Goal: Task Accomplishment & Management: Manage account settings

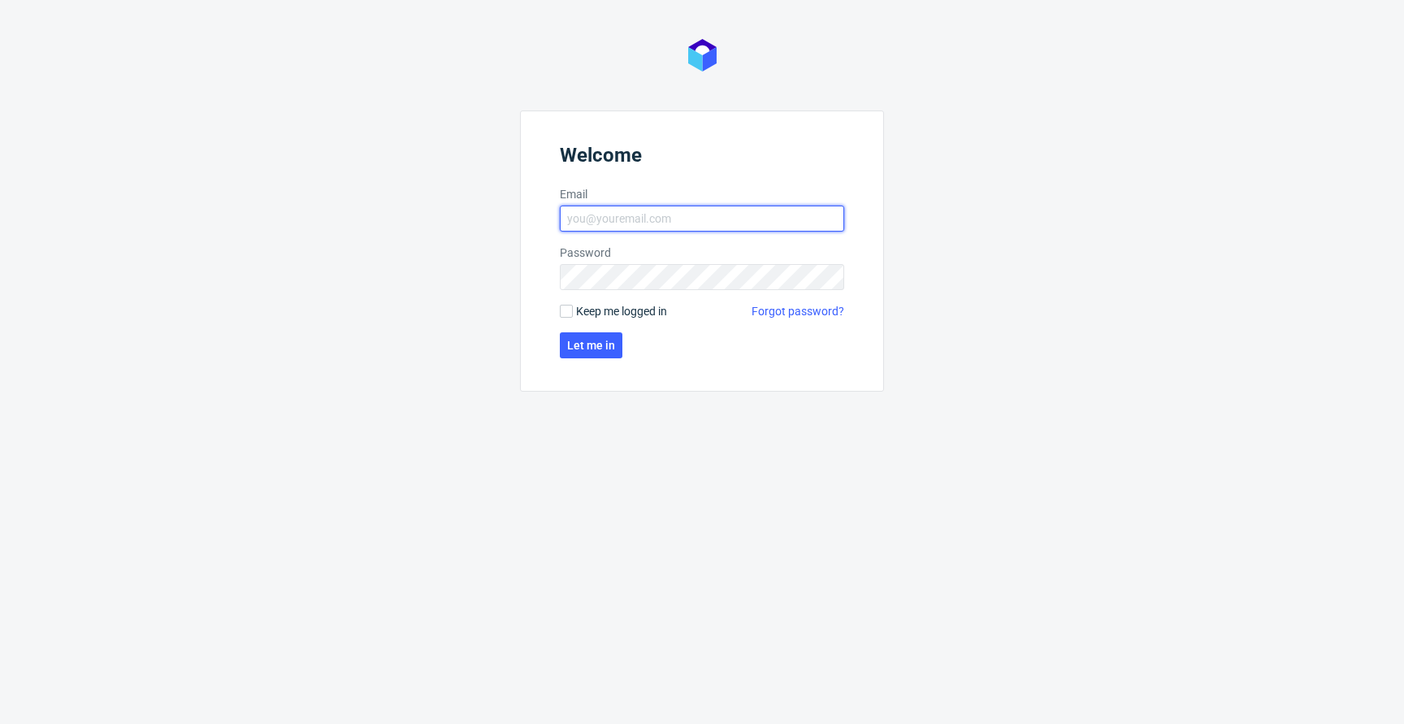
type input "[EMAIL_ADDRESS][PERSON_NAME][DOMAIN_NAME]"
click at [608, 310] on span "Keep me logged in" at bounding box center [621, 311] width 91 height 16
click at [573, 310] on input "Keep me logged in" at bounding box center [566, 311] width 13 height 13
checkbox input "true"
click at [600, 325] on form "Welcome Email jan.kocik@packhelp.com Password Keep me logged in Forgot password…" at bounding box center [702, 250] width 364 height 281
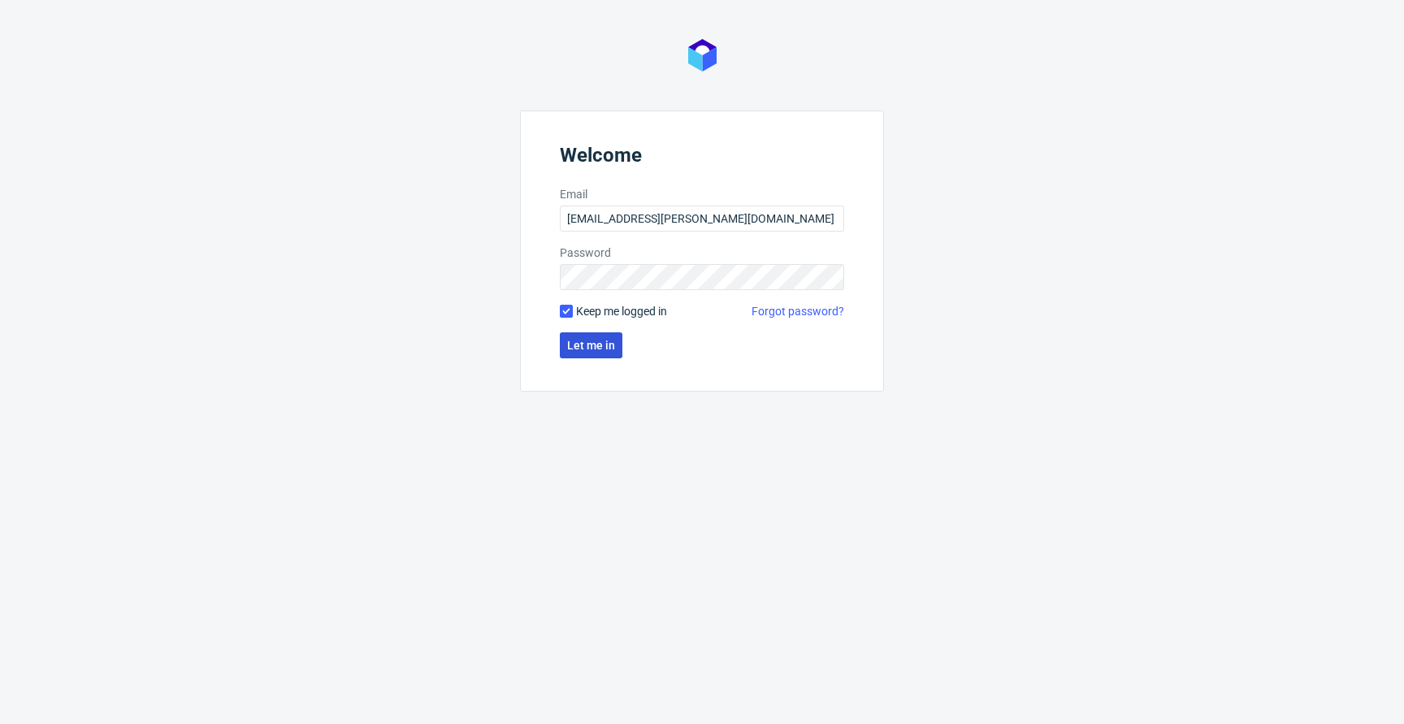
click at [585, 346] on span "Let me in" at bounding box center [591, 345] width 48 height 11
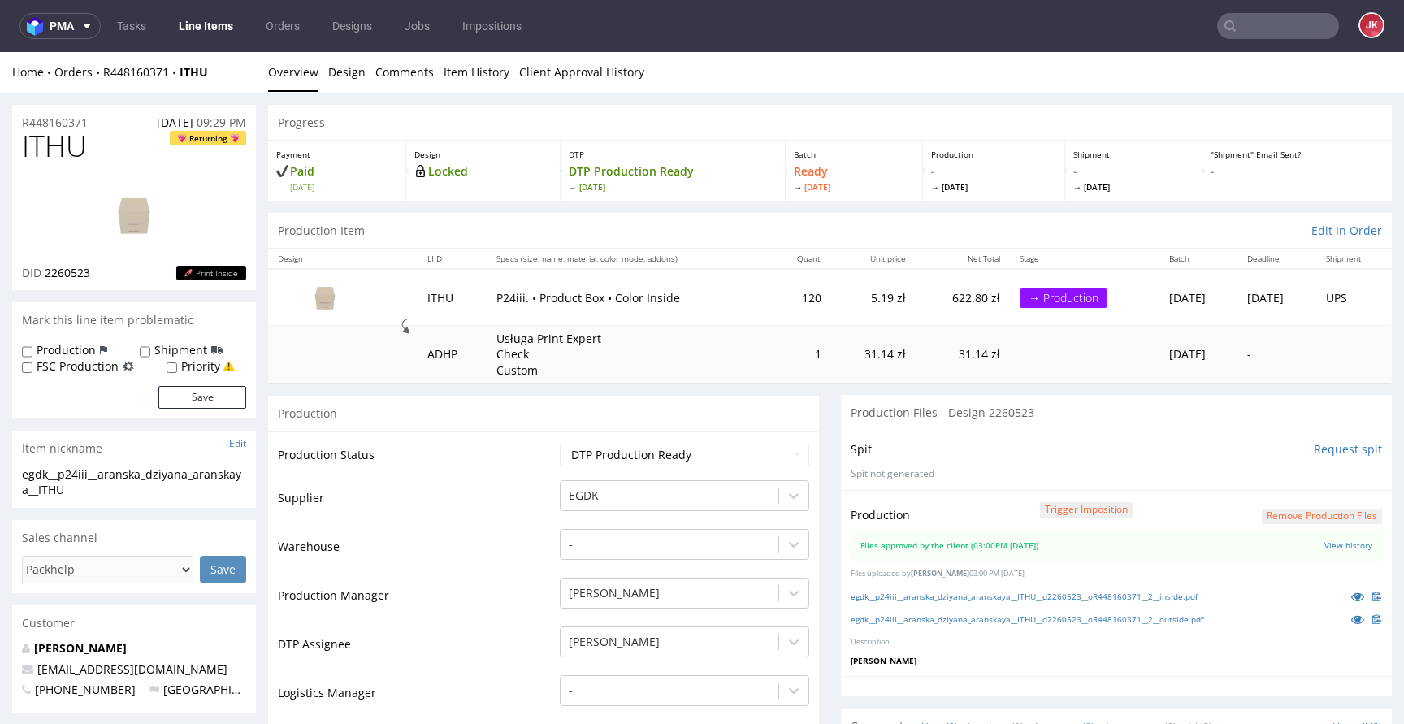
click at [193, 24] on link "Line Items" at bounding box center [206, 26] width 74 height 26
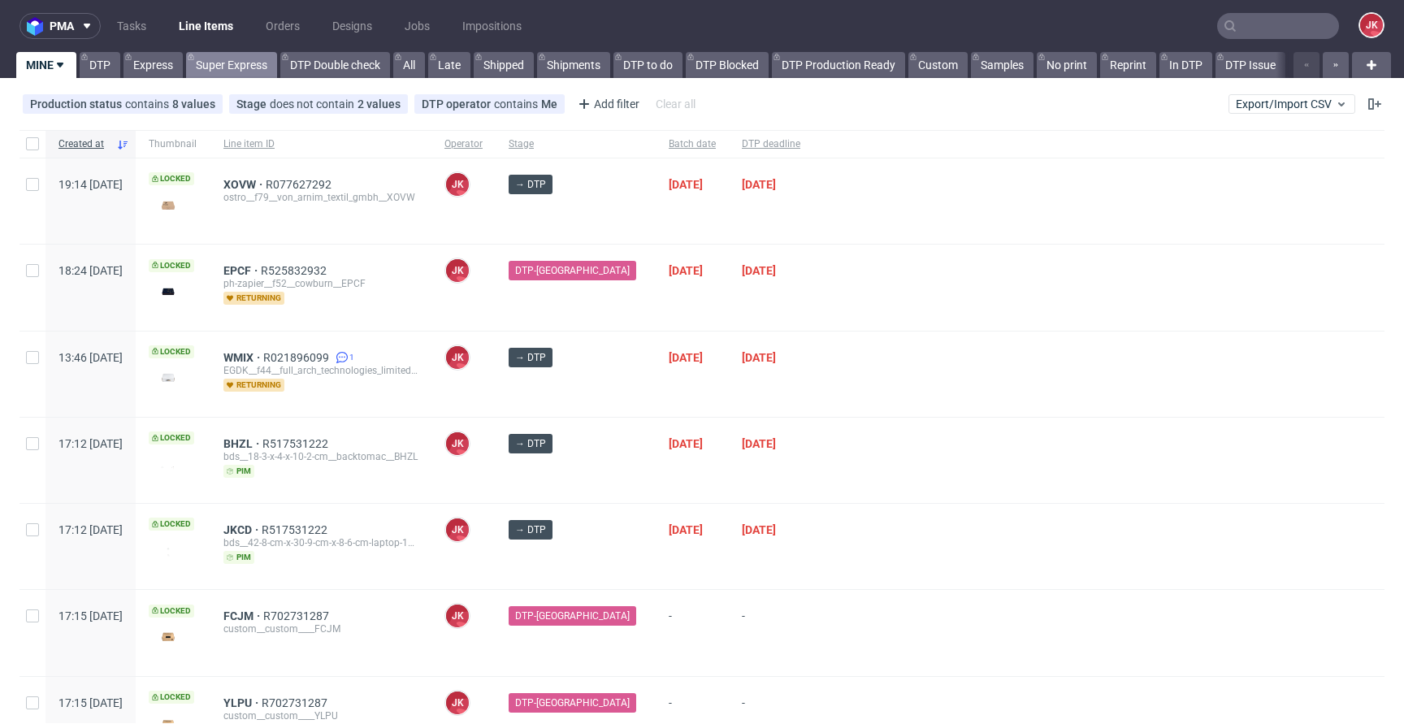
click at [227, 58] on link "Super Express" at bounding box center [231, 65] width 91 height 26
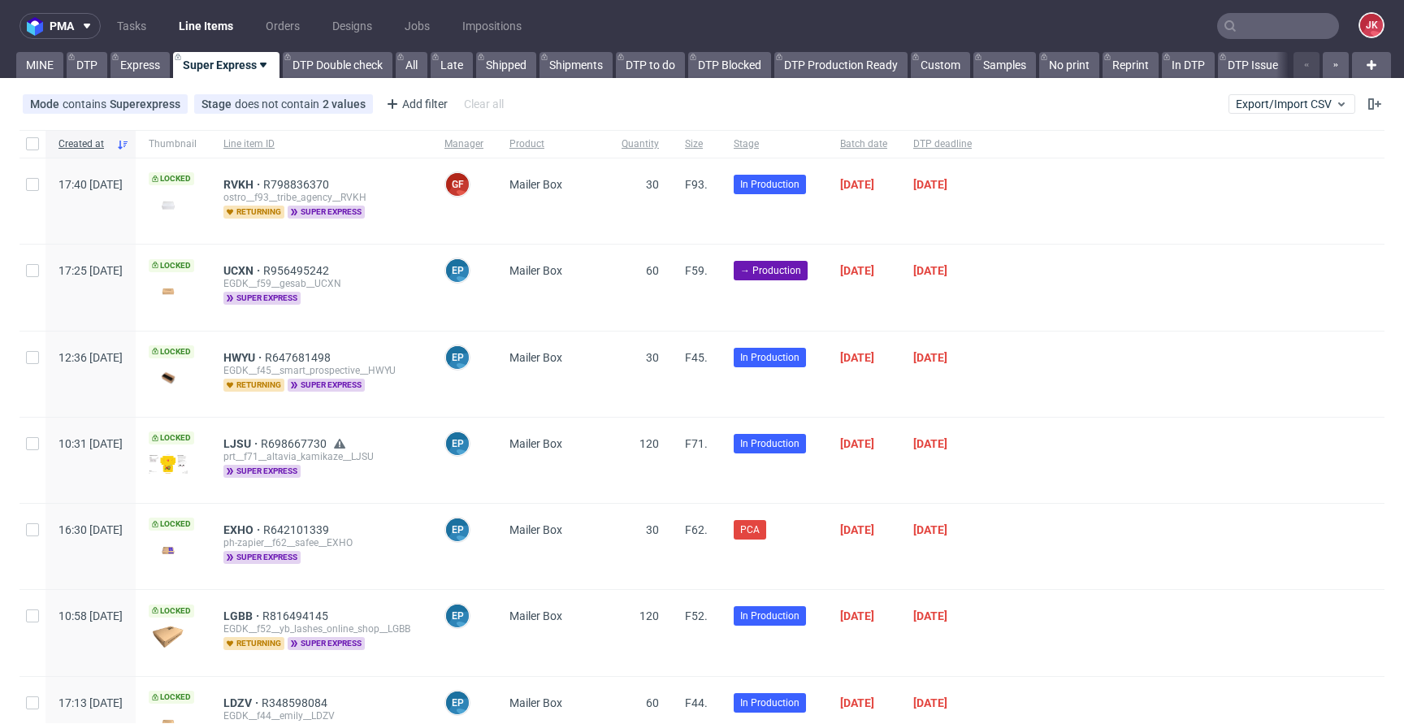
click at [170, 58] on div "Super Express" at bounding box center [225, 65] width 110 height 26
click at [150, 62] on link "Express" at bounding box center [139, 65] width 59 height 26
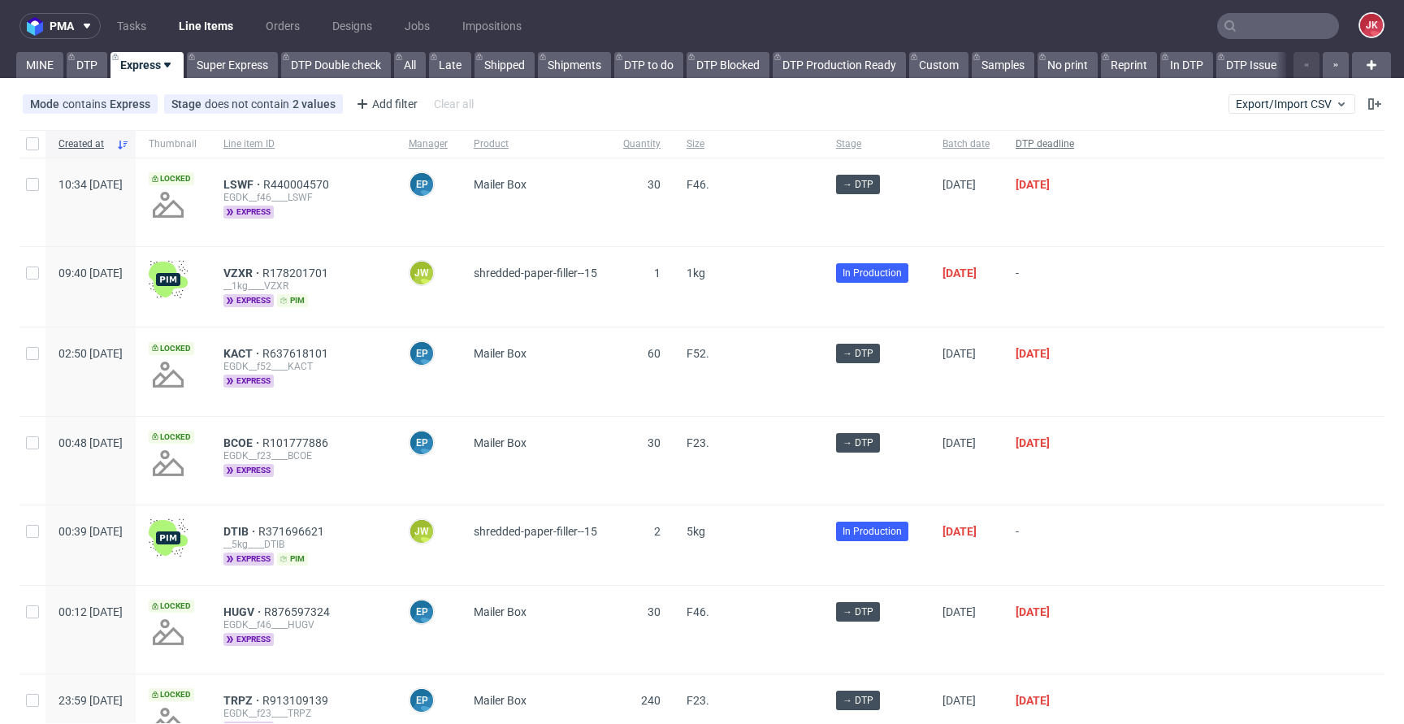
click at [1074, 148] on span "DTP deadline" at bounding box center [1044, 144] width 58 height 14
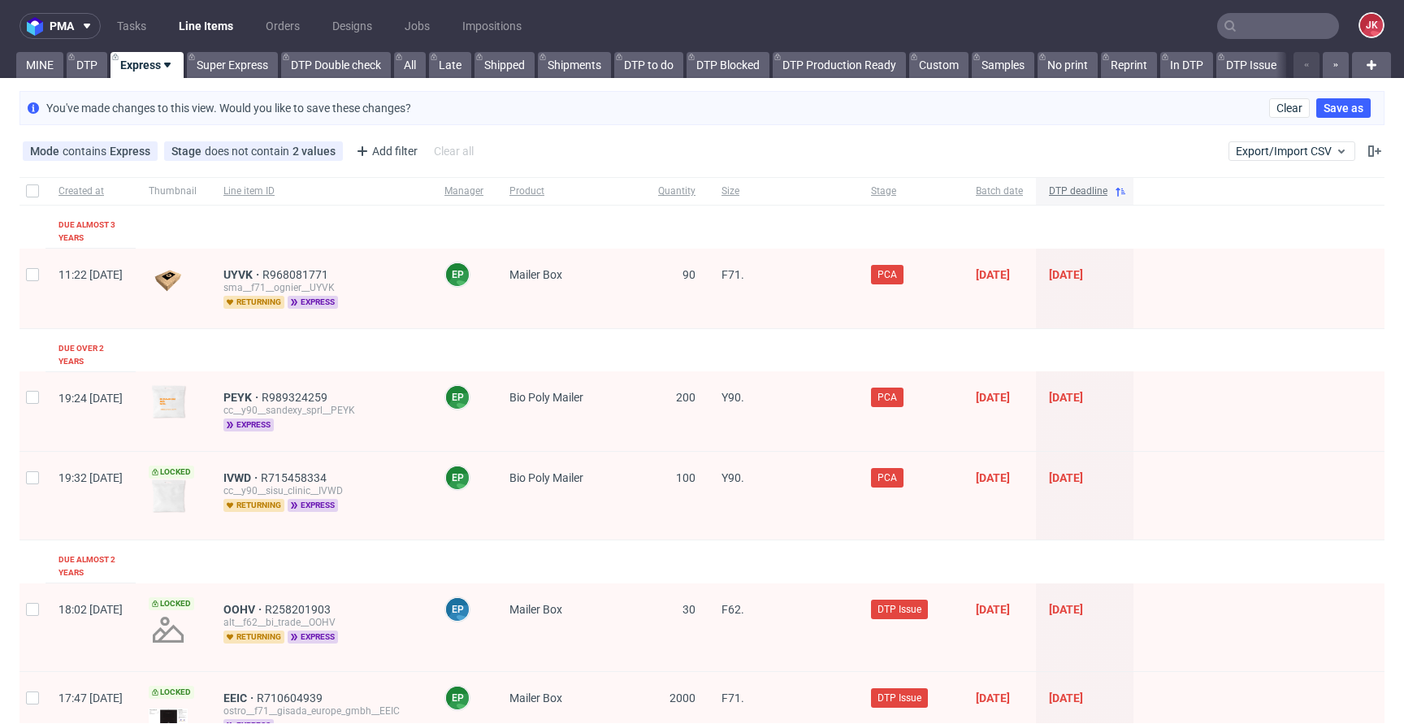
click at [1107, 195] on span "DTP deadline" at bounding box center [1078, 191] width 58 height 14
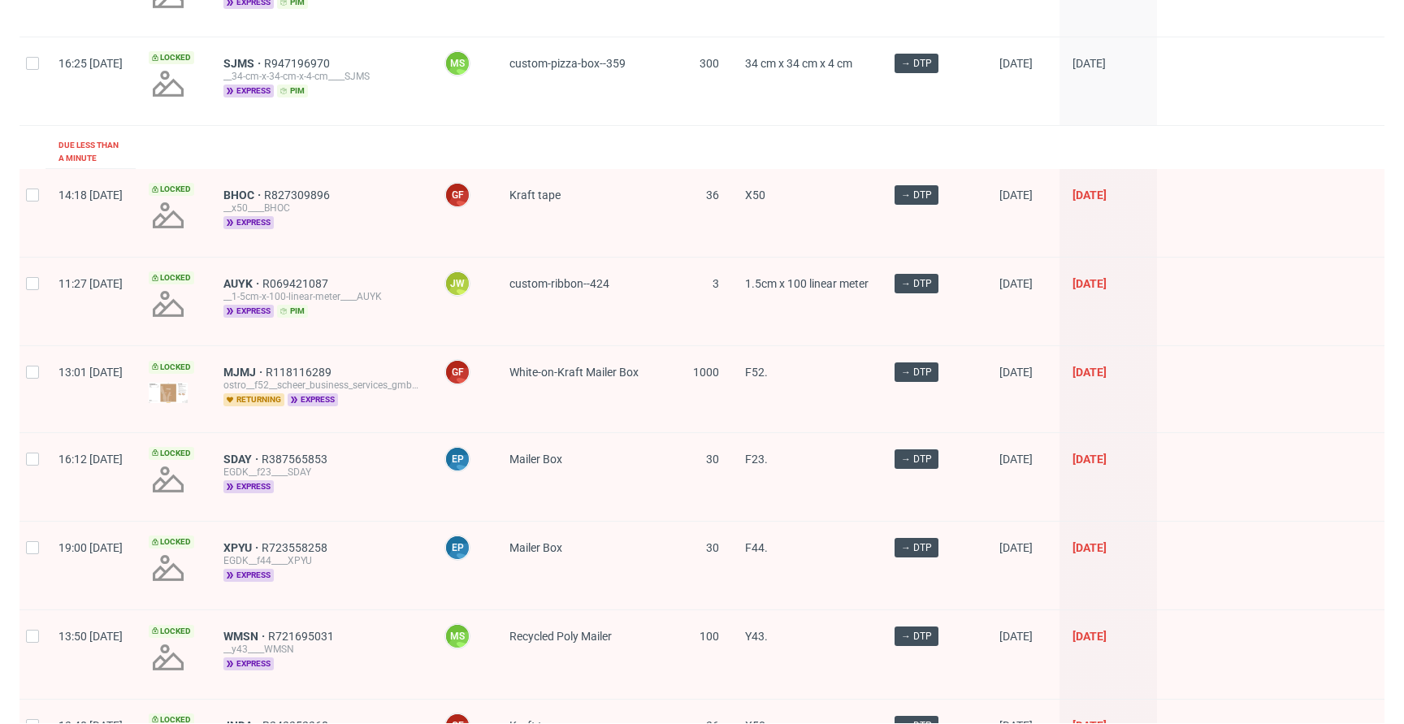
scroll to position [1116, 0]
click at [266, 365] on span "MJMJ" at bounding box center [244, 371] width 42 height 13
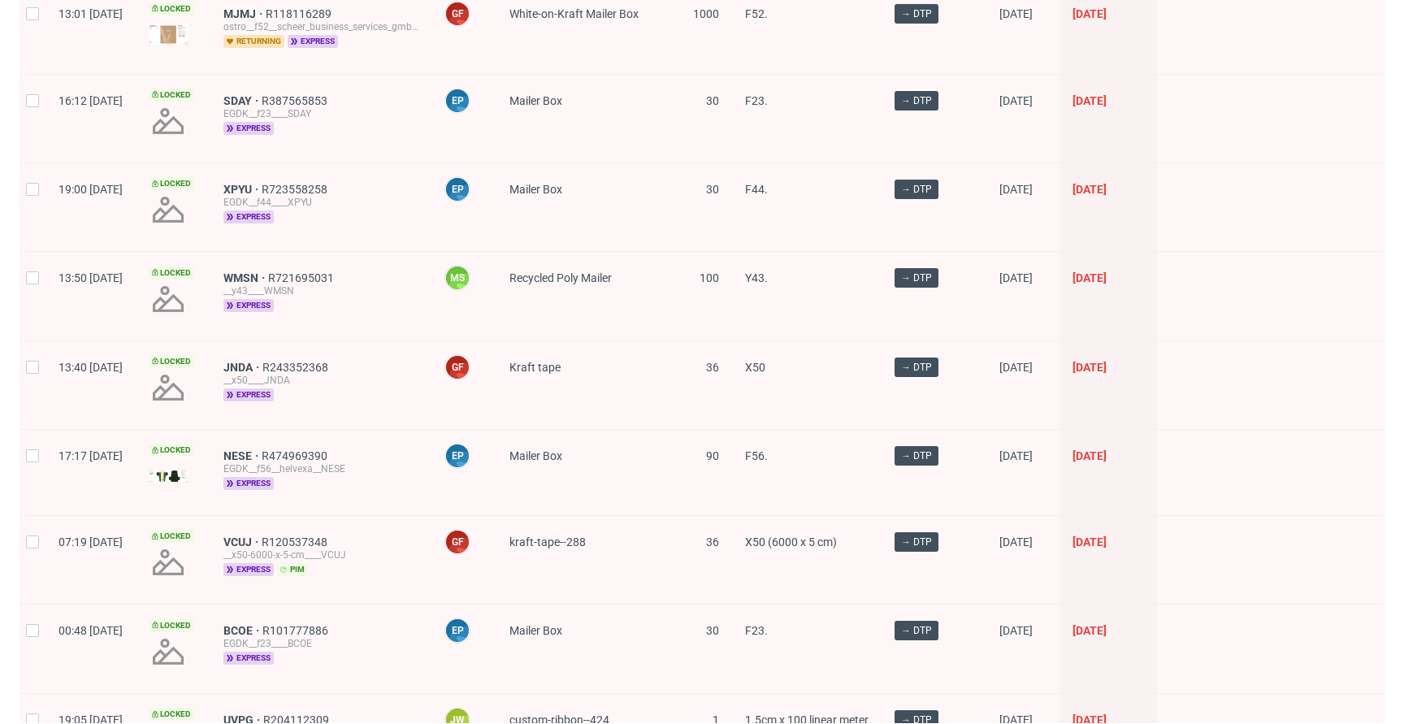
scroll to position [1481, 0]
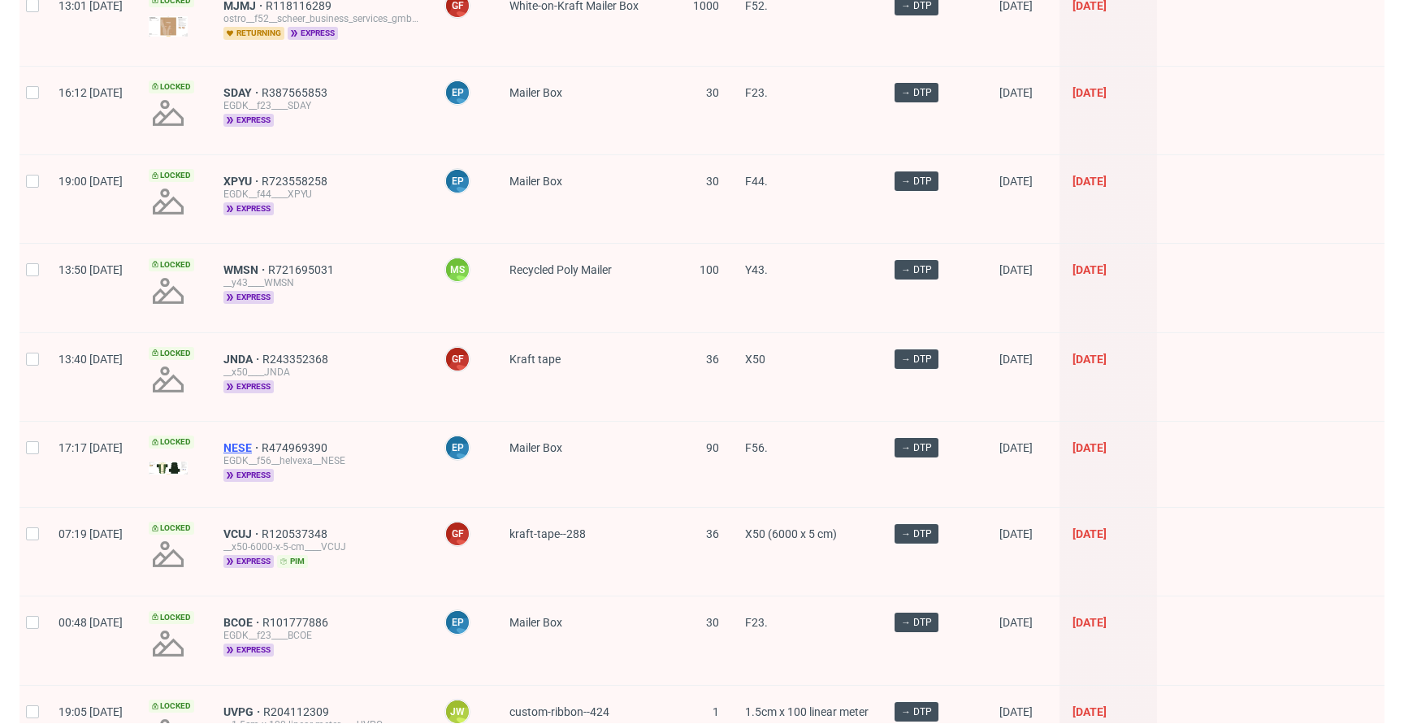
click at [262, 441] on span "NESE" at bounding box center [242, 447] width 38 height 13
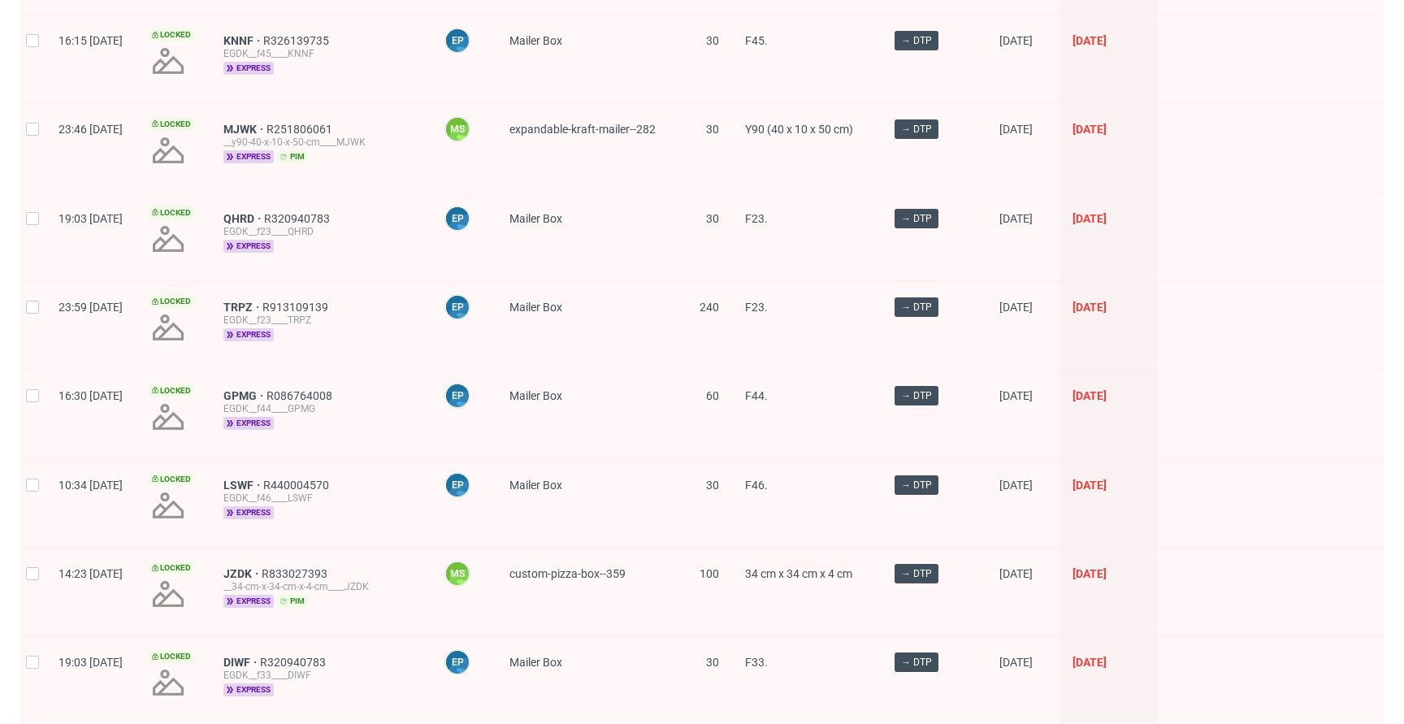
scroll to position [2281, 0]
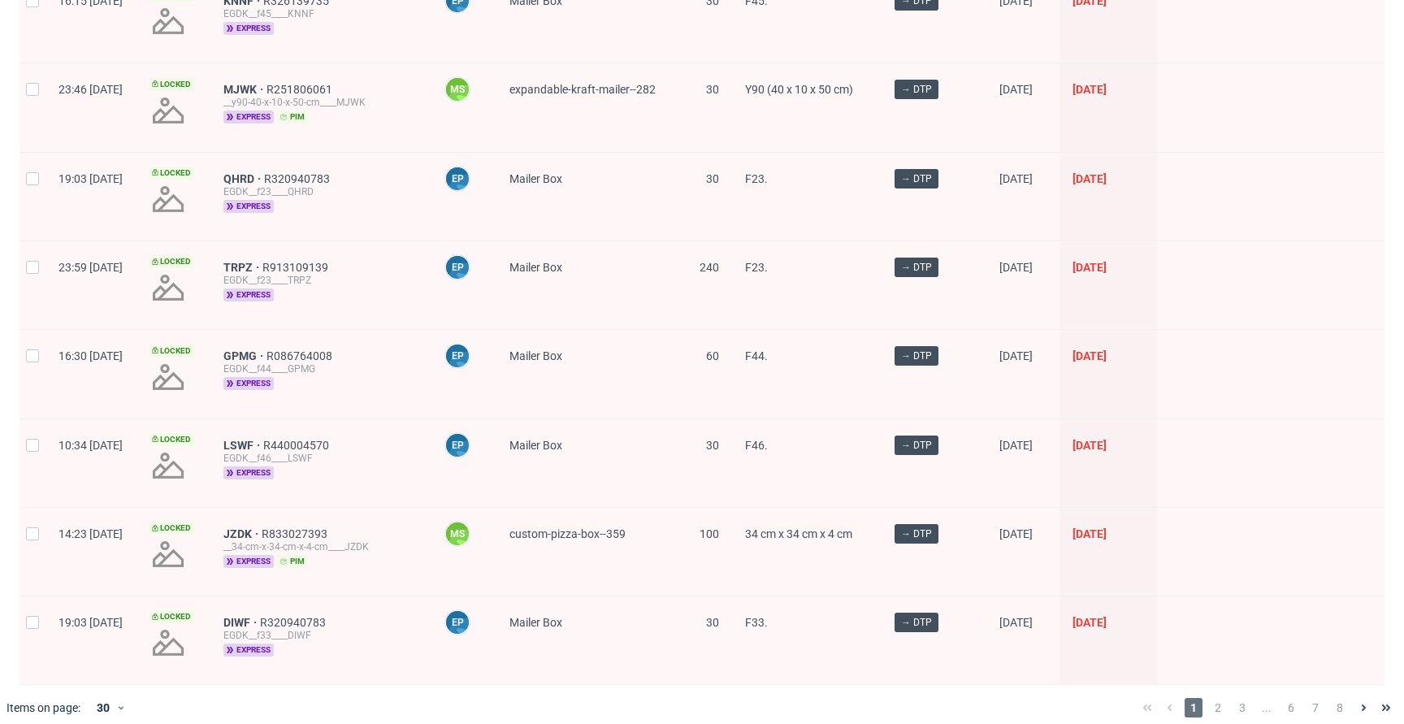
click at [1204, 685] on div "1 2 3 ... 6 7 8" at bounding box center [1266, 707] width 275 height 45
click at [1209, 698] on span "2" at bounding box center [1218, 707] width 18 height 19
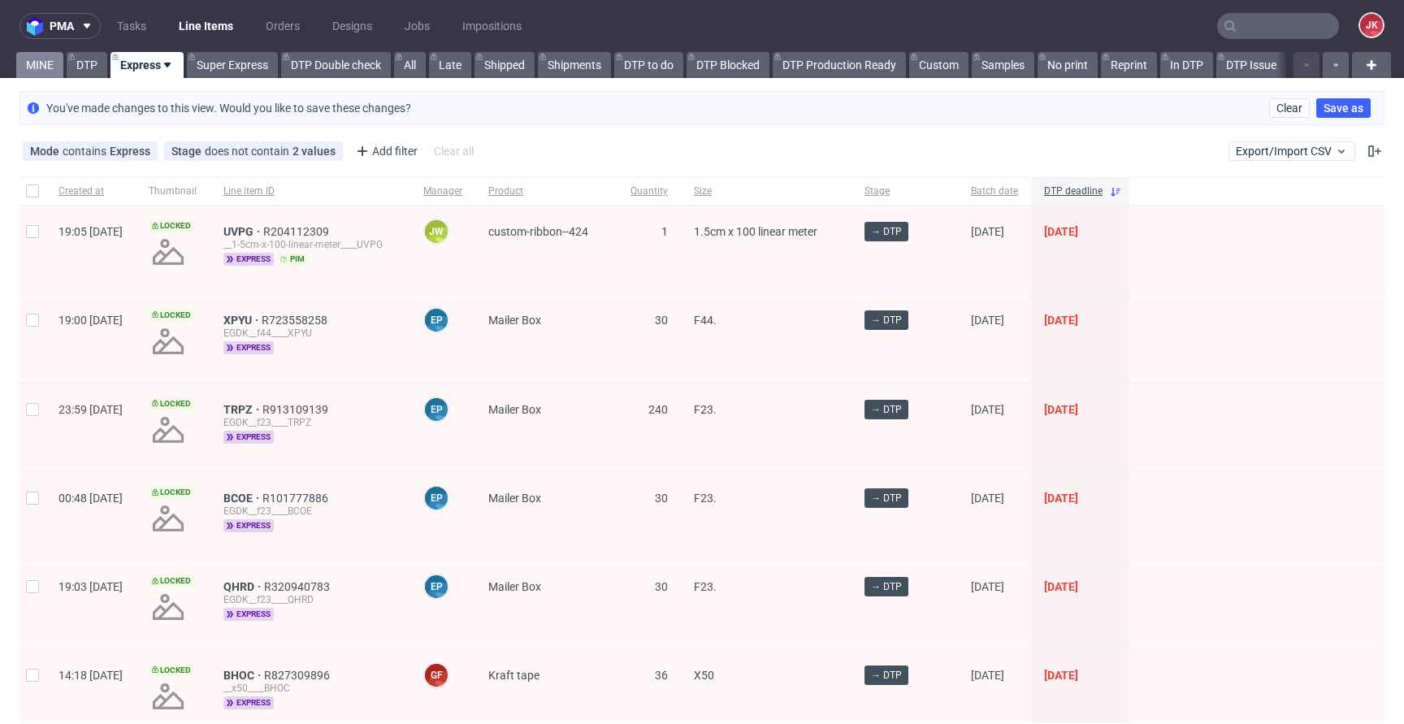
click at [37, 59] on link "MINE" at bounding box center [39, 65] width 47 height 26
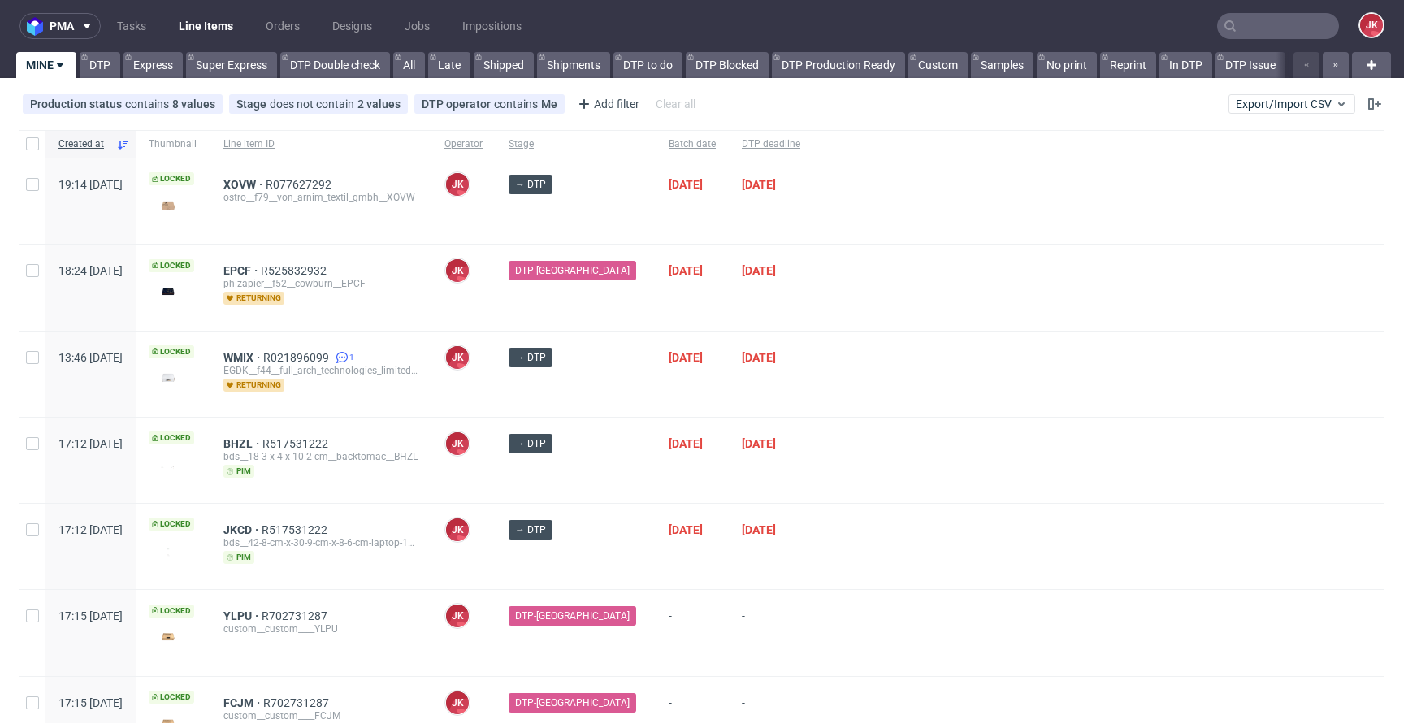
click at [813, 474] on div at bounding box center [1098, 459] width 571 height 85
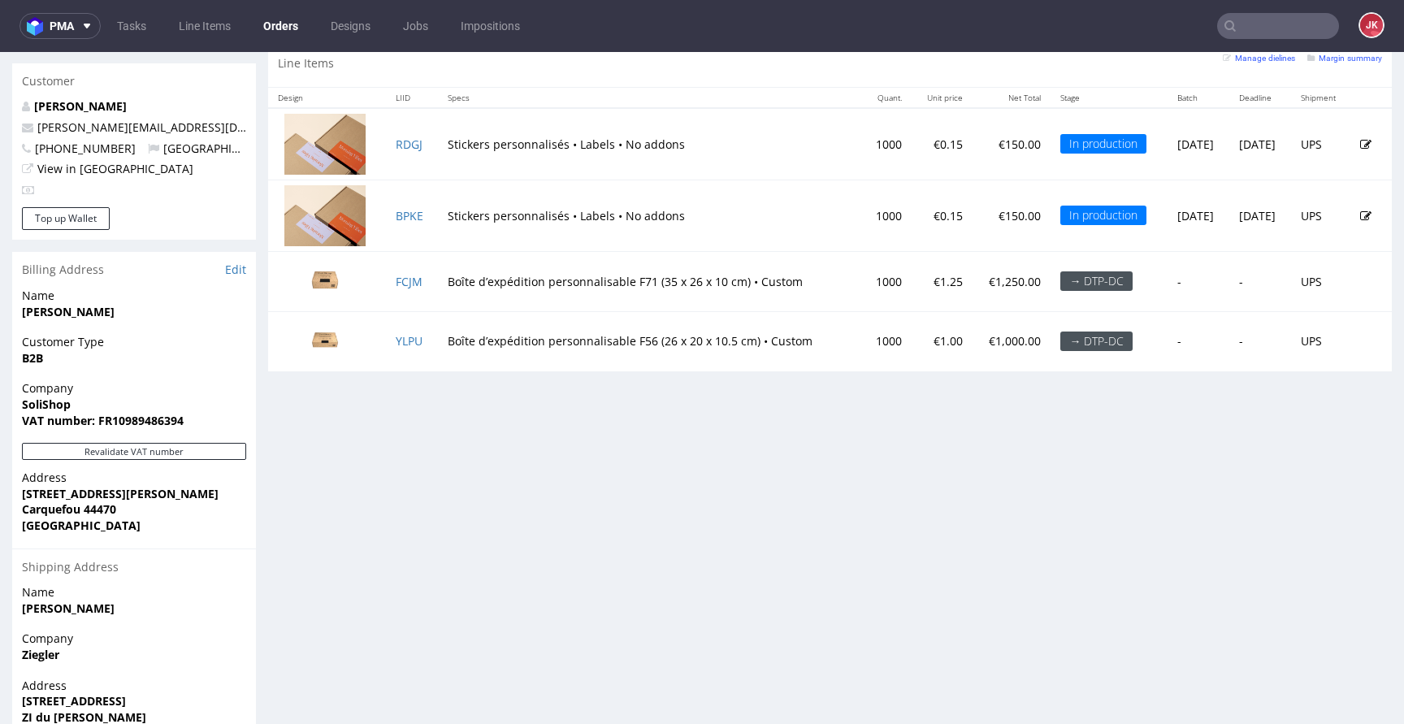
scroll to position [828, 0]
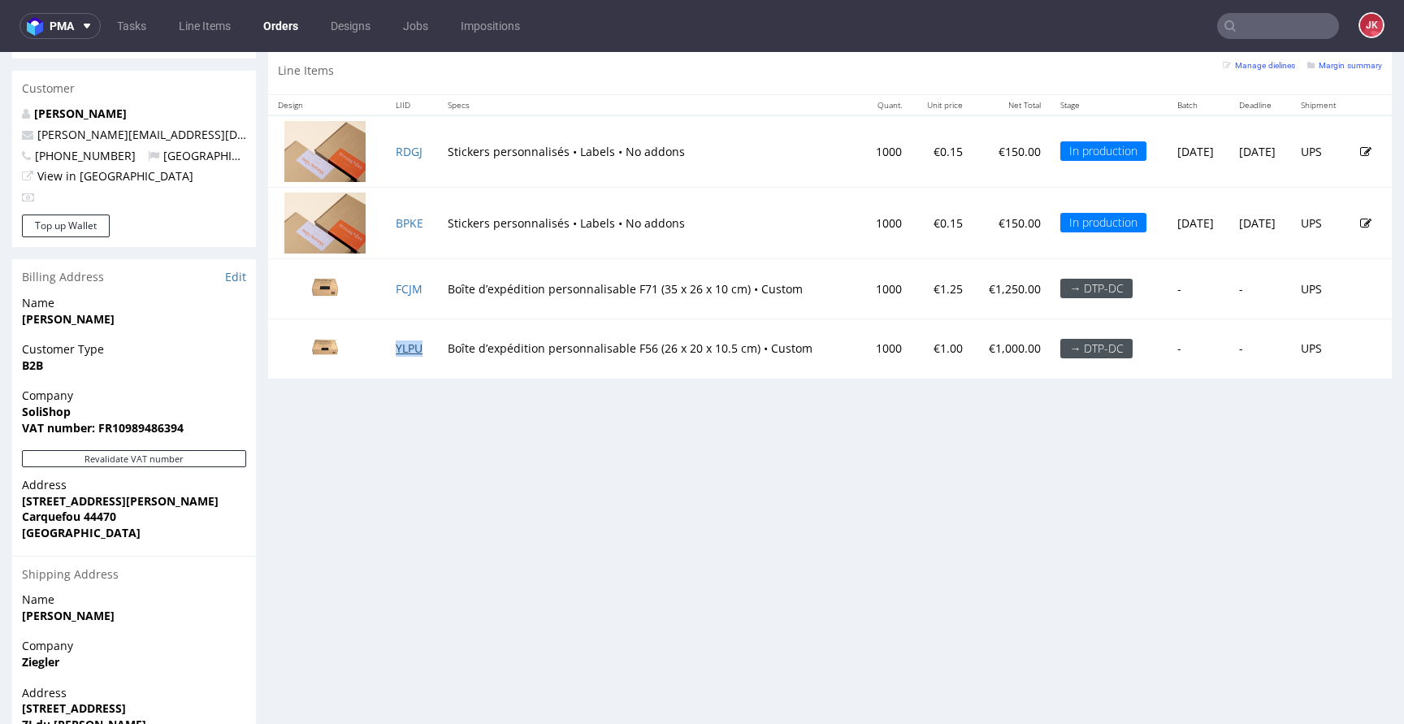
click at [414, 345] on link "YLPU" at bounding box center [409, 347] width 27 height 15
click at [414, 290] on link "FCJM" at bounding box center [409, 288] width 27 height 15
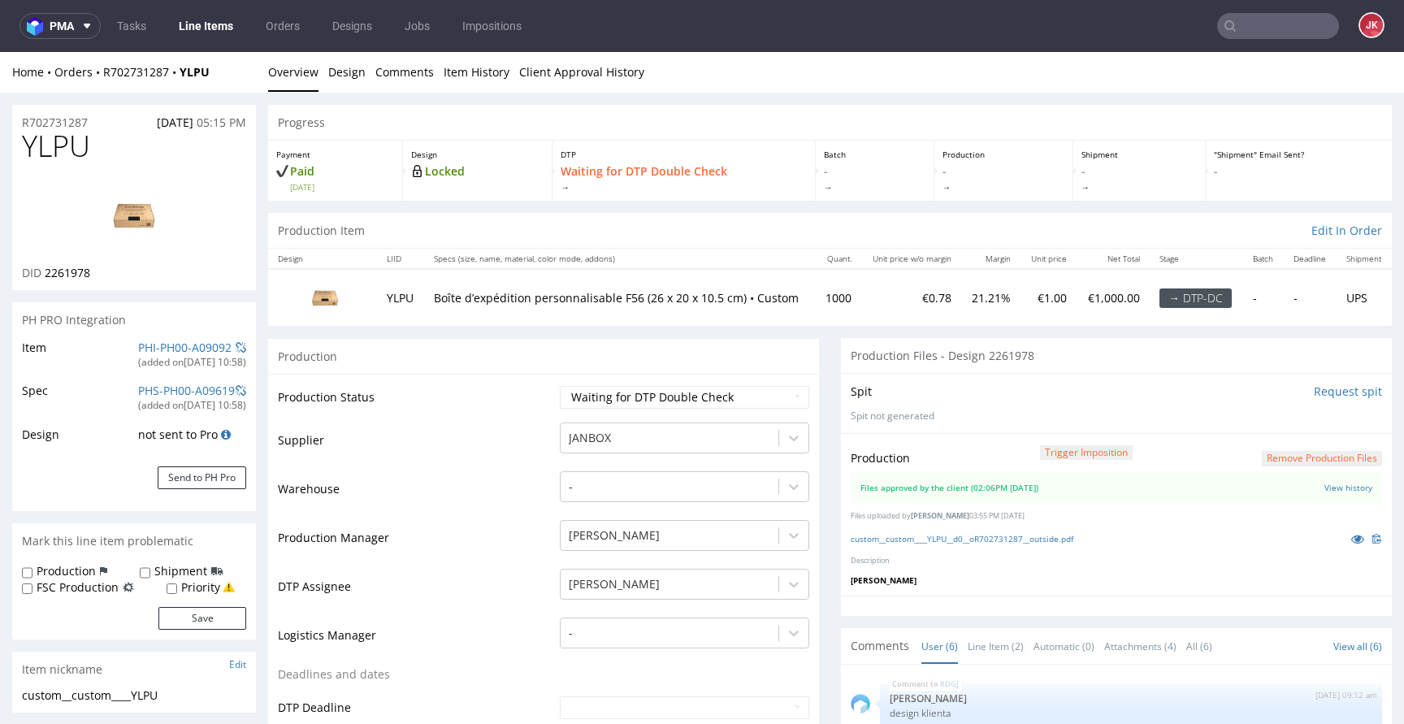
select select "in_progress"
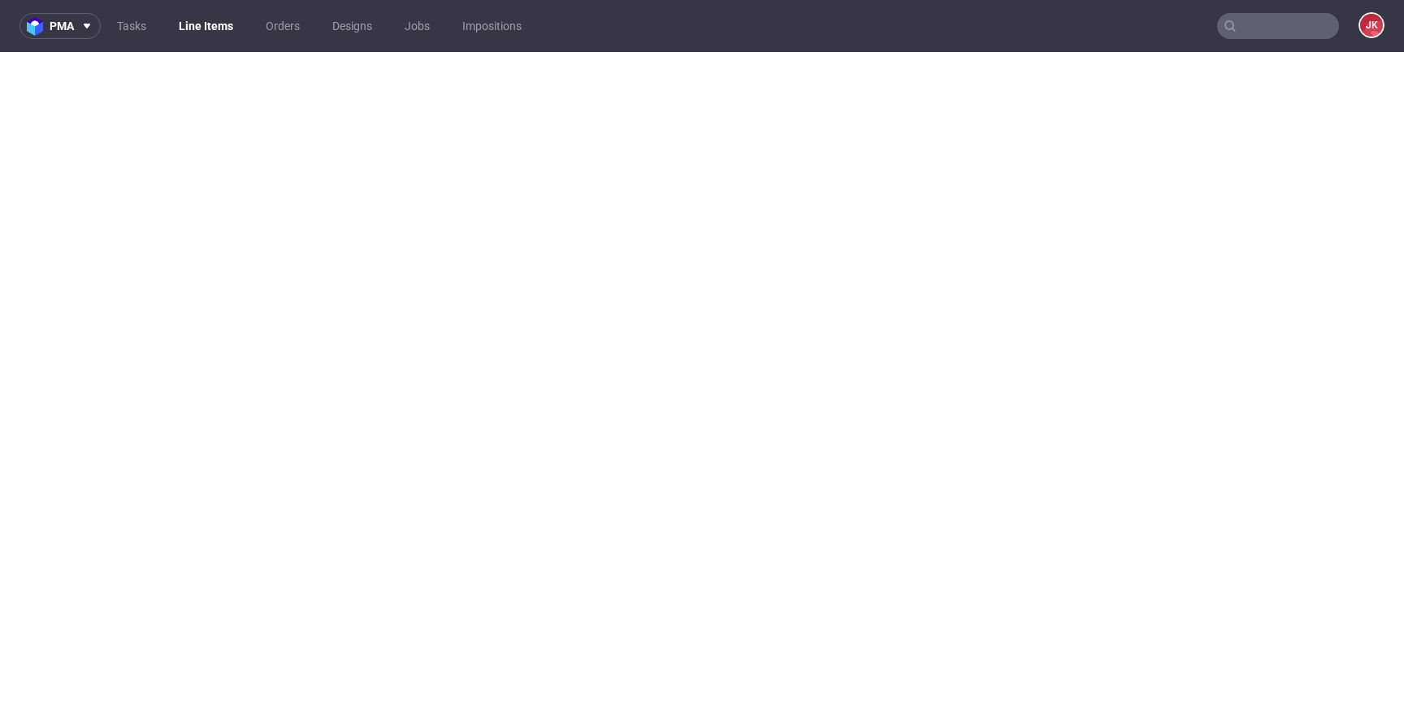
select select "in_progress"
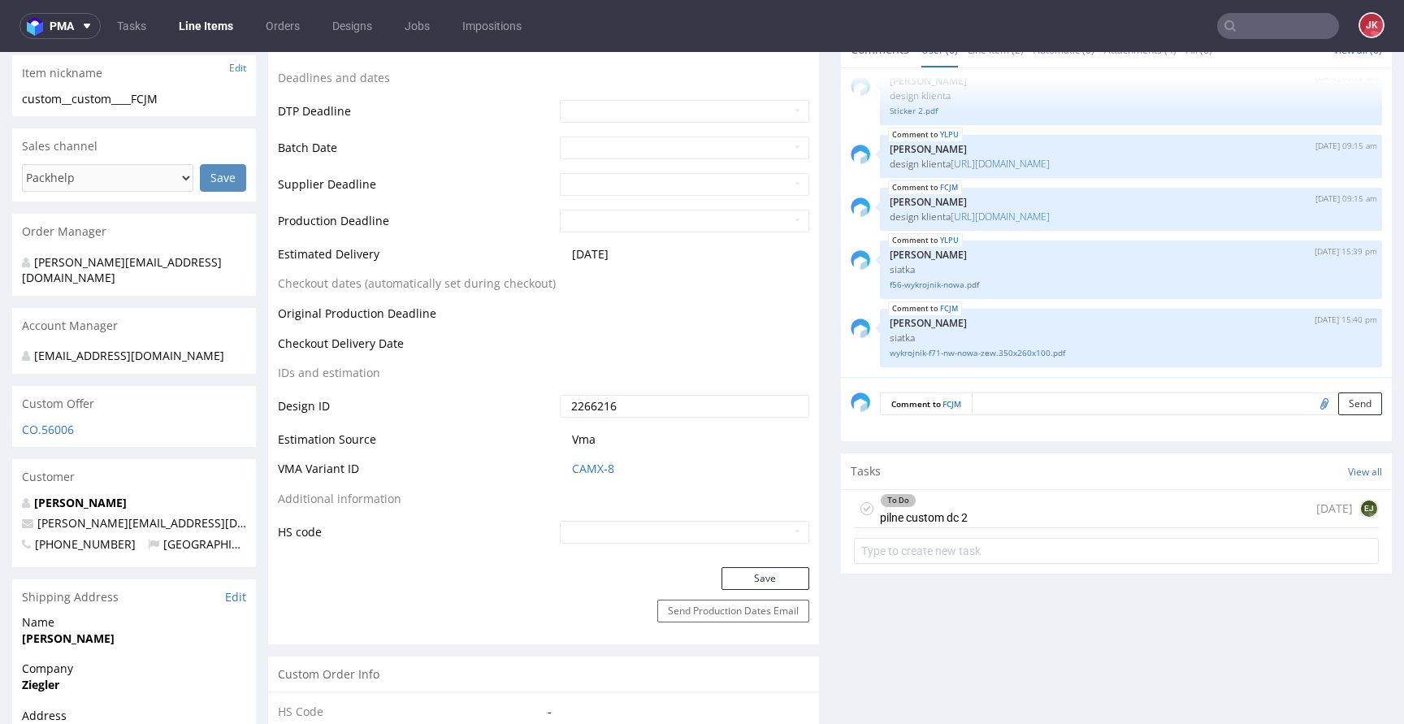
scroll to position [615, 0]
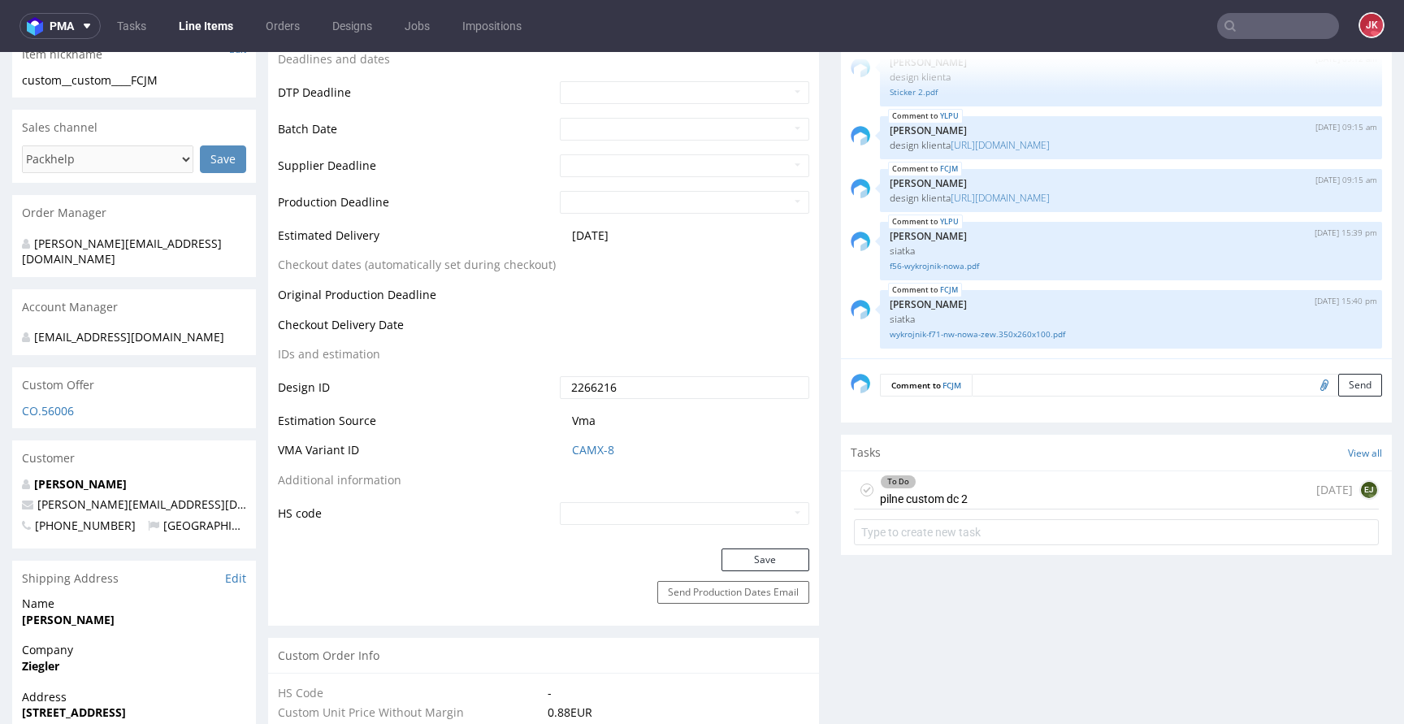
click at [895, 494] on div "To Do pilne custom dc 2" at bounding box center [924, 489] width 88 height 37
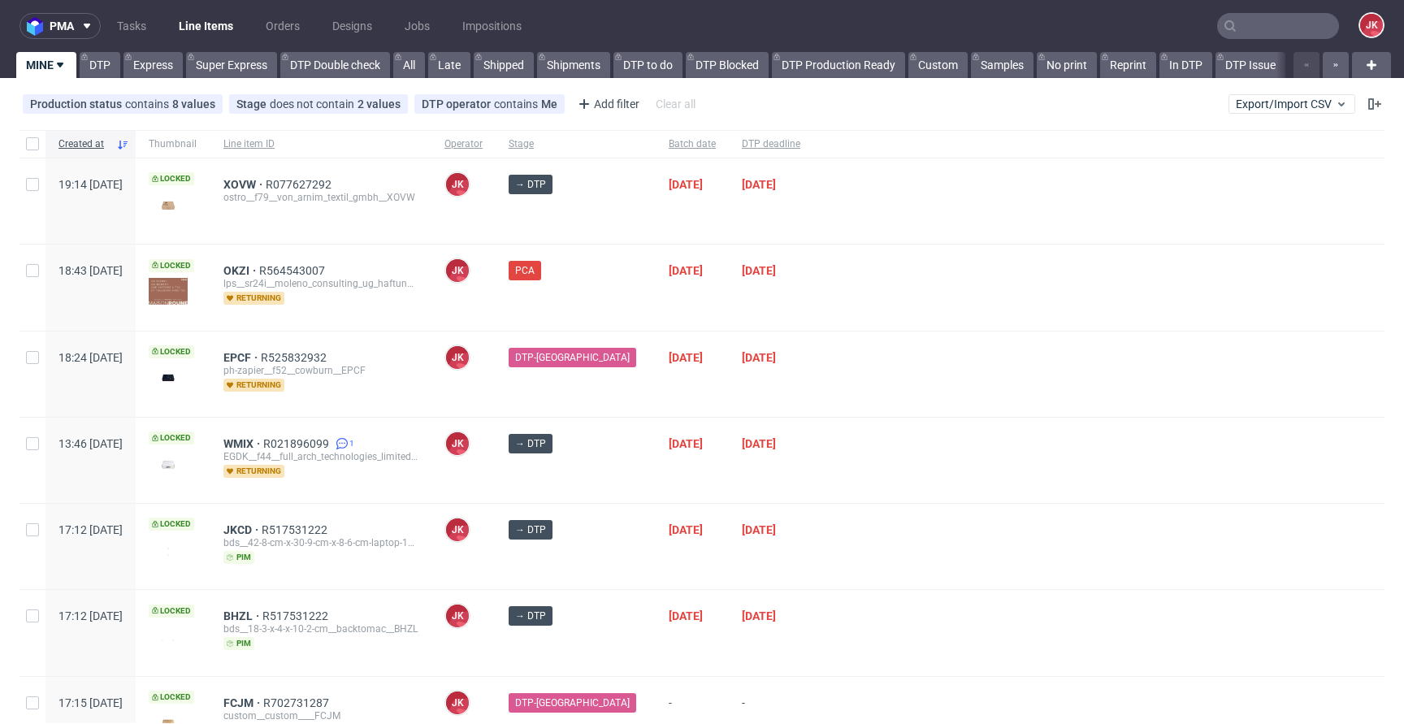
click at [867, 406] on div at bounding box center [1098, 373] width 571 height 85
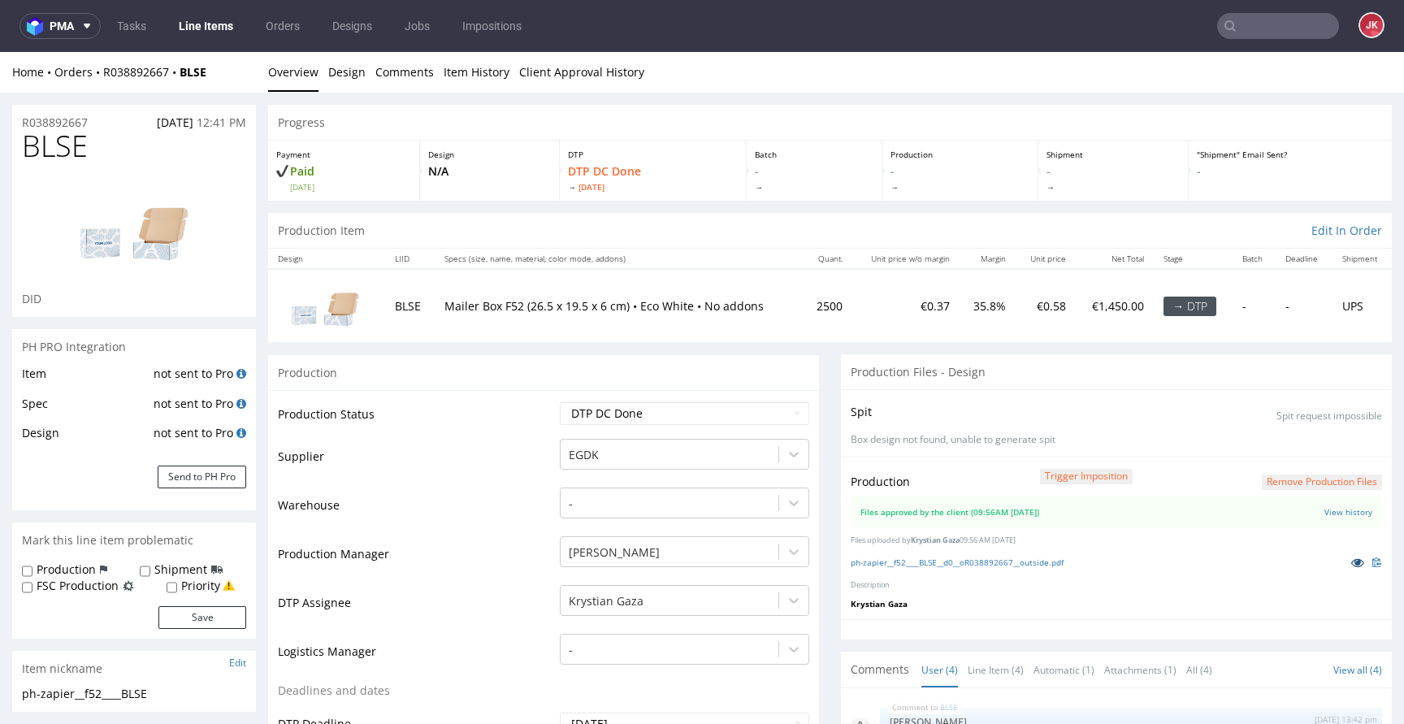
click at [1351, 563] on icon at bounding box center [1357, 561] width 13 height 11
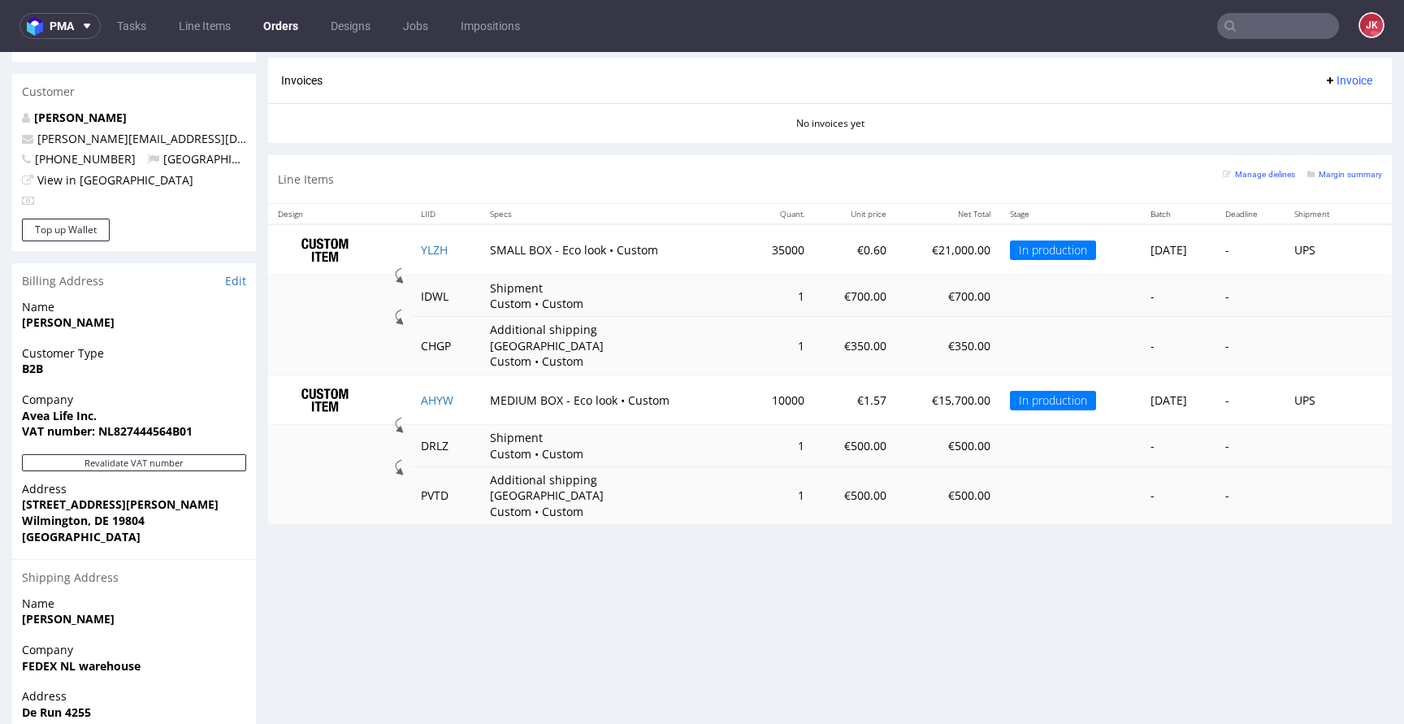
scroll to position [918, 0]
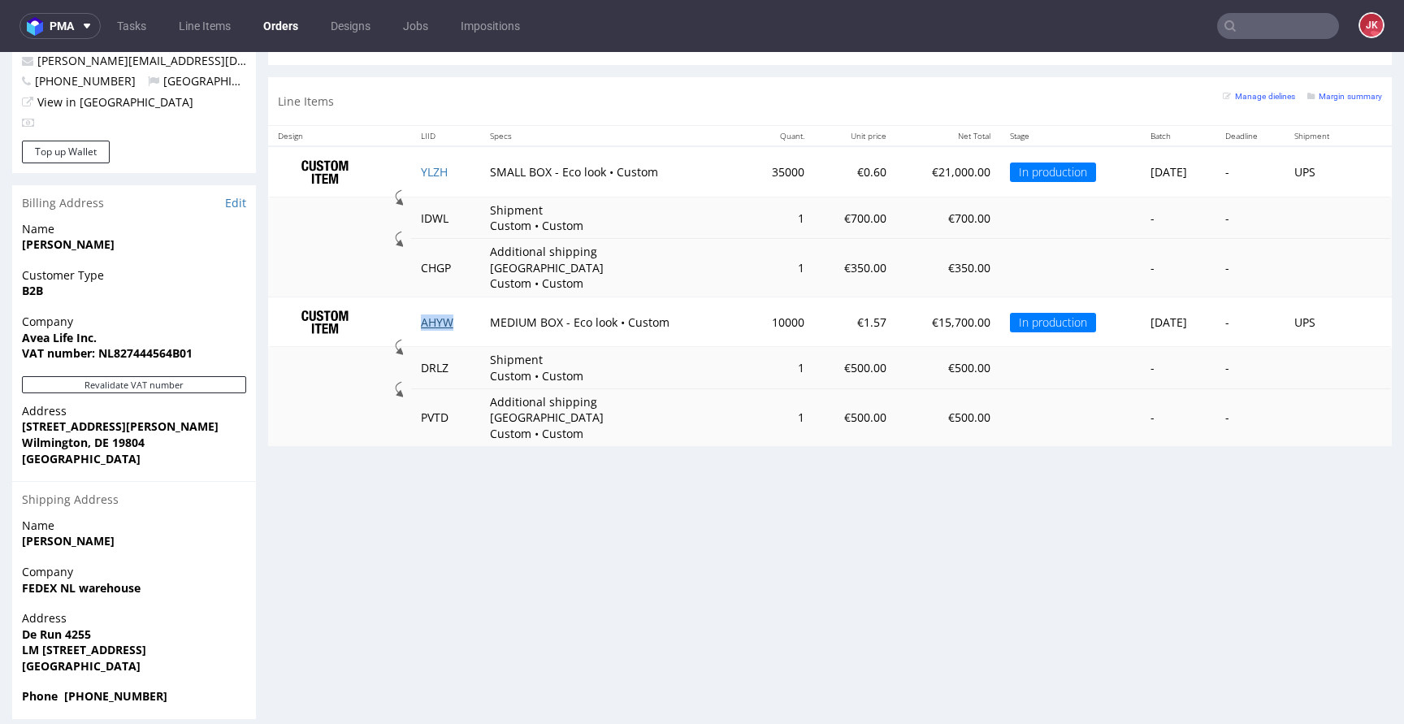
click at [431, 314] on link "AHYW" at bounding box center [437, 321] width 32 height 15
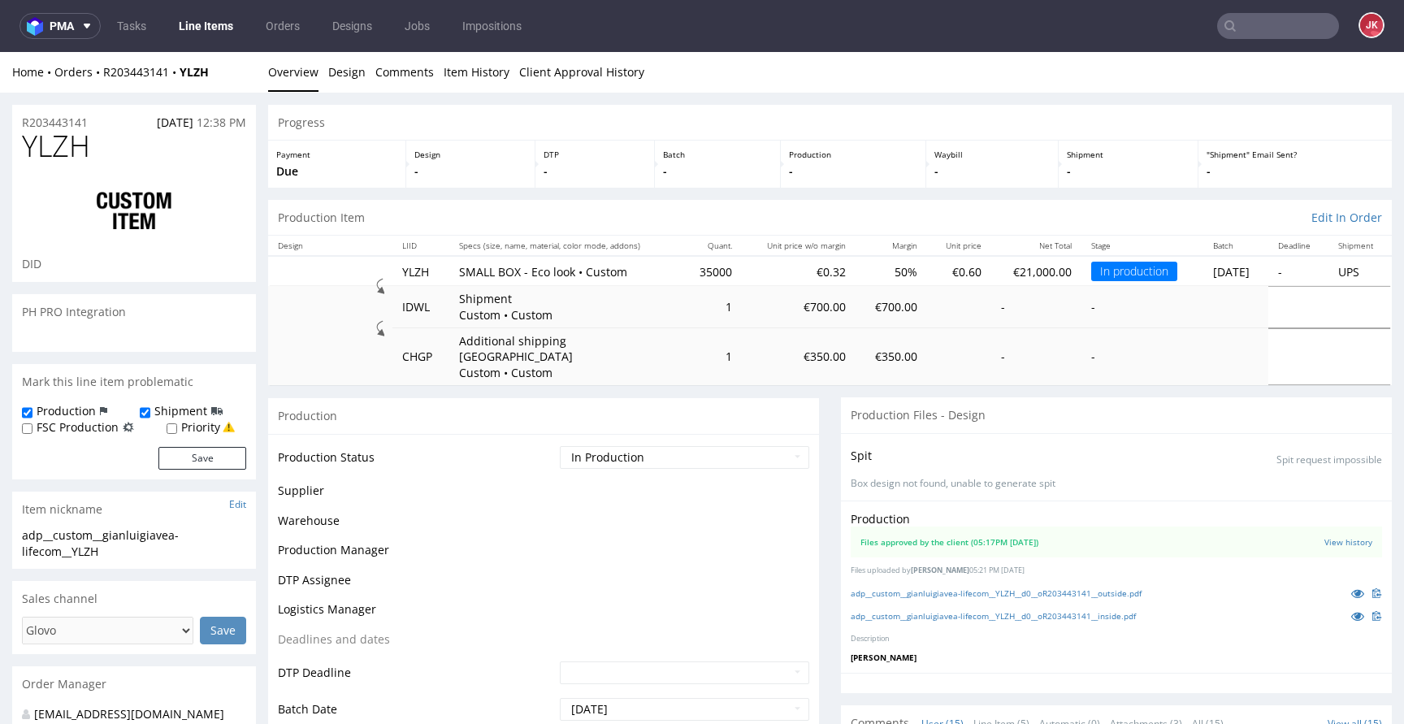
scroll to position [840, 0]
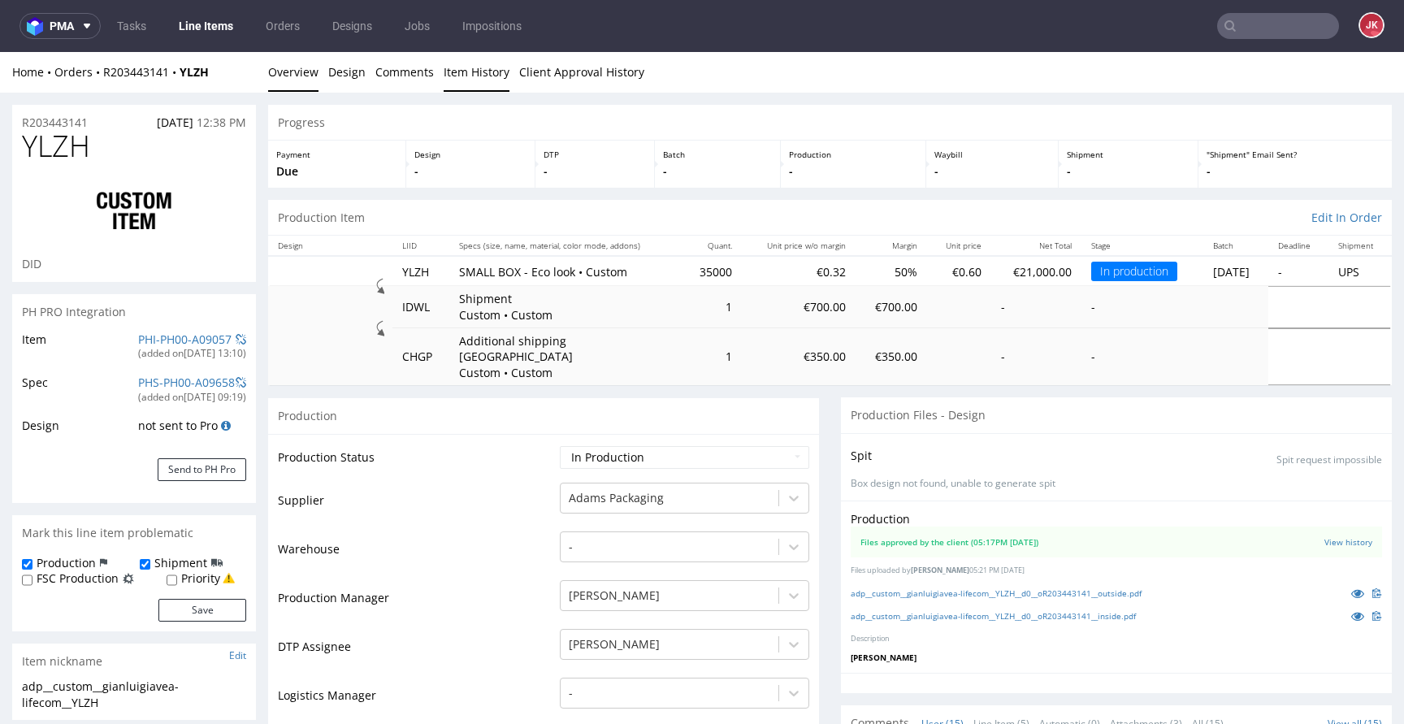
click at [452, 72] on link "Item History" at bounding box center [476, 72] width 66 height 40
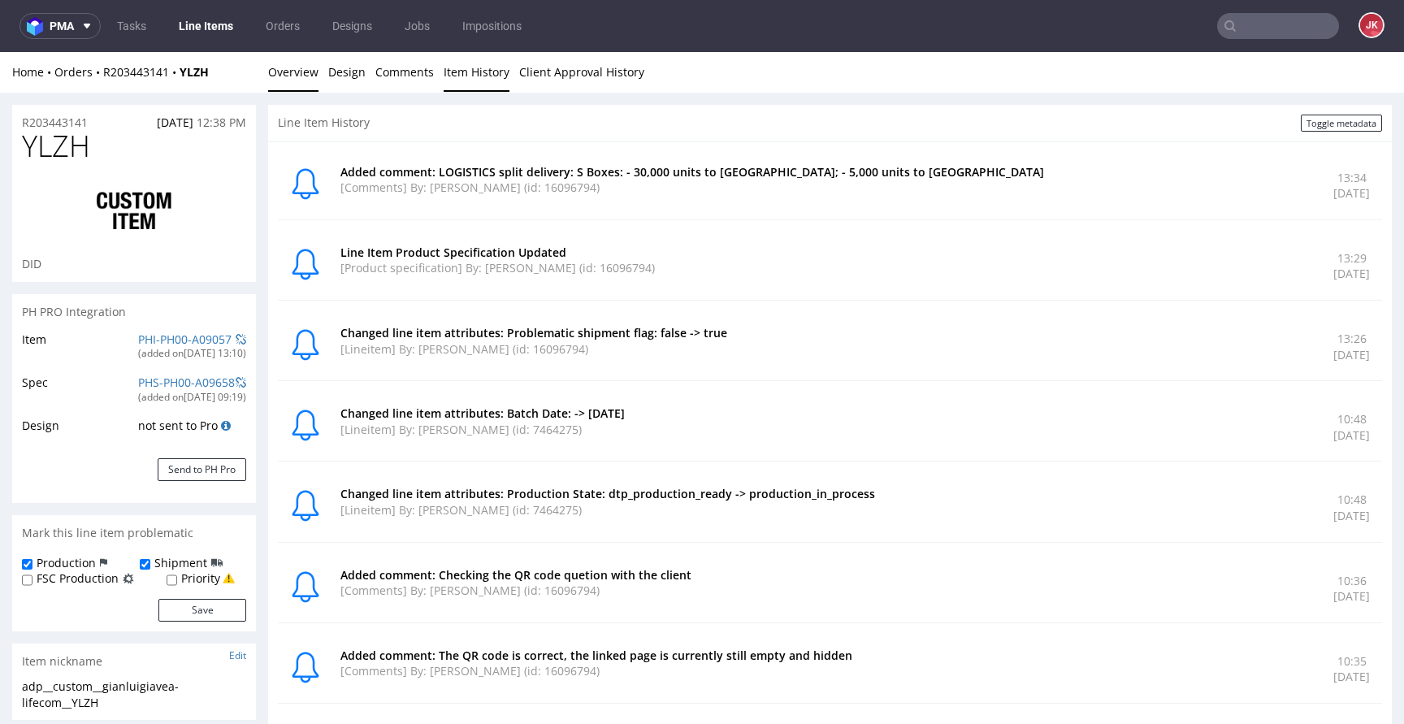
click at [296, 83] on link "Overview" at bounding box center [293, 72] width 50 height 40
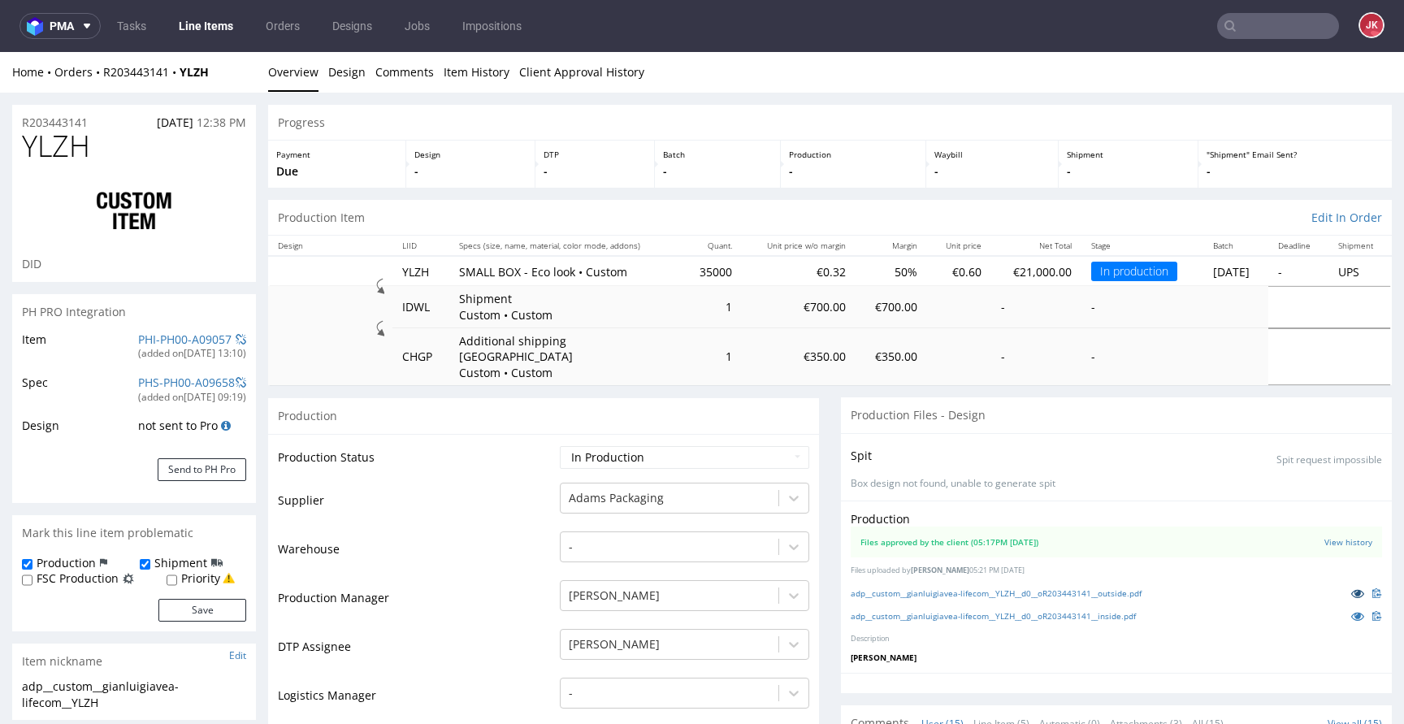
click at [1351, 587] on icon at bounding box center [1357, 592] width 13 height 11
click at [1351, 610] on icon at bounding box center [1357, 615] width 13 height 11
click at [1351, 587] on icon at bounding box center [1357, 592] width 13 height 11
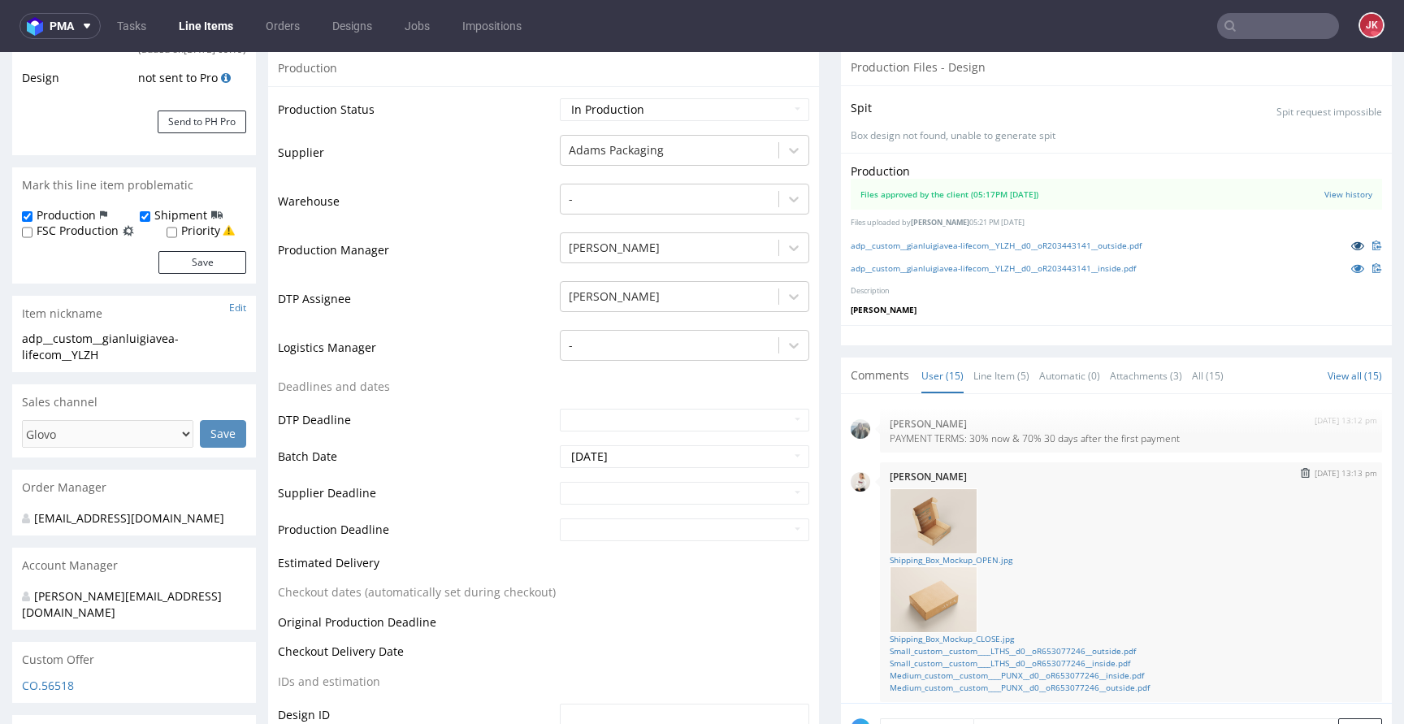
scroll to position [112, 0]
click at [964, 667] on link "Medium_custom__custom____PUNX__d0__oR653077246__inside.pdf" at bounding box center [1130, 673] width 482 height 12
click at [1106, 655] on link "Small_custom__custom____LTHS__d0__oR653077246__inside.pdf" at bounding box center [1130, 661] width 482 height 12
click at [1050, 642] on link "Small_custom__custom____LTHS__d0__oR653077246__outside.pdf" at bounding box center [1130, 648] width 482 height 12
click at [1067, 679] on link "Medium_custom__custom____PUNX__d0__oR653077246__outside.pdf" at bounding box center [1130, 685] width 482 height 12
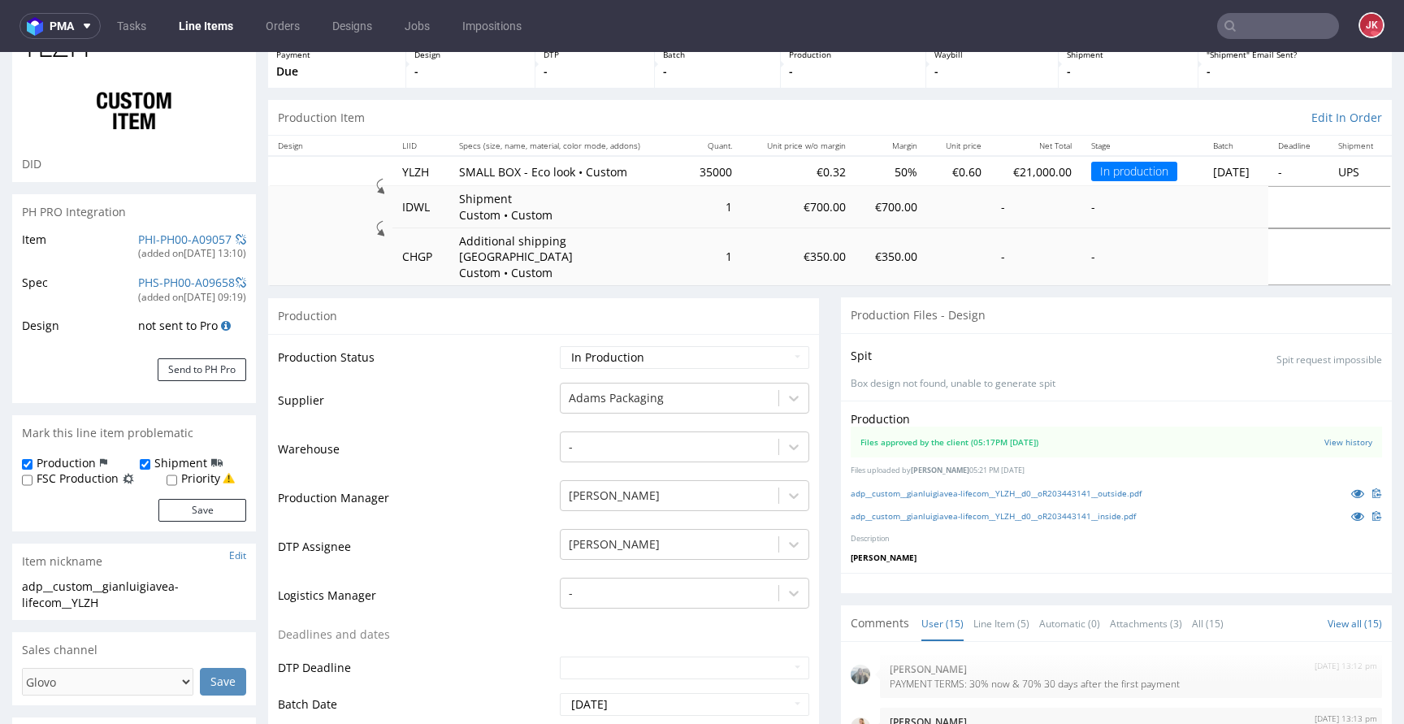
scroll to position [67, 0]
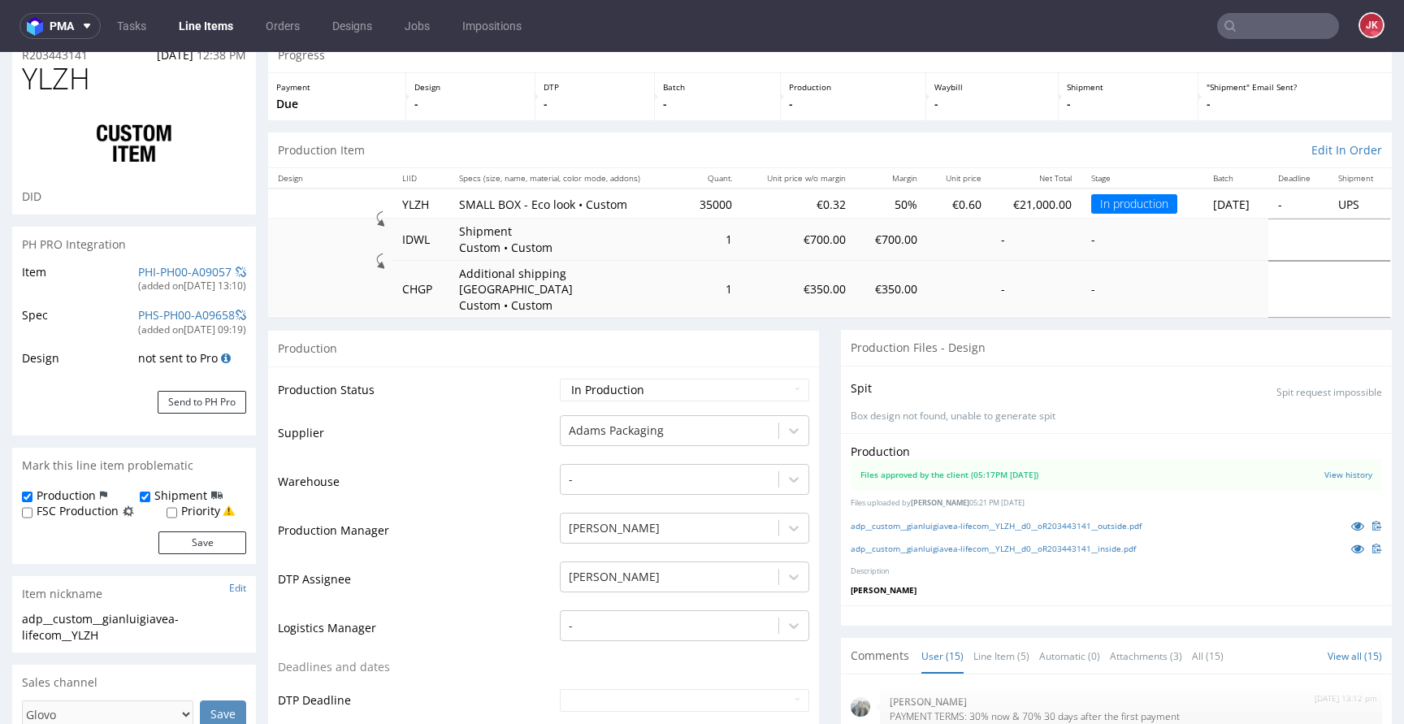
click at [1339, 499] on div "Production Files approved by the client (05:17PM 19 Sep 2025) View history File…" at bounding box center [1116, 519] width 551 height 173
click at [1351, 520] on icon at bounding box center [1357, 525] width 13 height 11
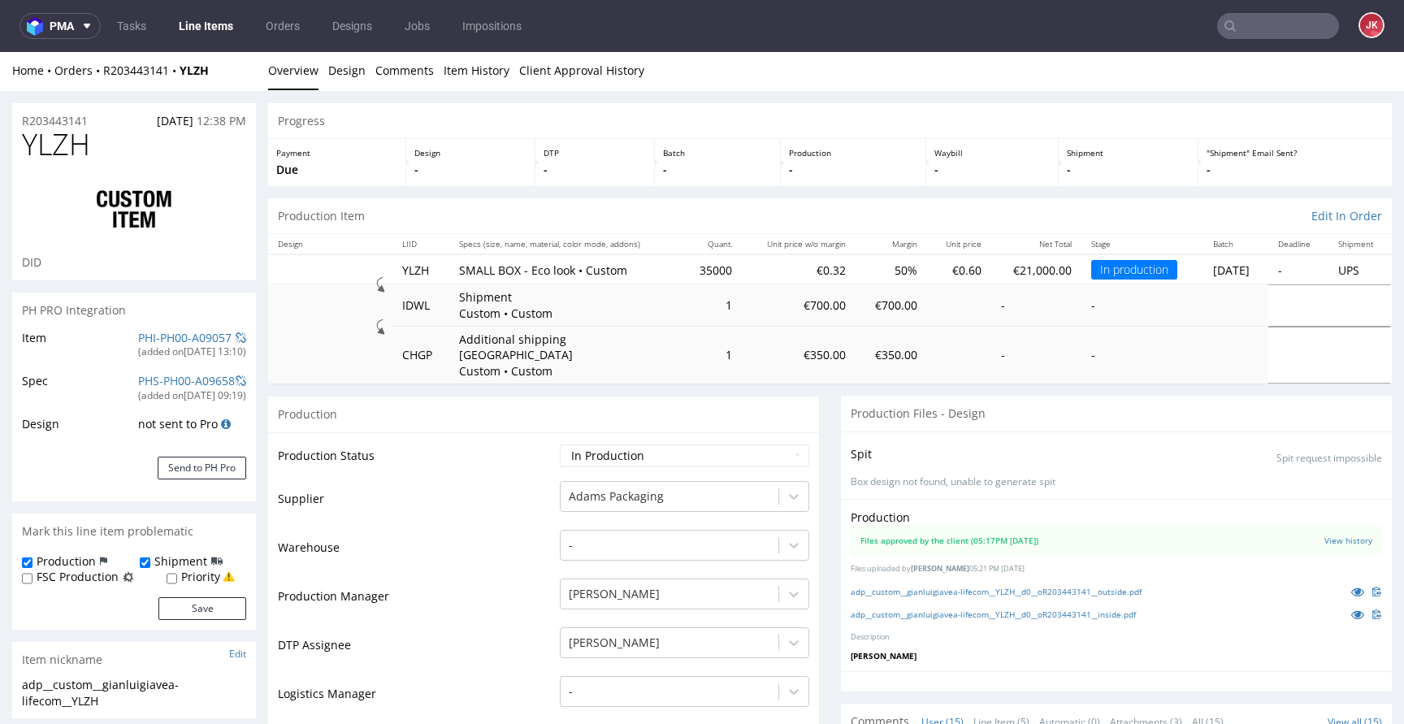
scroll to position [0, 0]
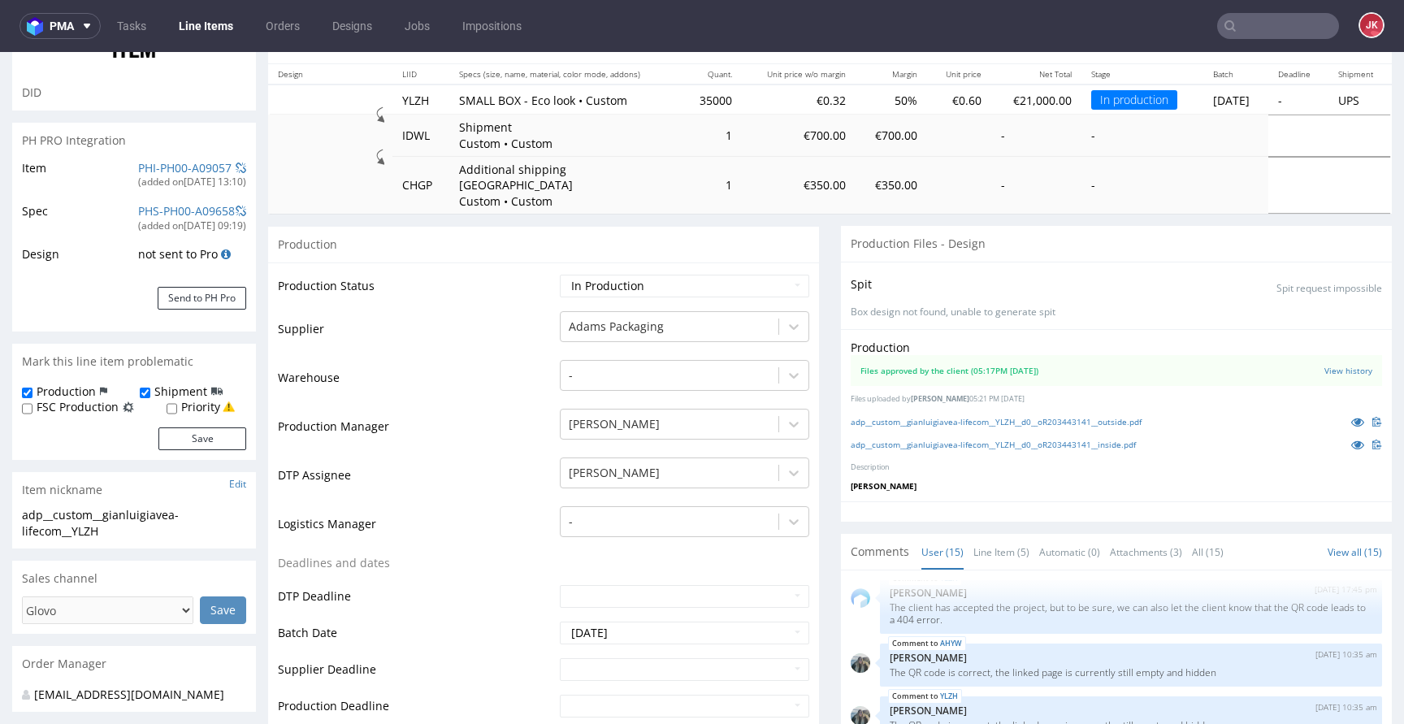
scroll to position [157, 0]
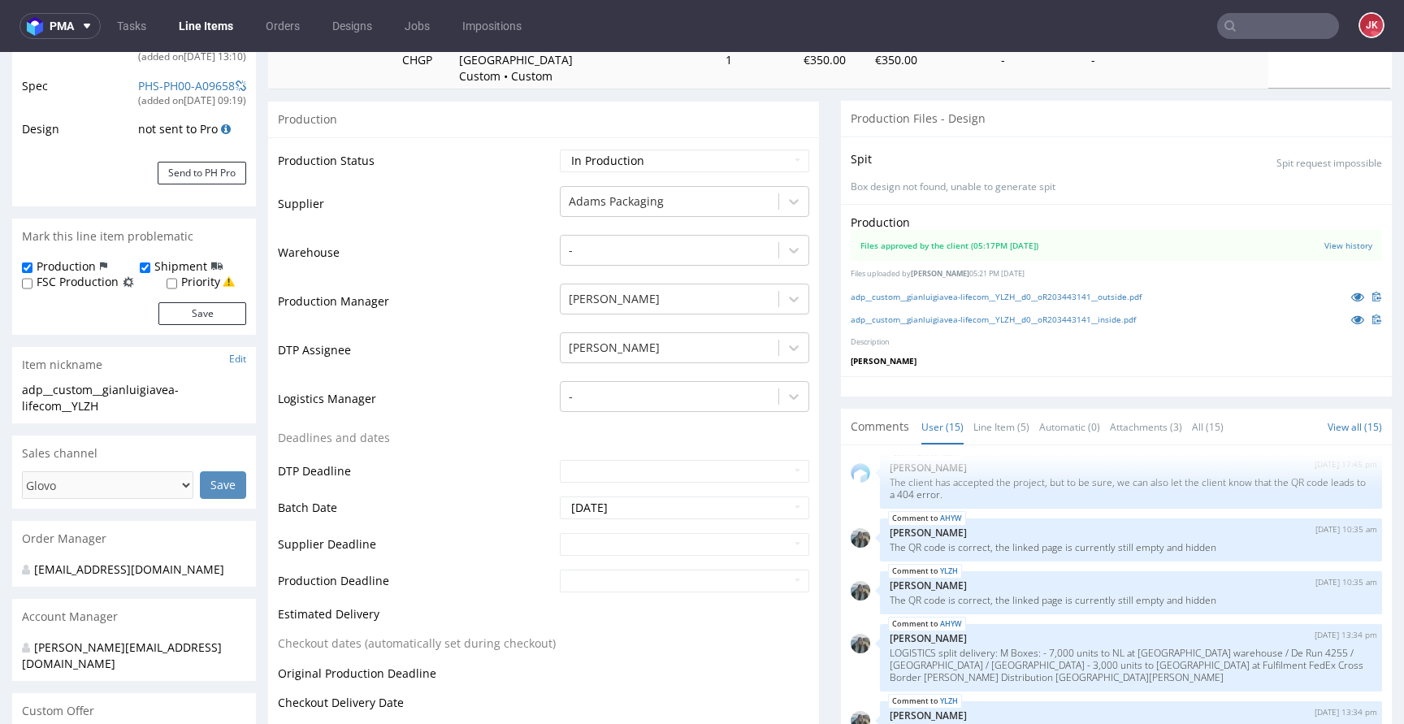
scroll to position [0, 0]
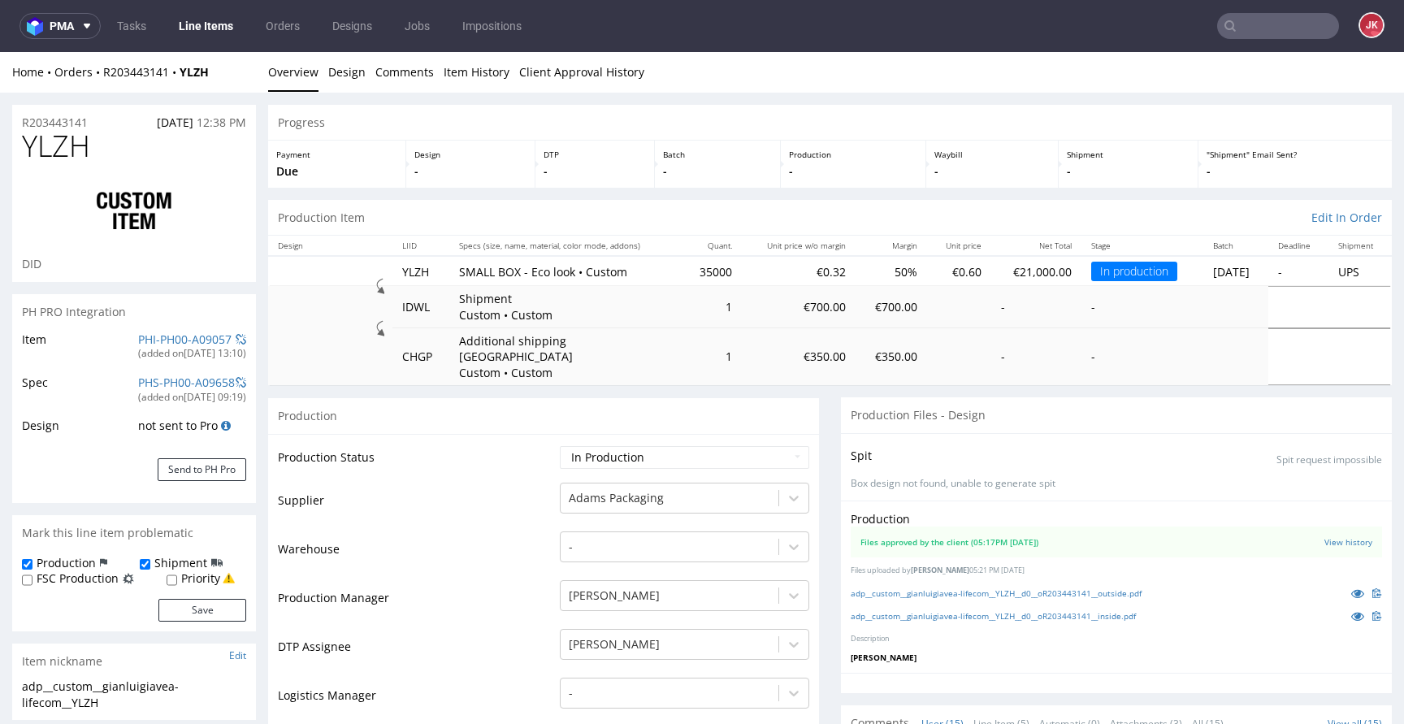
click at [1351, 587] on icon at bounding box center [1357, 592] width 13 height 11
click at [63, 142] on span "YLZH" at bounding box center [56, 146] width 68 height 32
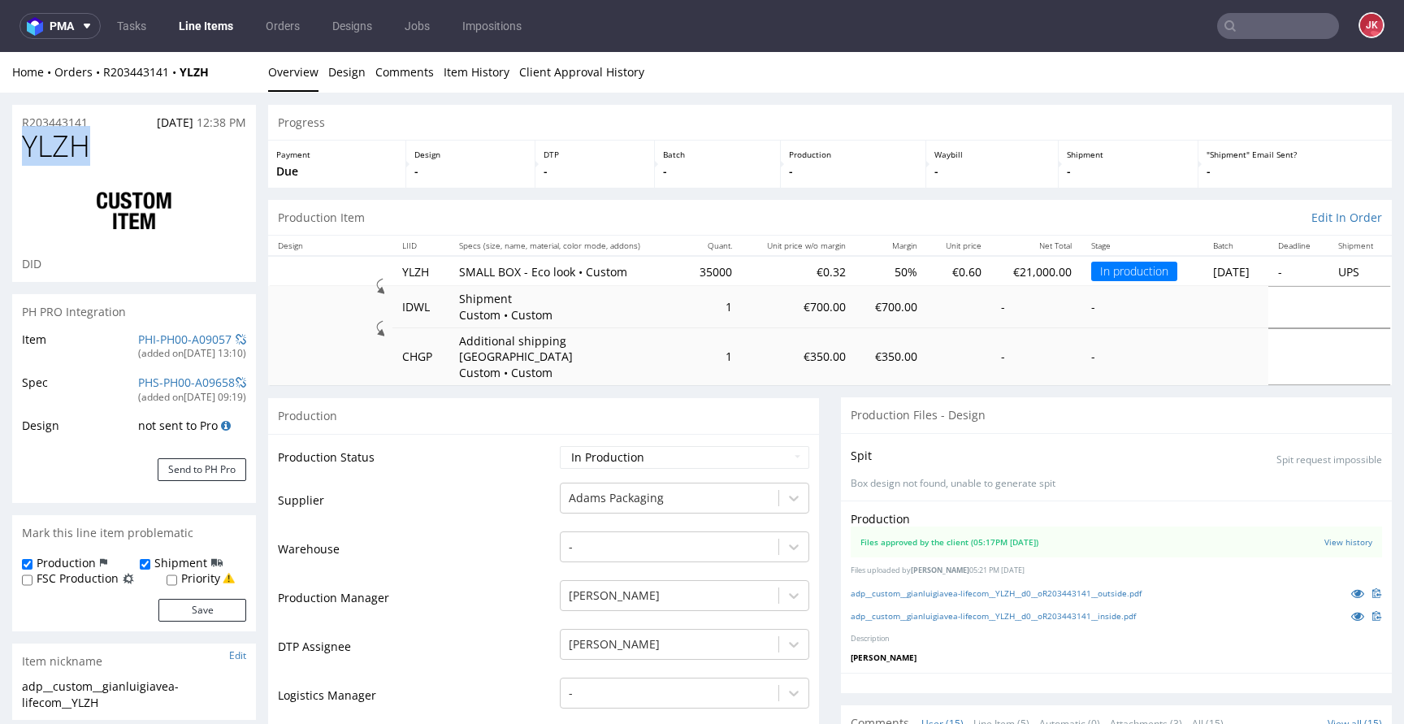
copy span "YLZH"
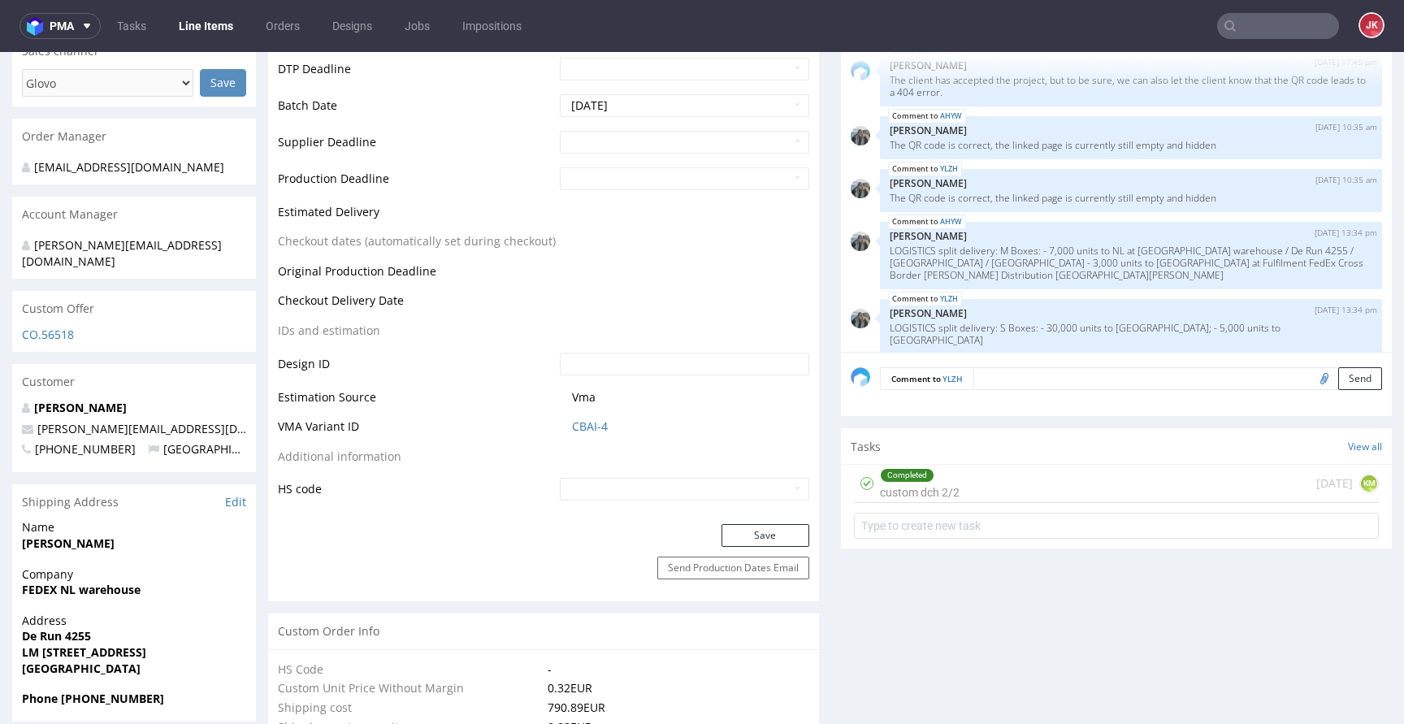
scroll to position [701, 0]
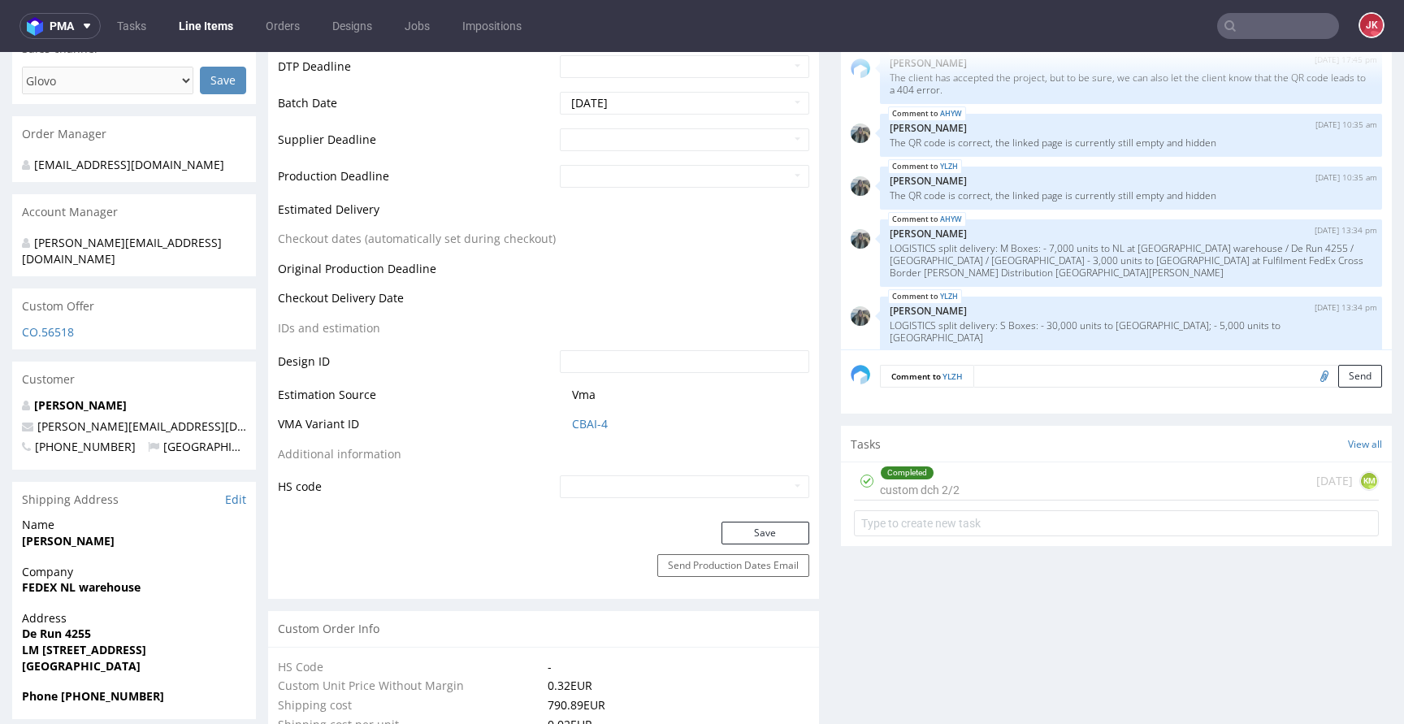
click at [928, 466] on div "Completed" at bounding box center [919, 472] width 78 height 13
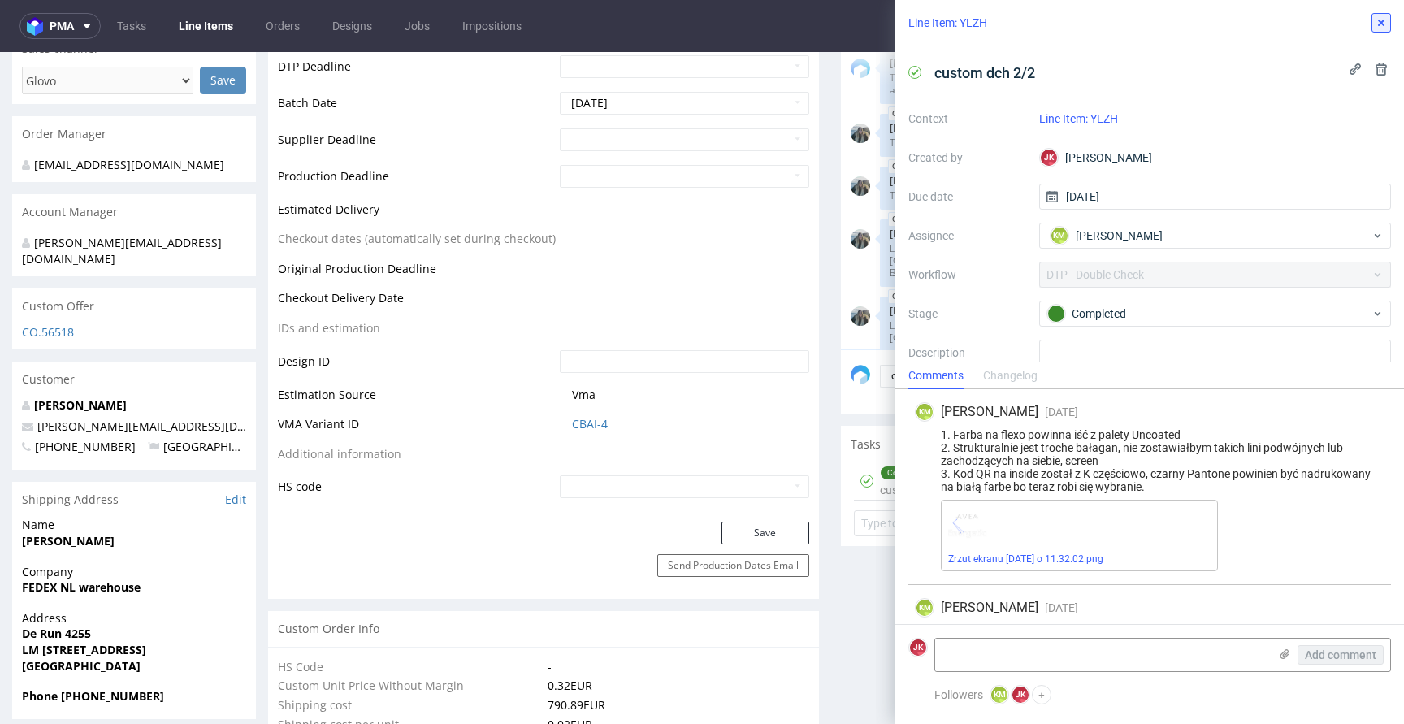
click at [1379, 22] on use at bounding box center [1381, 22] width 6 height 6
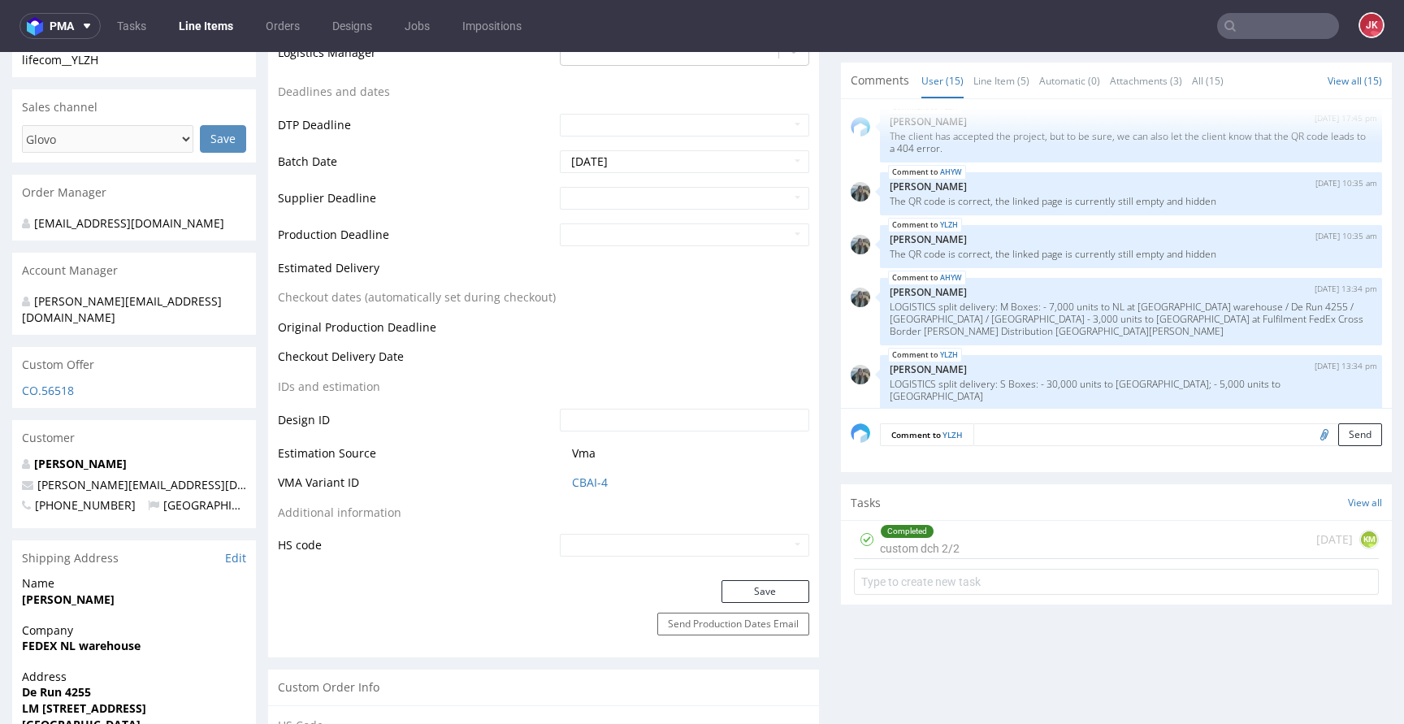
scroll to position [625, 0]
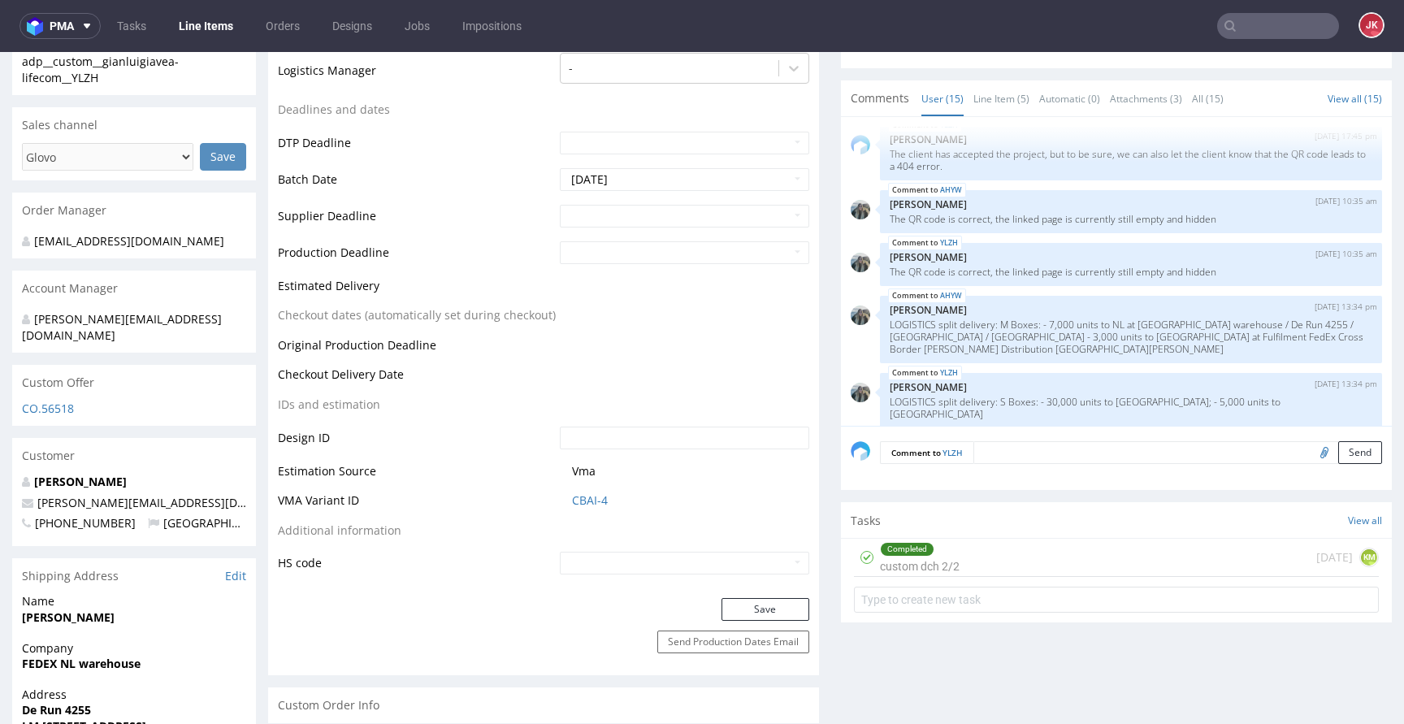
click at [1023, 448] on form "Comment to YLZH Send" at bounding box center [1131, 453] width 502 height 24
click at [1023, 441] on textarea at bounding box center [1177, 452] width 409 height 23
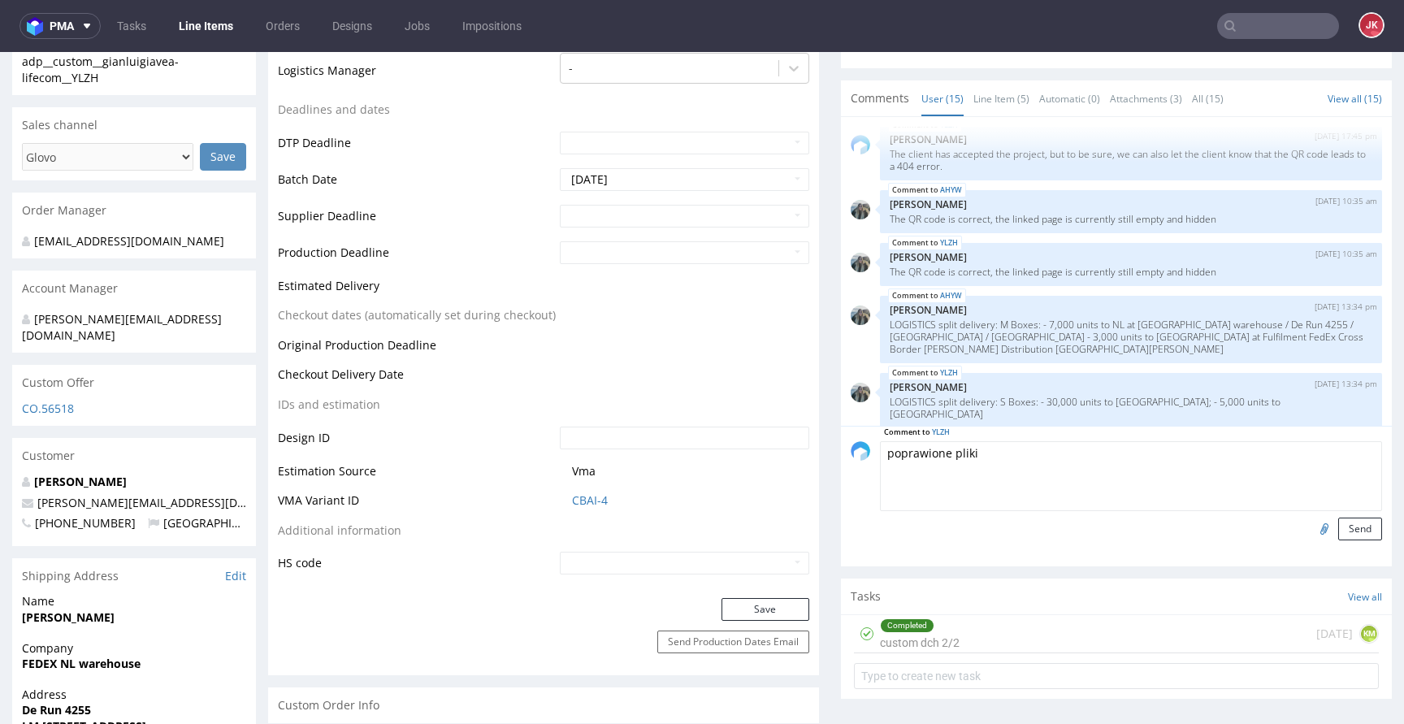
type textarea "poprawione pliki"
click at [1310, 518] on input "file" at bounding box center [1321, 527] width 23 height 21
type input "C:\fakepath\adp__custom__gianluigiavea-lifecom__YLZH__d0__oR203443141__outside.…"
click at [979, 441] on textarea "poprawione pliki" at bounding box center [1131, 476] width 502 height 70
type textarea "poprawione pliki"
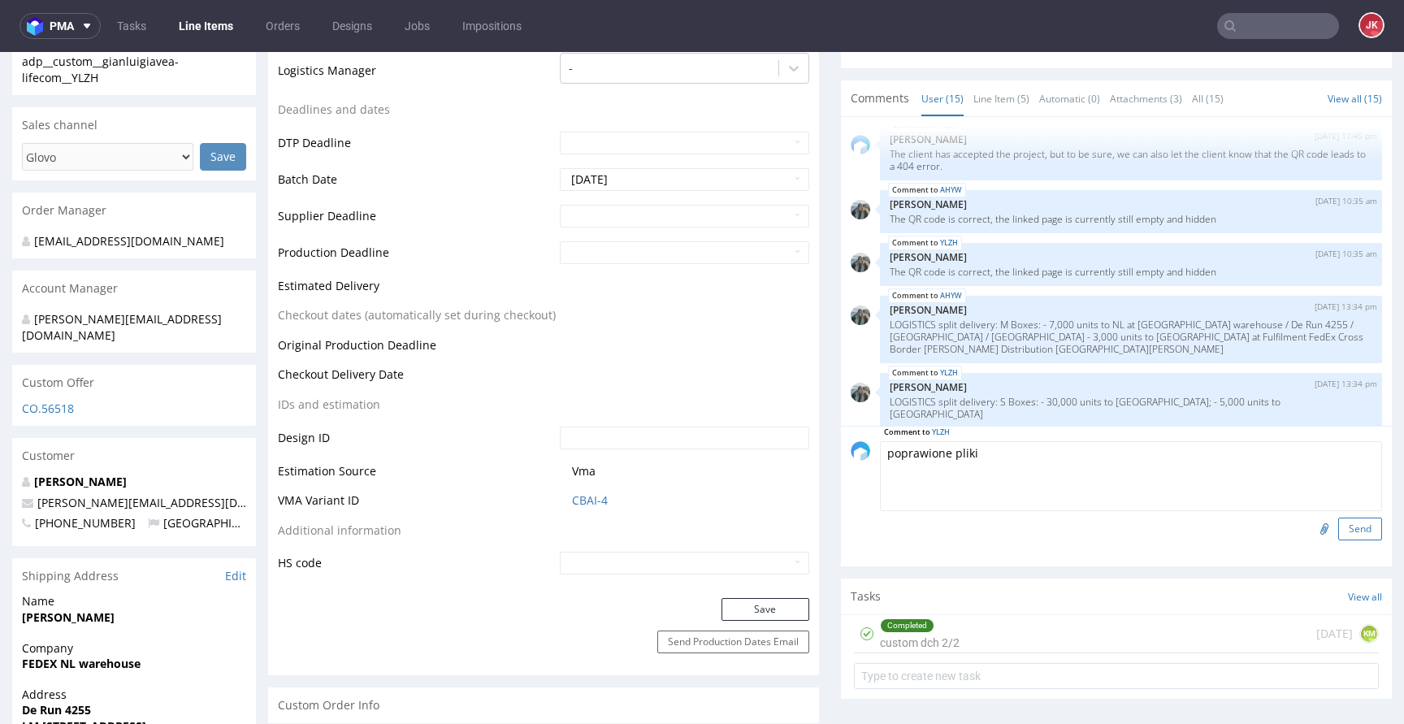
click at [1343, 517] on button "Send" at bounding box center [1360, 528] width 44 height 23
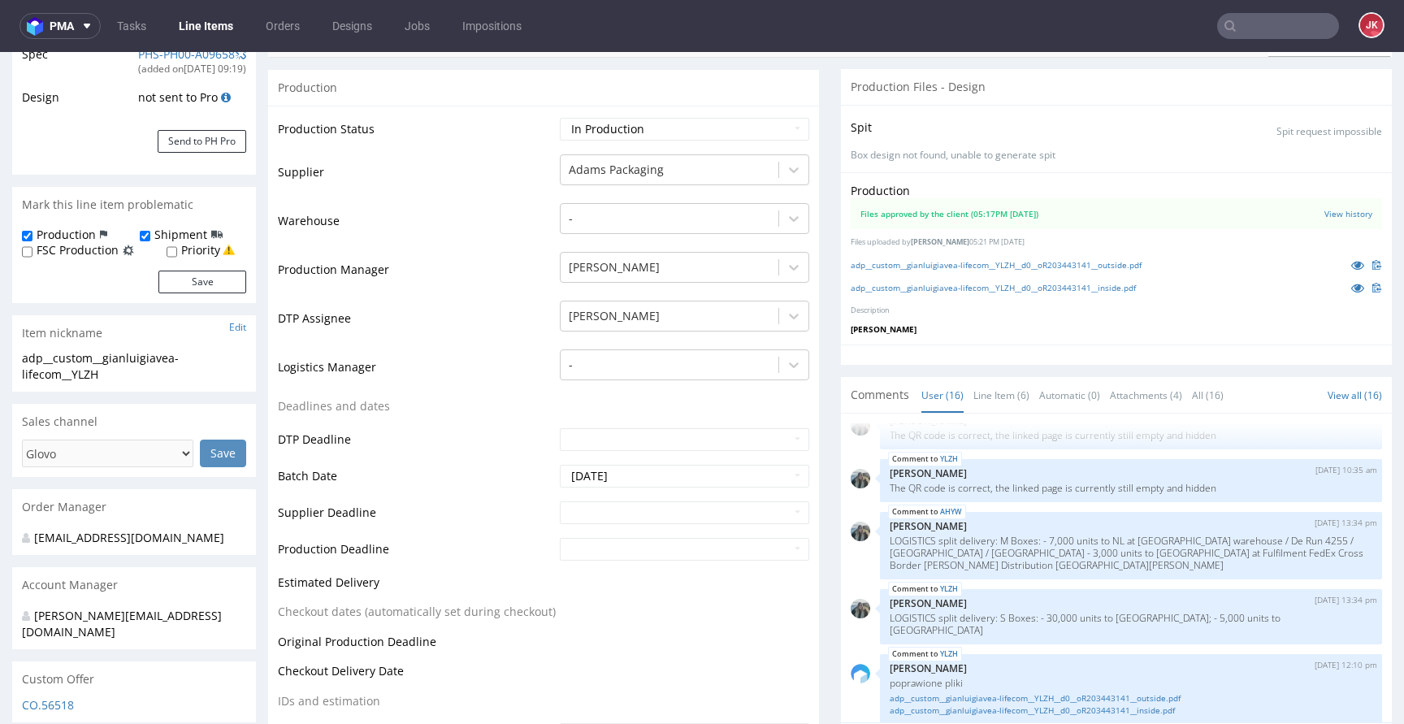
scroll to position [0, 0]
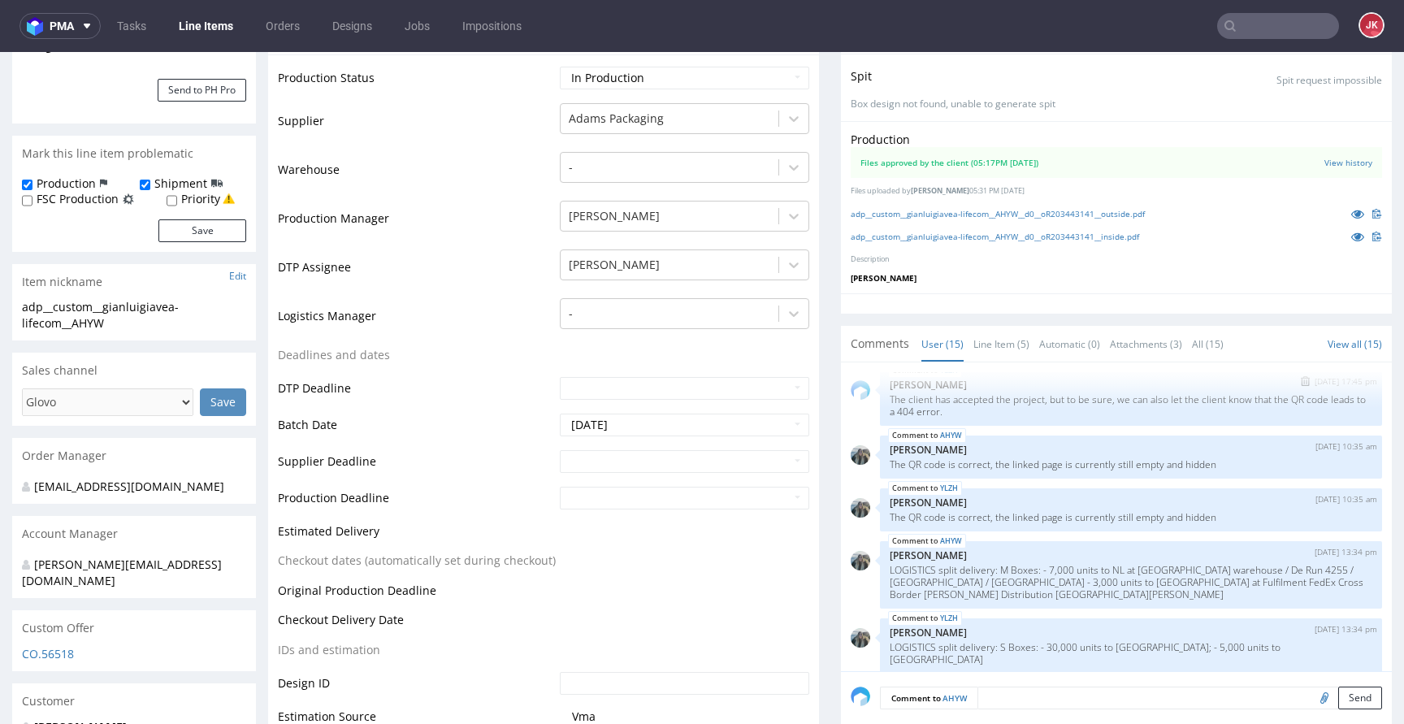
scroll to position [383, 0]
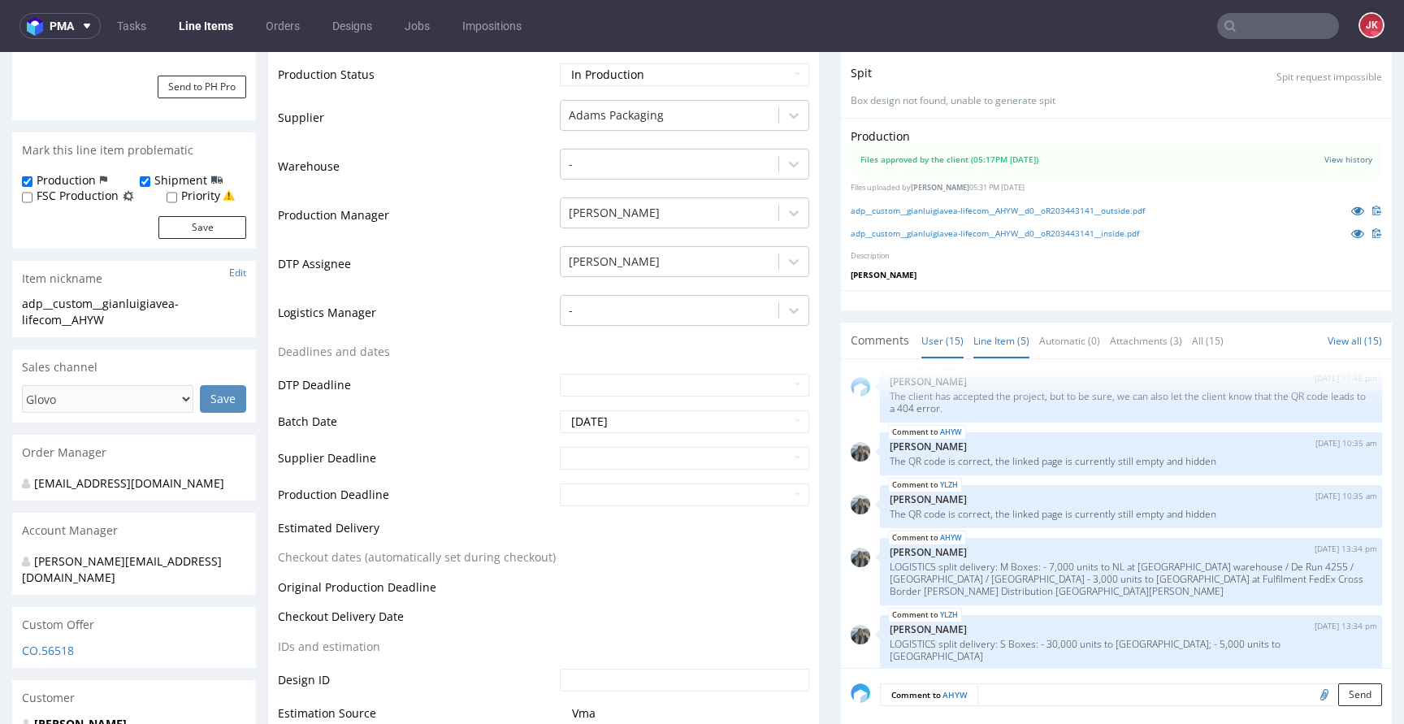
click at [986, 323] on link "Line Item (5)" at bounding box center [1001, 340] width 56 height 35
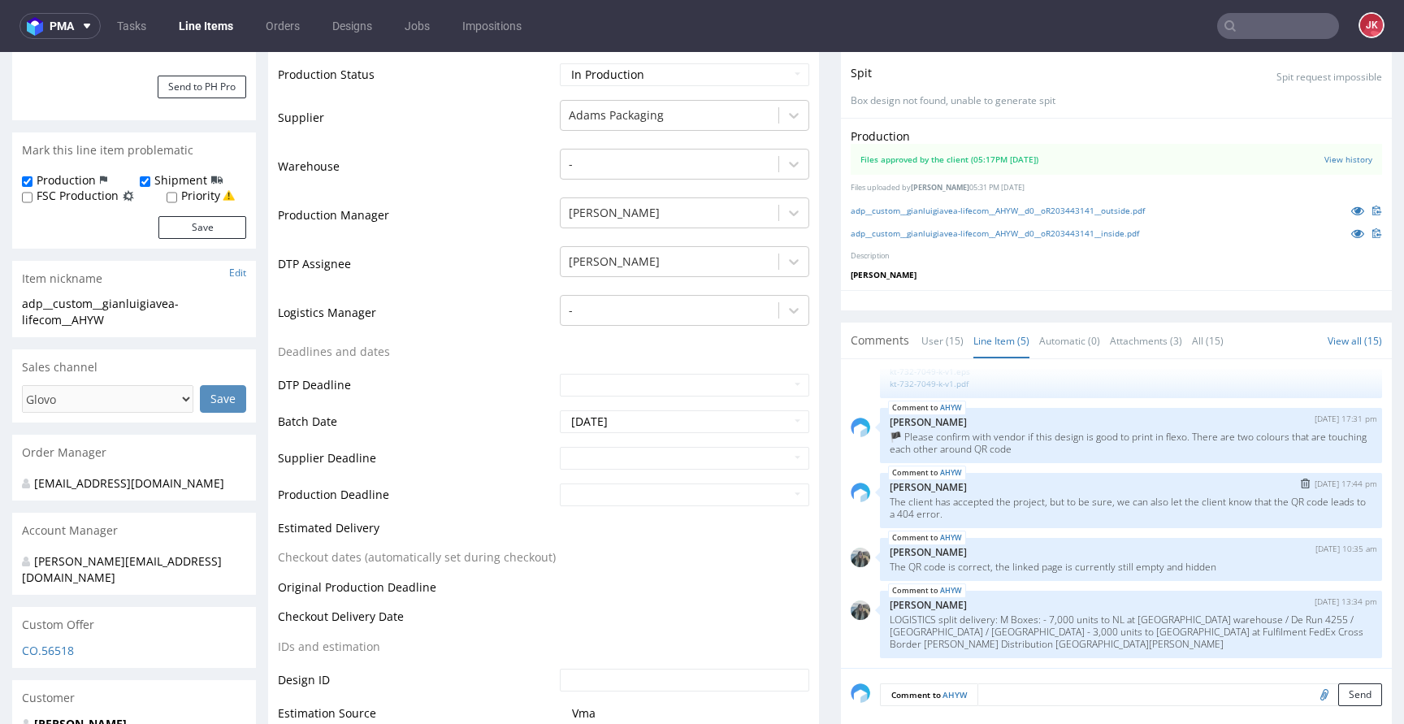
scroll to position [0, 0]
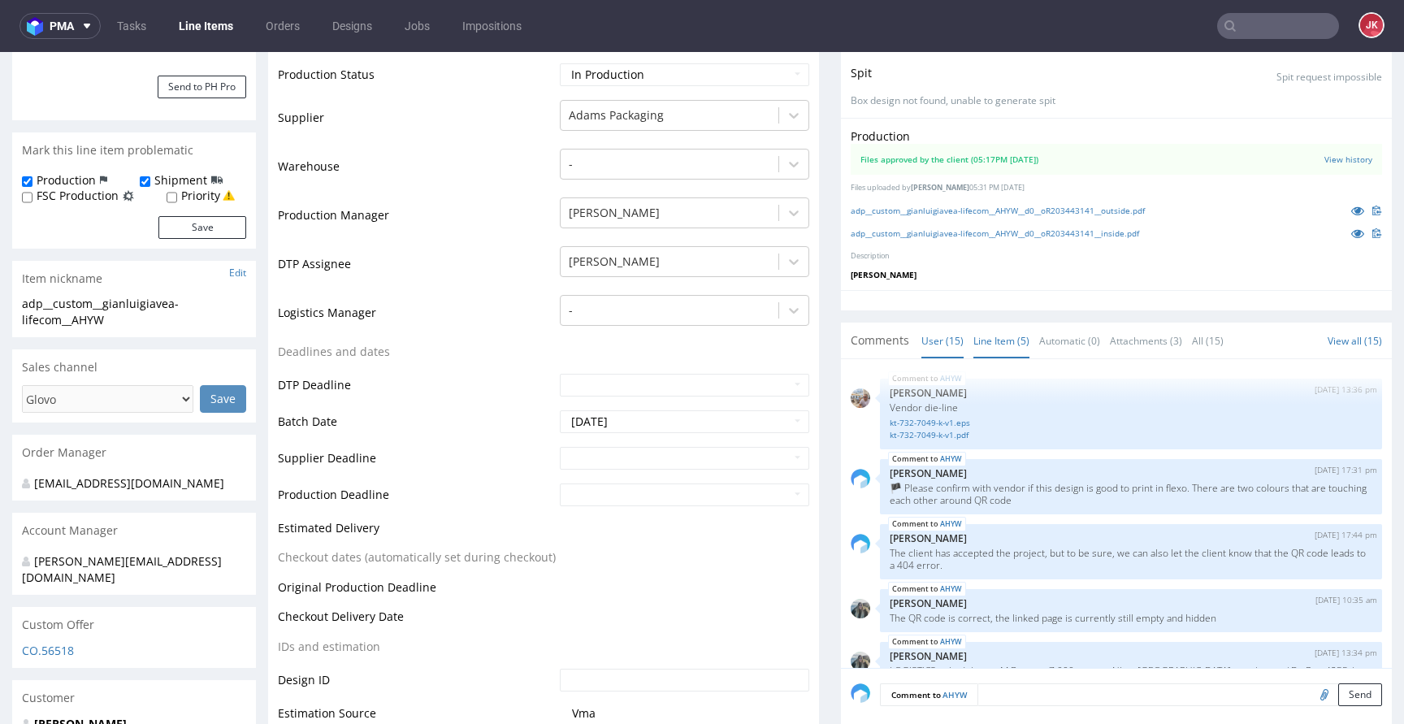
click at [923, 328] on link "User (15)" at bounding box center [942, 340] width 42 height 35
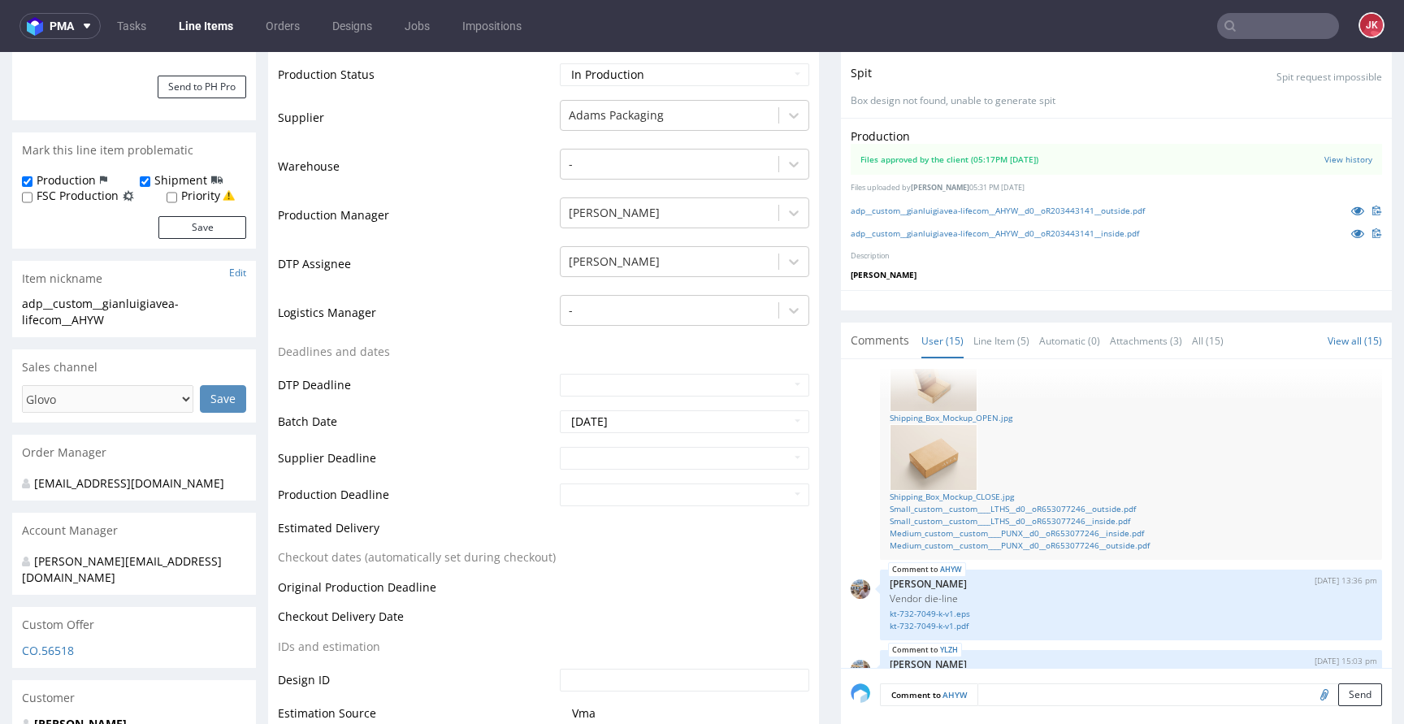
scroll to position [215, 0]
click at [979, 504] on link "Small_custom__custom____LTHS__d0__oR653077246__outside.pdf" at bounding box center [1130, 510] width 482 height 12
click at [1129, 538] on div "11th Sep 25 | 13:13 pm Mari Fok Shipping_Box_Mockup_OPEN.jpg Shipping_Box_Mocku…" at bounding box center [1131, 442] width 502 height 240
click at [1131, 541] on link "Medium_custom__custom____PUNX__d0__oR653077246__outside.pdf" at bounding box center [1130, 547] width 482 height 12
click at [1081, 504] on link "Small_custom__custom____LTHS__d0__oR653077246__outside.pdf" at bounding box center [1130, 510] width 482 height 12
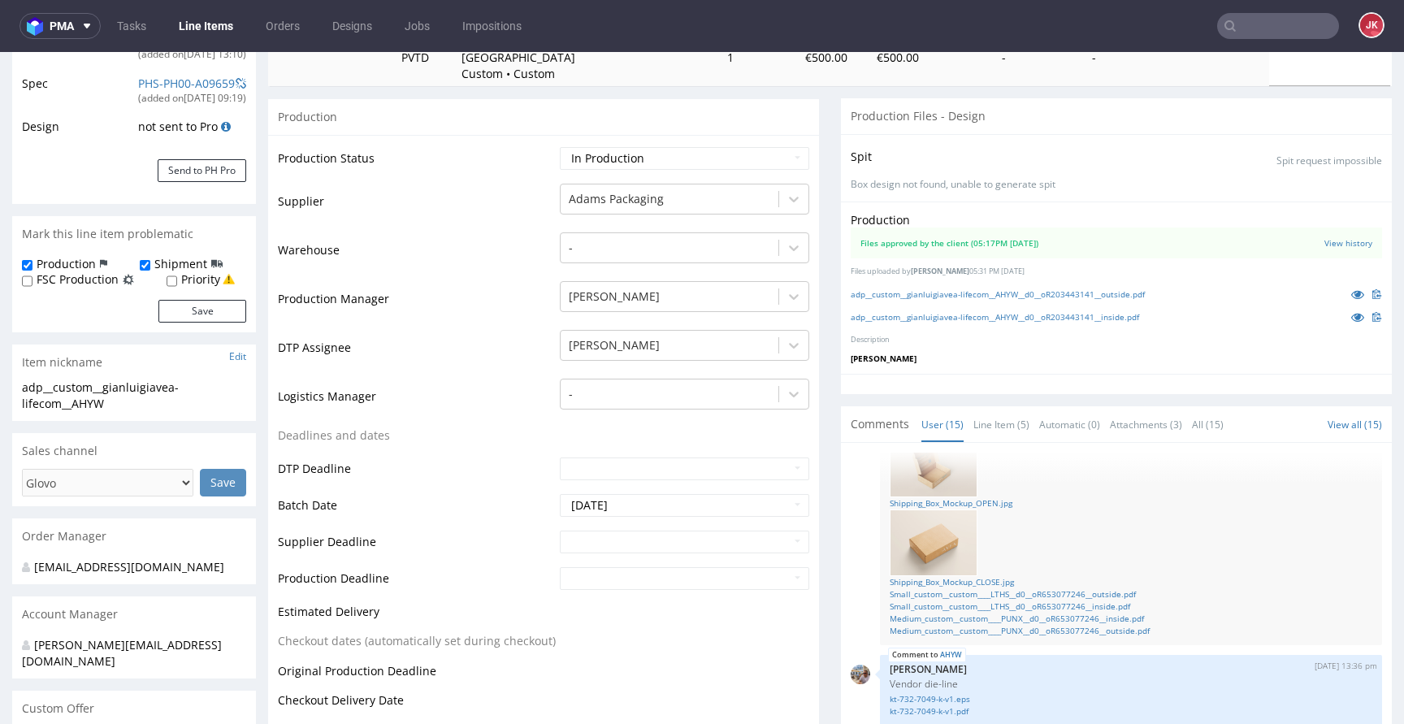
scroll to position [257, 0]
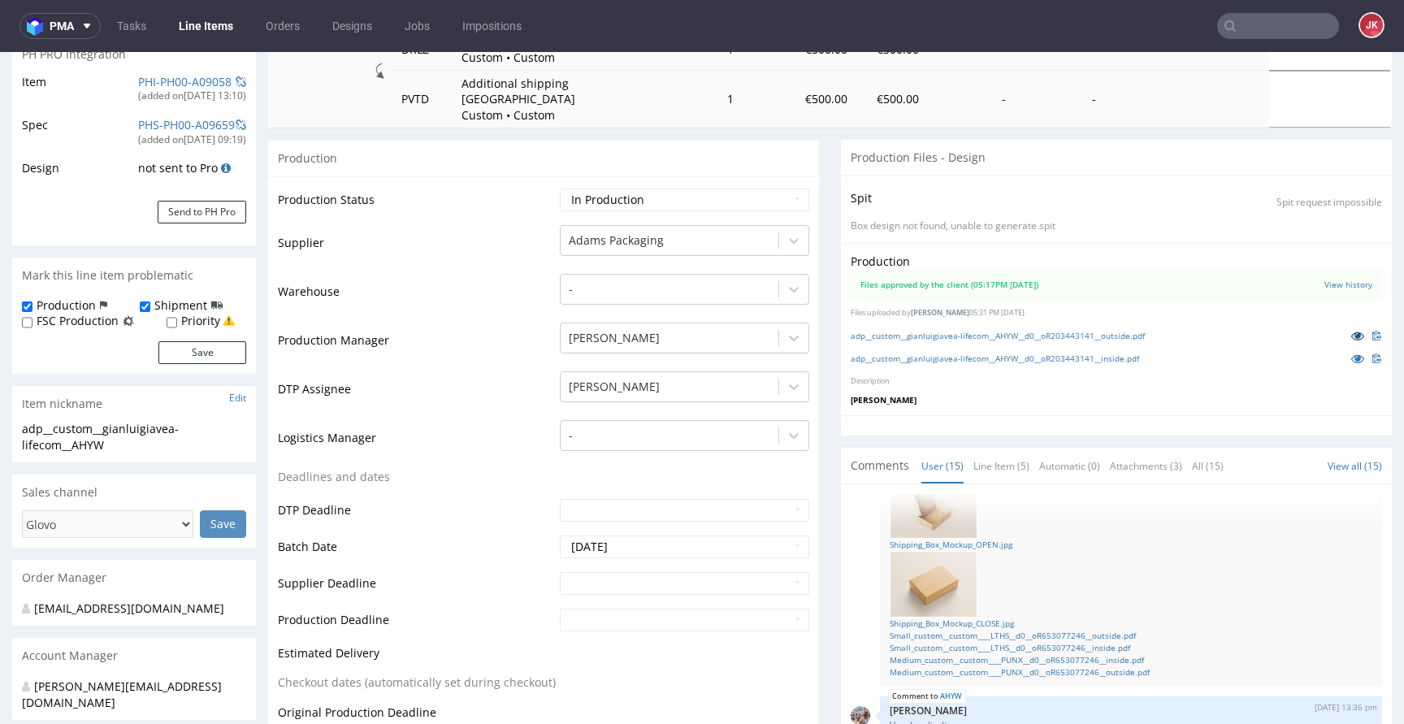
click at [1351, 330] on icon at bounding box center [1357, 335] width 13 height 11
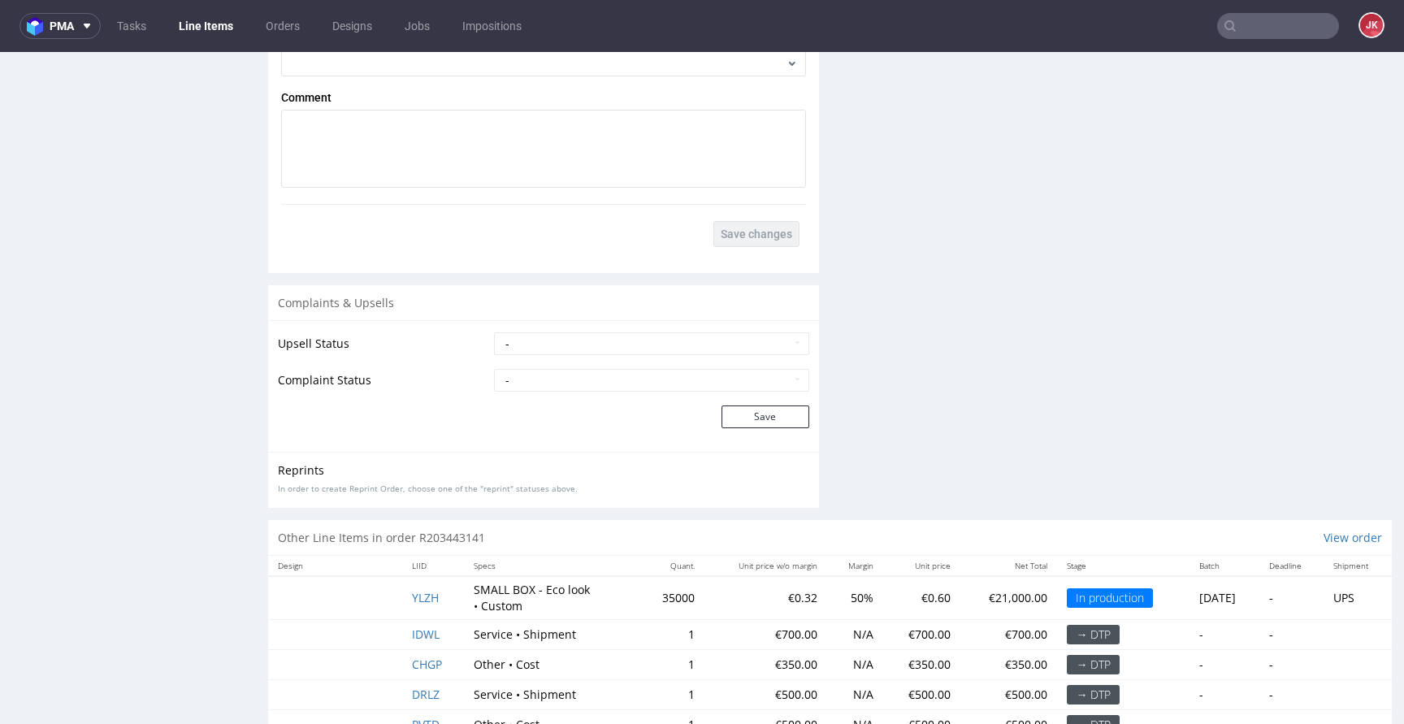
scroll to position [3073, 0]
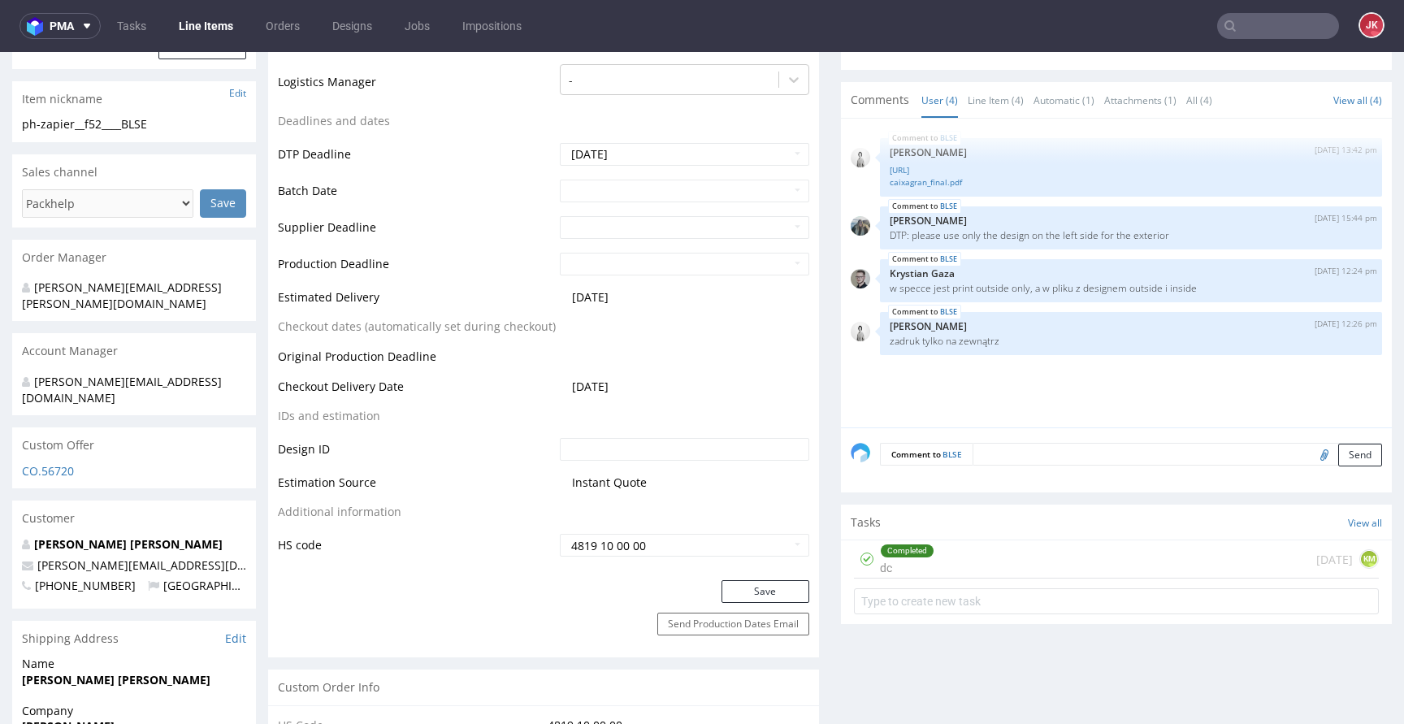
scroll to position [570, 0]
click at [888, 560] on div "Completed dc" at bounding box center [907, 557] width 54 height 37
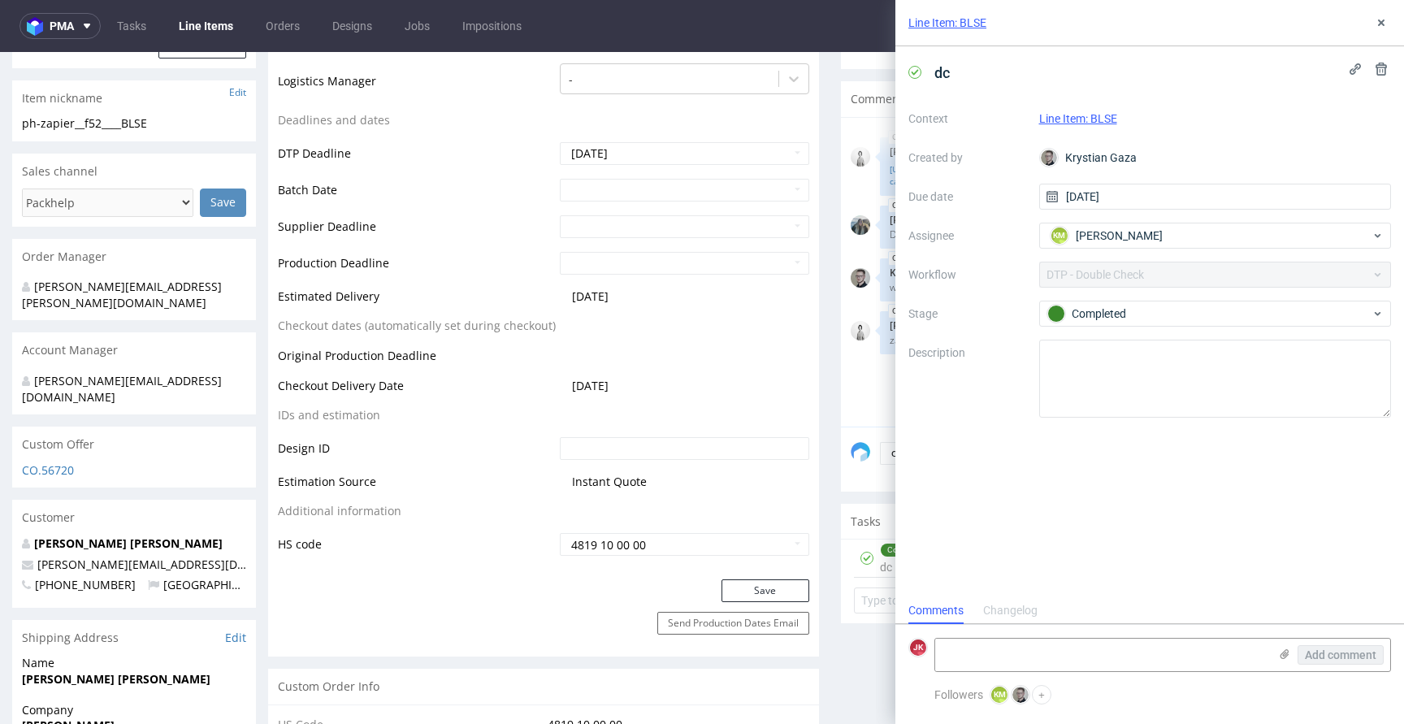
scroll to position [13, 0]
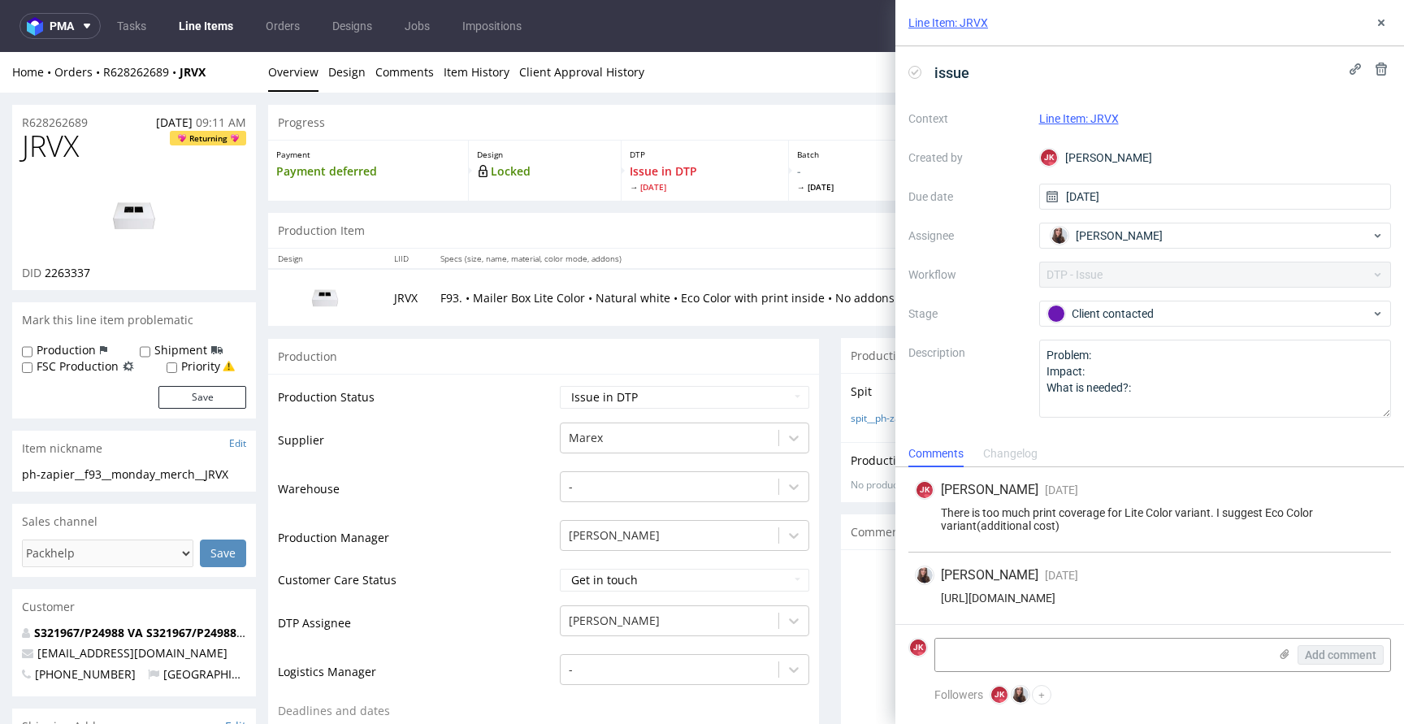
click at [1069, 120] on link "Line Item: JRVX" at bounding box center [1079, 118] width 80 height 13
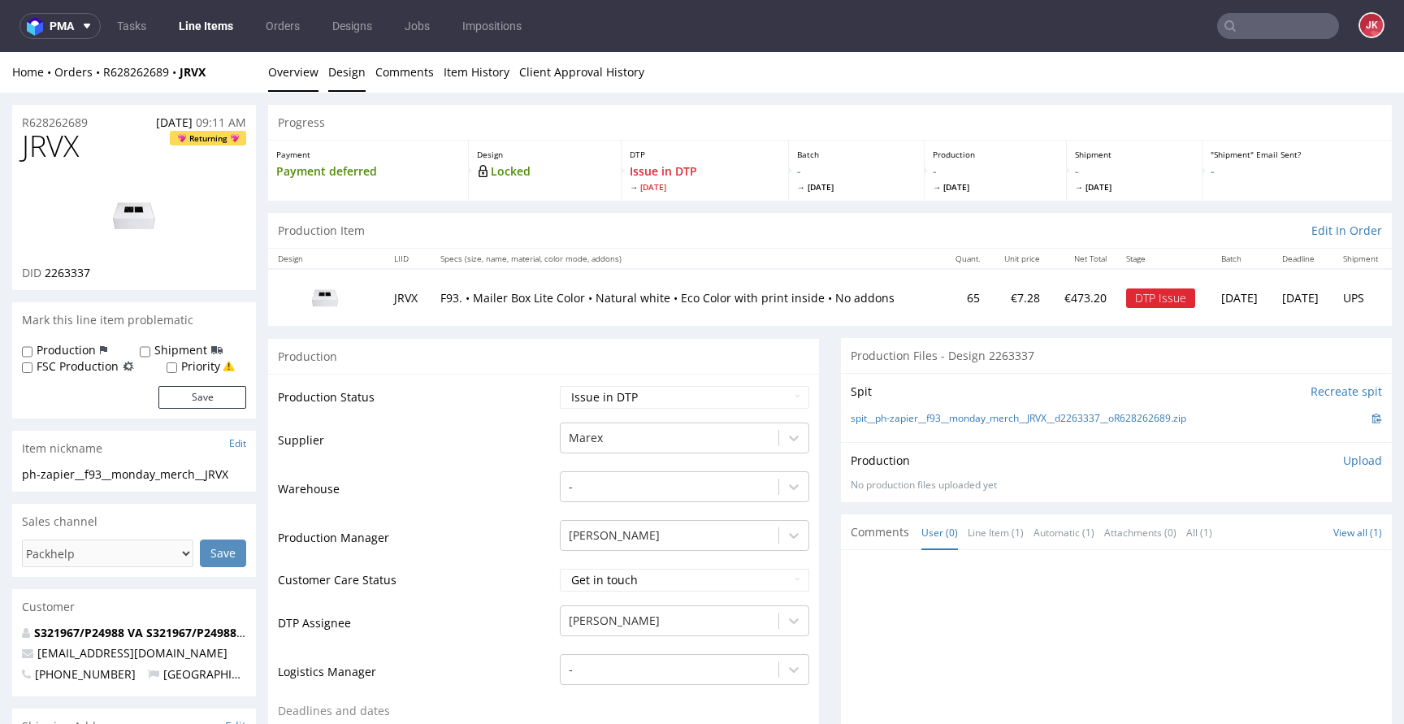
click at [352, 76] on link "Design" at bounding box center [346, 72] width 37 height 40
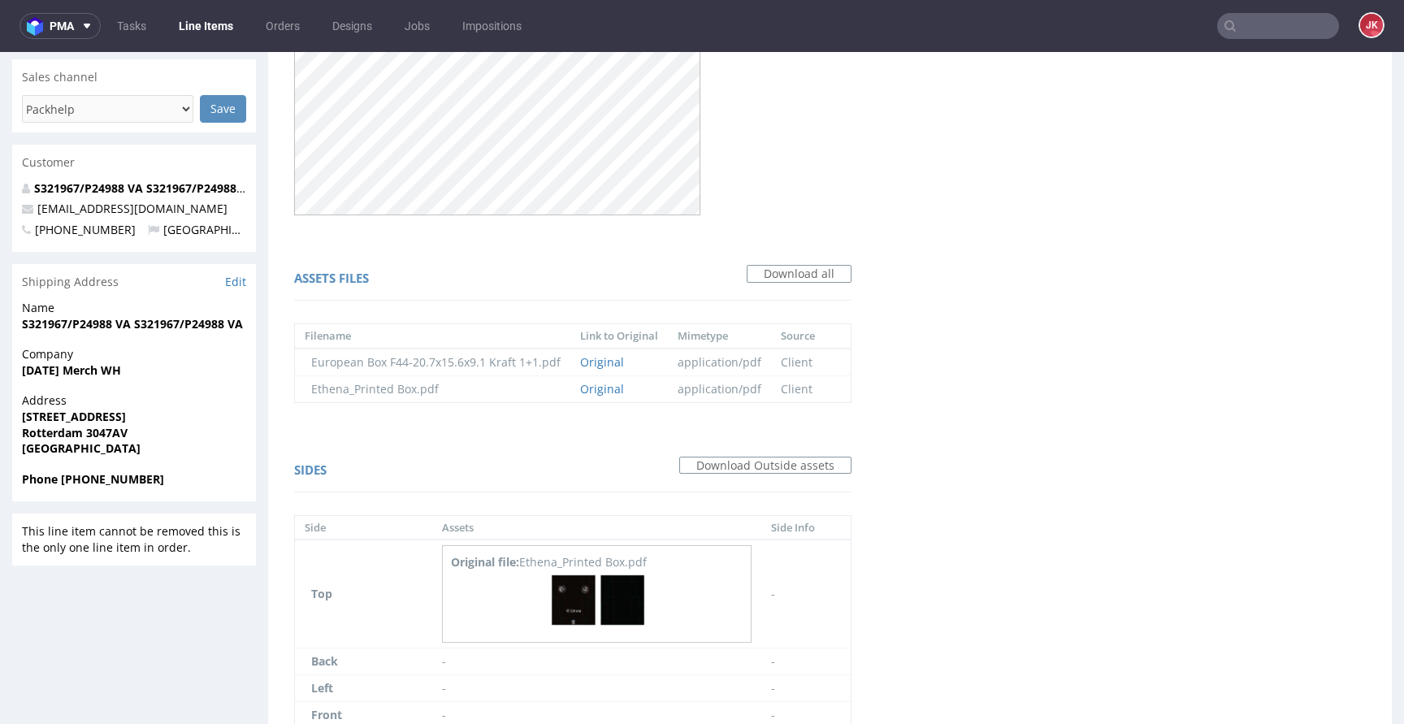
scroll to position [612, 0]
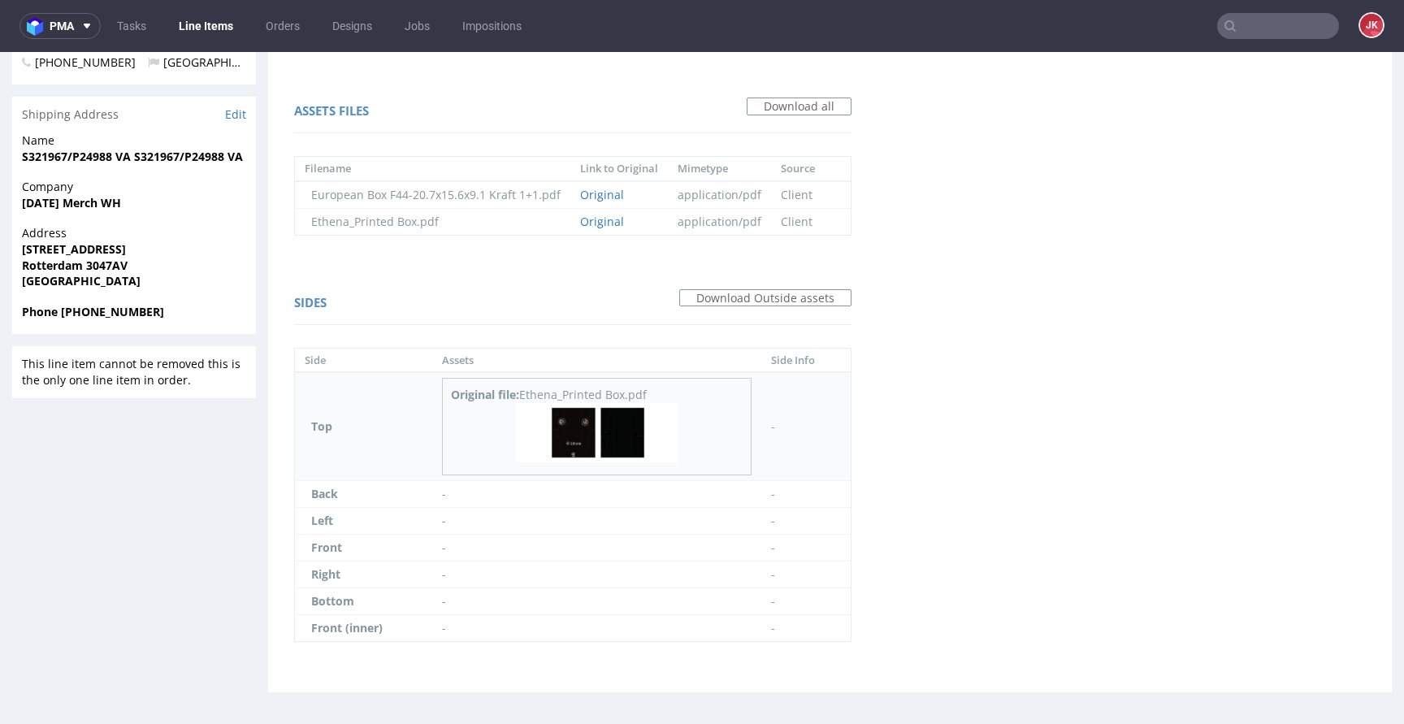
click at [610, 429] on img at bounding box center [597, 432] width 162 height 59
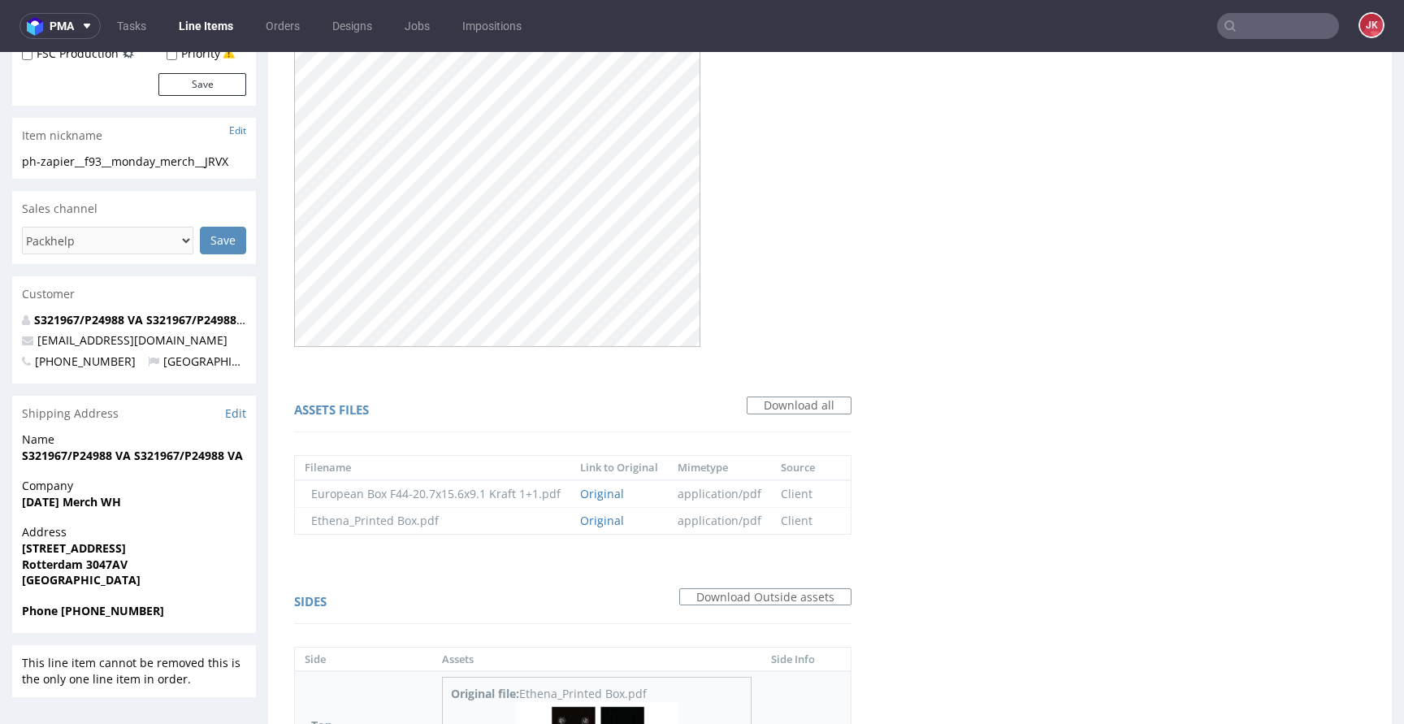
scroll to position [0, 0]
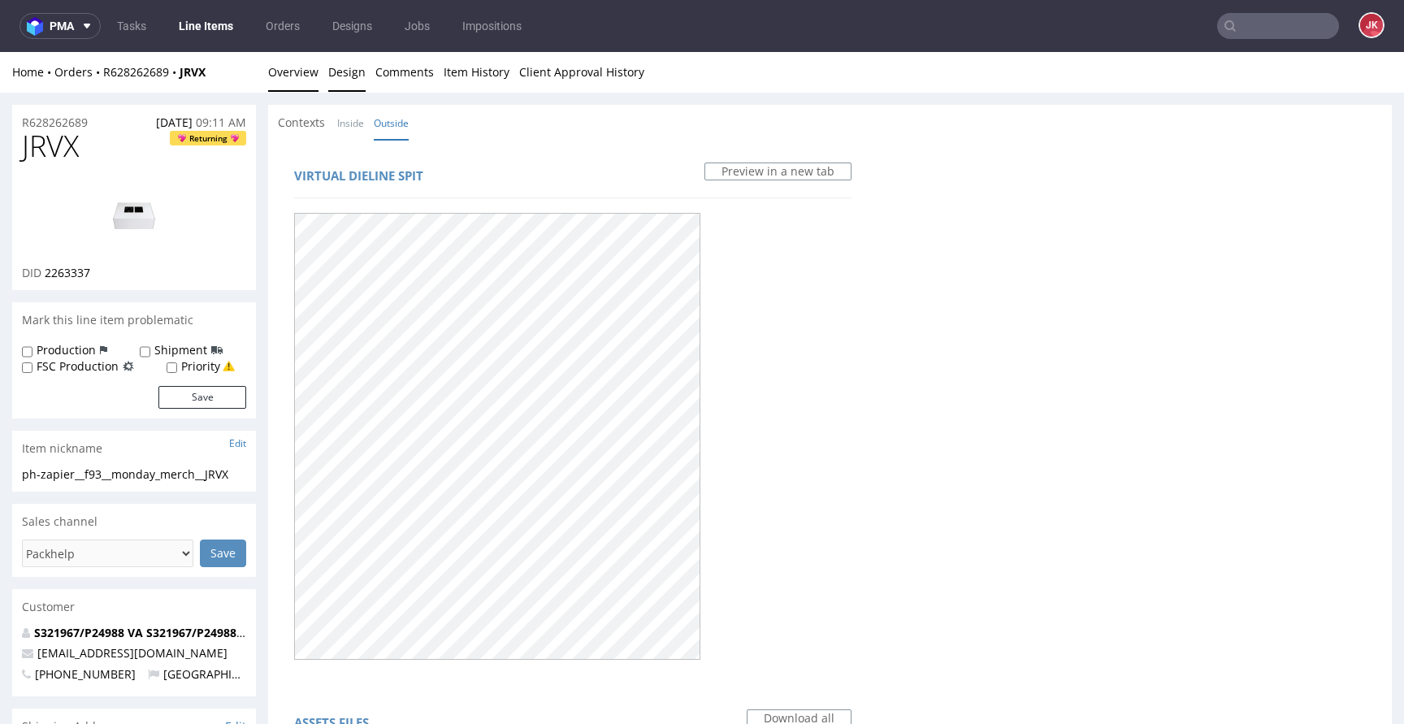
click at [311, 73] on link "Overview" at bounding box center [293, 72] width 50 height 40
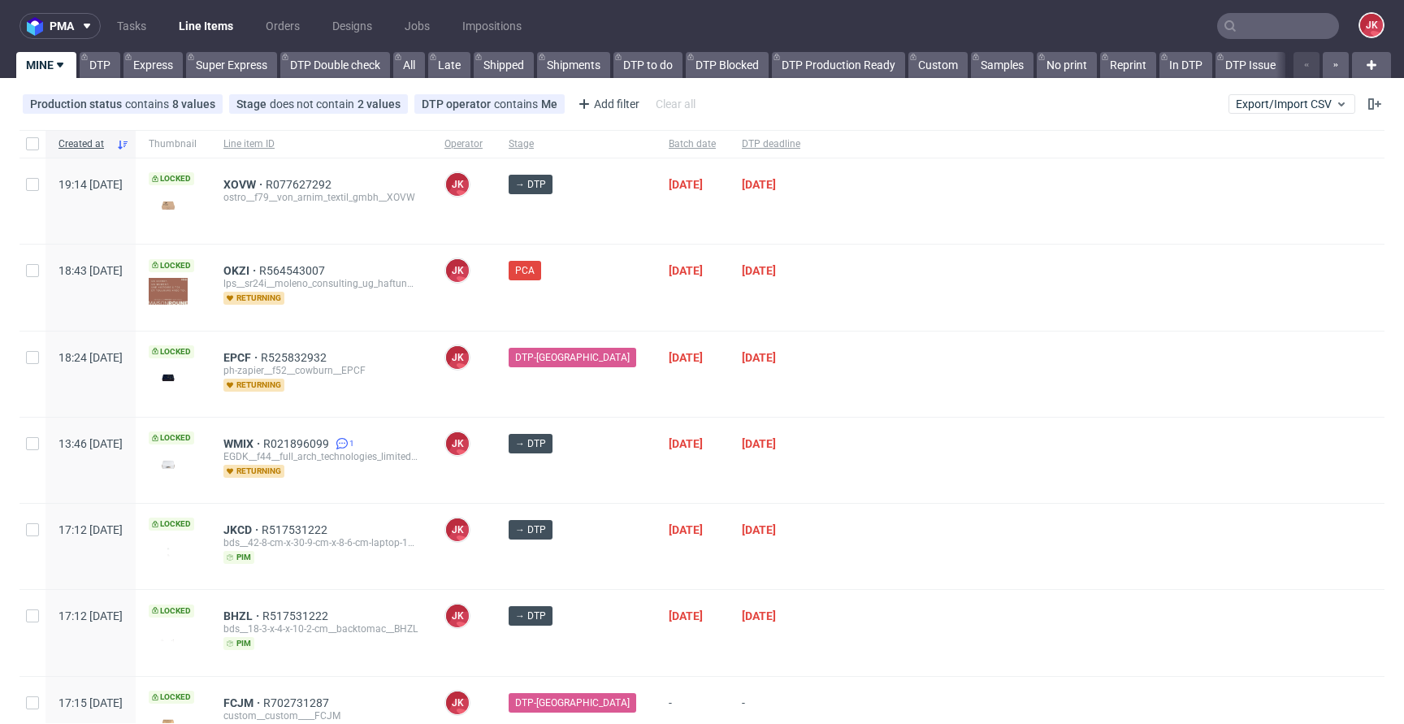
click at [655, 312] on div "25/09/2025" at bounding box center [691, 286] width 73 height 85
click at [729, 396] on div "23/09/2025" at bounding box center [771, 373] width 84 height 85
click at [729, 400] on div "23/09/2025" at bounding box center [771, 373] width 84 height 85
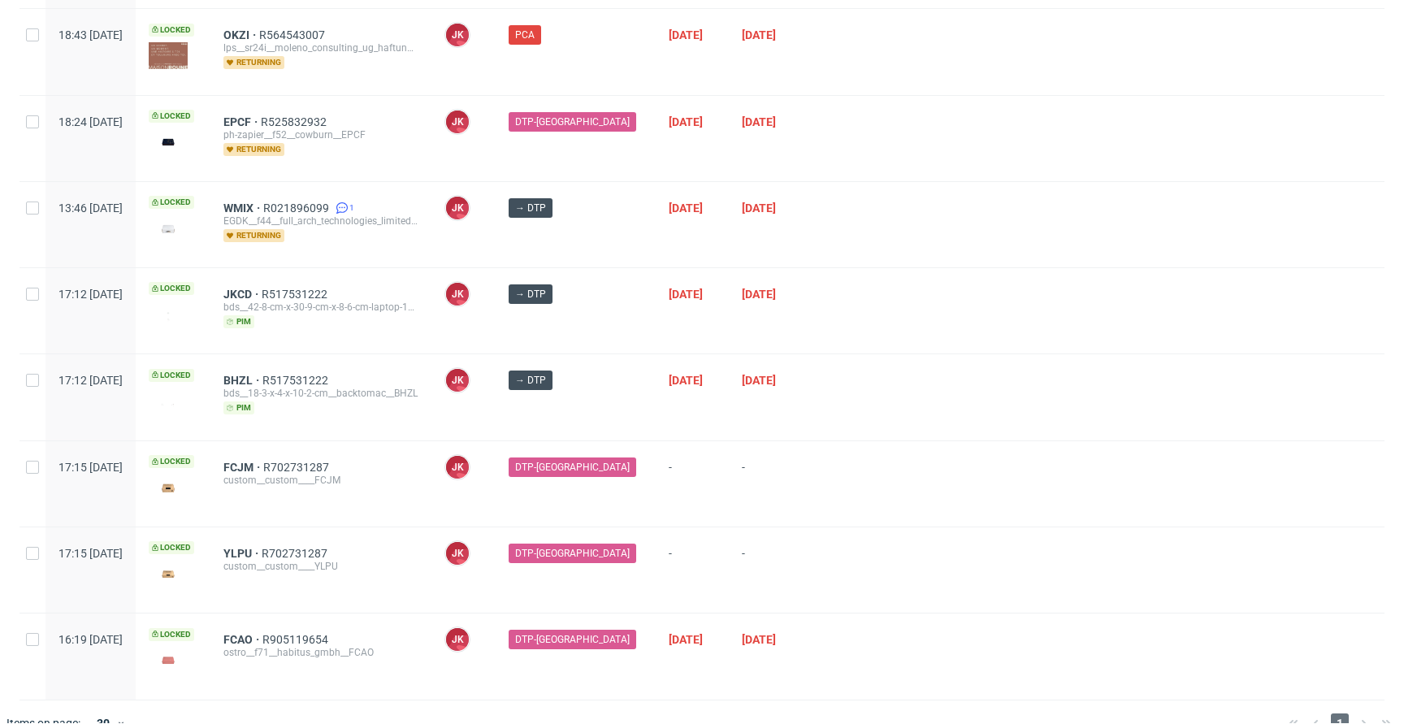
scroll to position [261, 0]
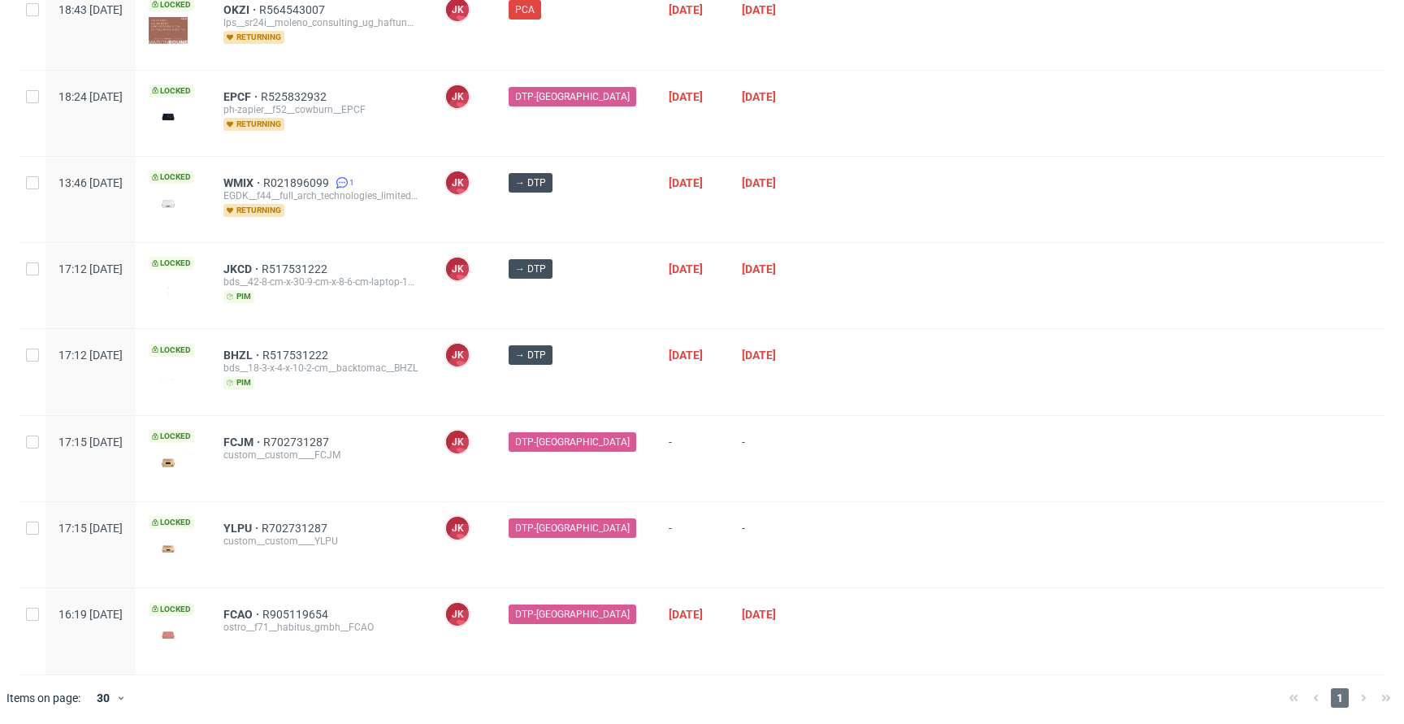
click at [729, 381] on div "22/09/2025" at bounding box center [771, 371] width 84 height 85
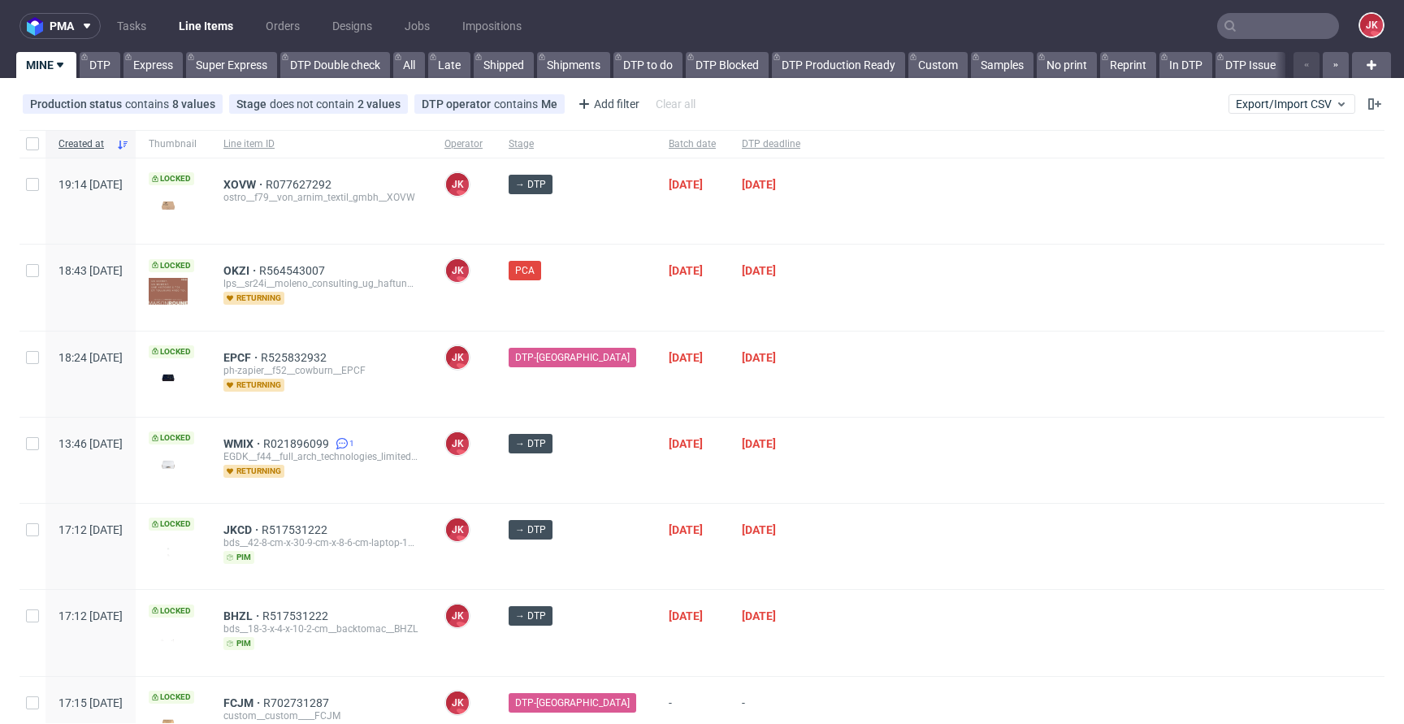
click at [729, 475] on div "23/09/2025" at bounding box center [771, 459] width 84 height 85
click at [620, 396] on div "DTP-DC" at bounding box center [575, 373] width 160 height 85
click at [259, 268] on span "OKZI" at bounding box center [241, 270] width 36 height 13
click at [850, 487] on div at bounding box center [1098, 459] width 571 height 85
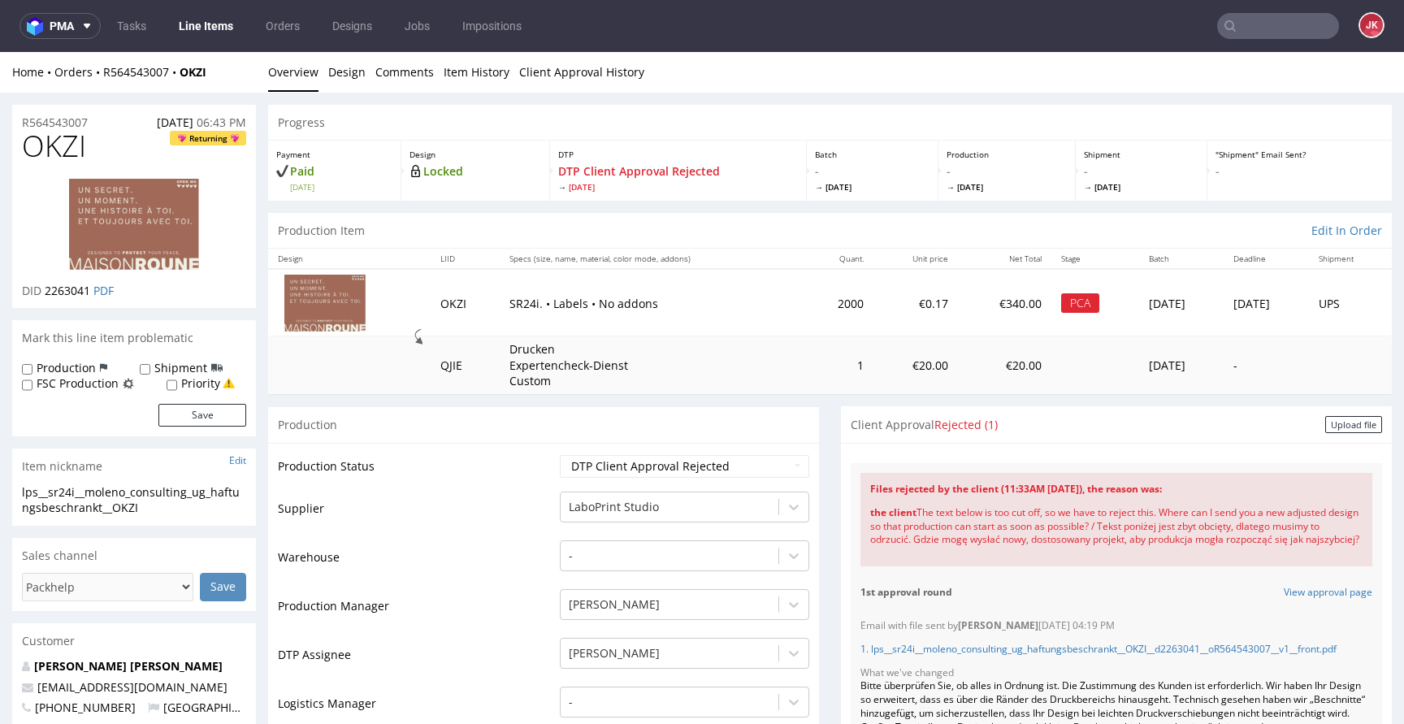
click at [720, 465] on select "Waiting for Artwork Waiting for Diecut Waiting for Mockup Waiting for DTP Waiti…" at bounding box center [684, 466] width 249 height 23
select select "dtp_issue"
click at [560, 455] on select "Waiting for Artwork Waiting for Diecut Waiting for Mockup Waiting for DTP Waiti…" at bounding box center [684, 466] width 249 height 23
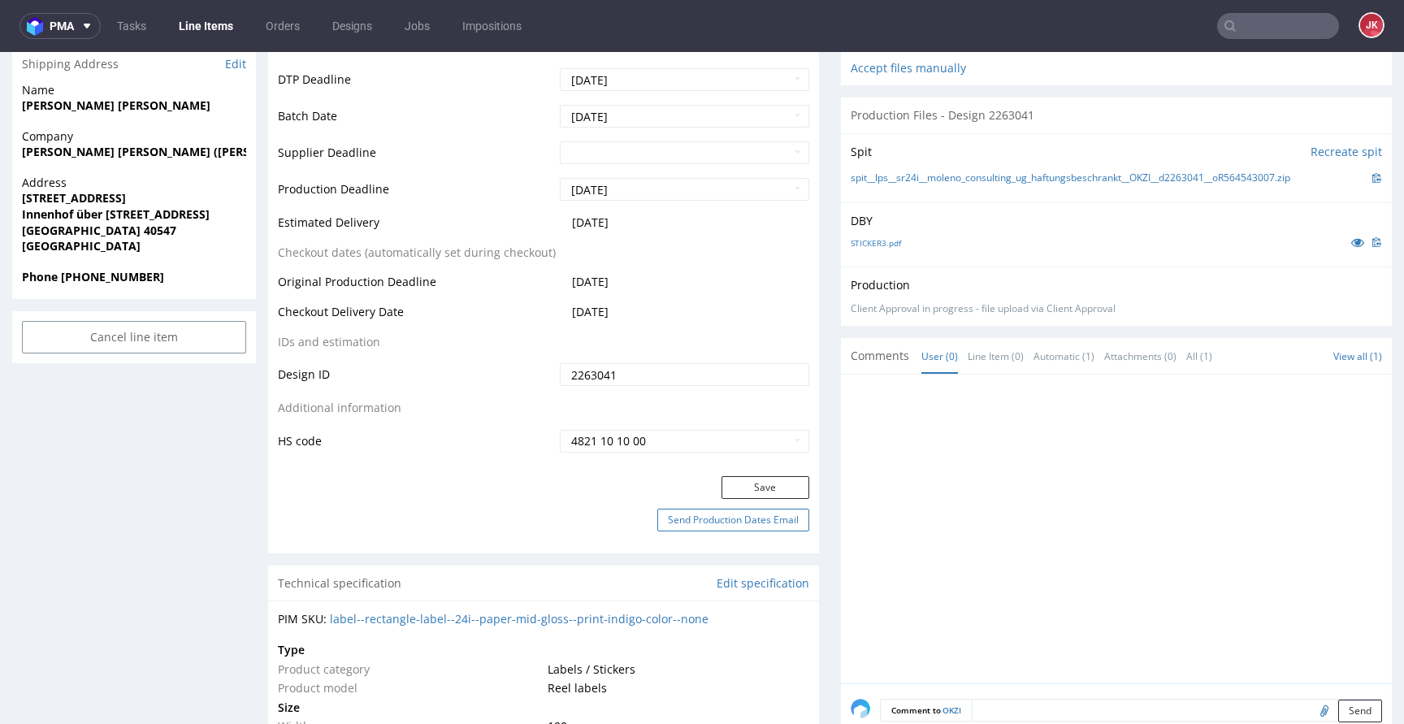
scroll to position [703, 0]
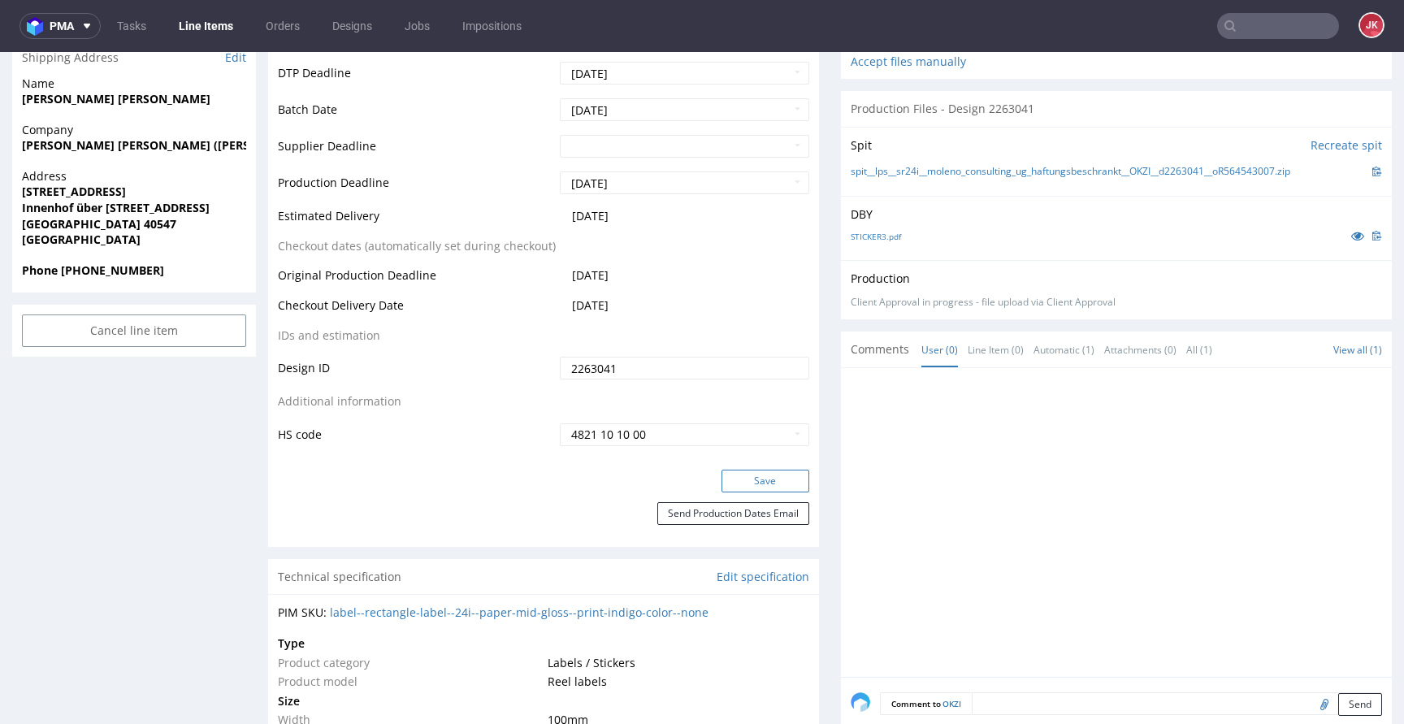
click at [768, 474] on button "Save" at bounding box center [765, 480] width 88 height 23
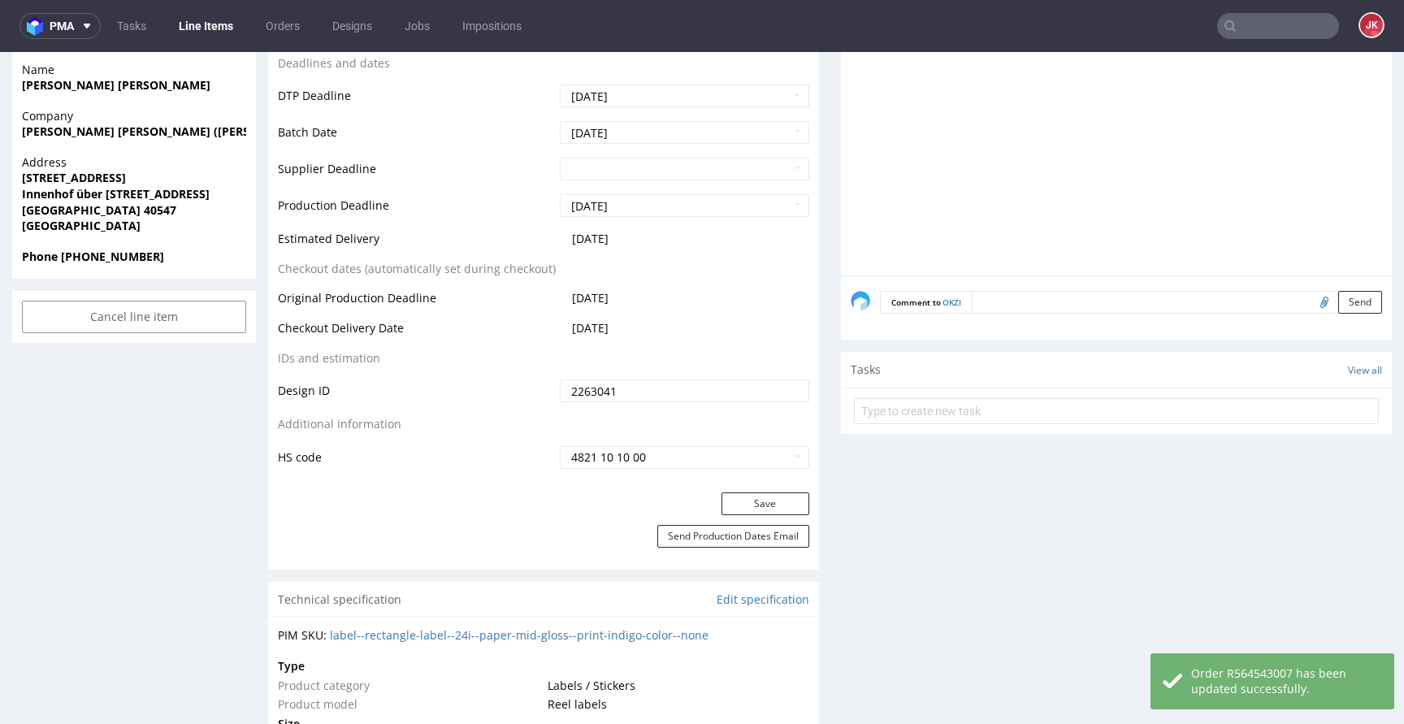
scroll to position [763, 0]
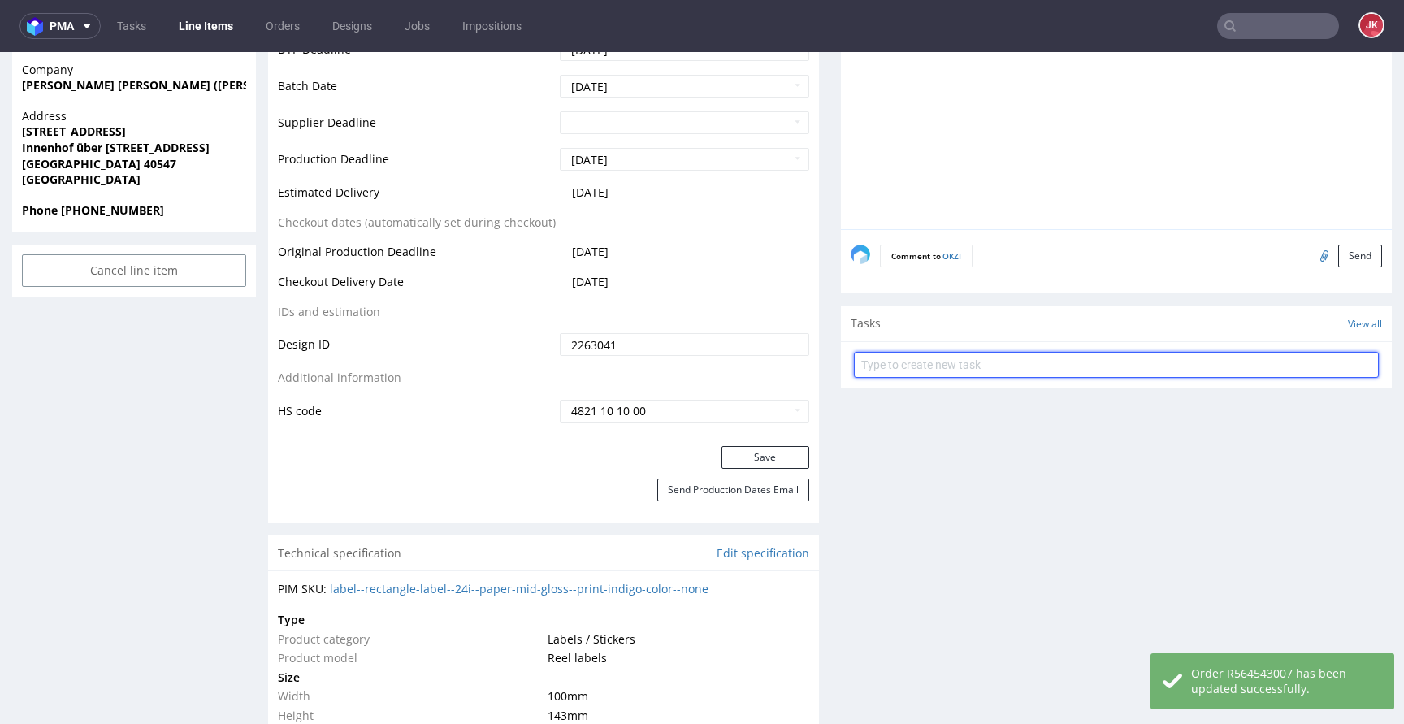
click at [910, 373] on input "text" at bounding box center [1116, 365] width 525 height 26
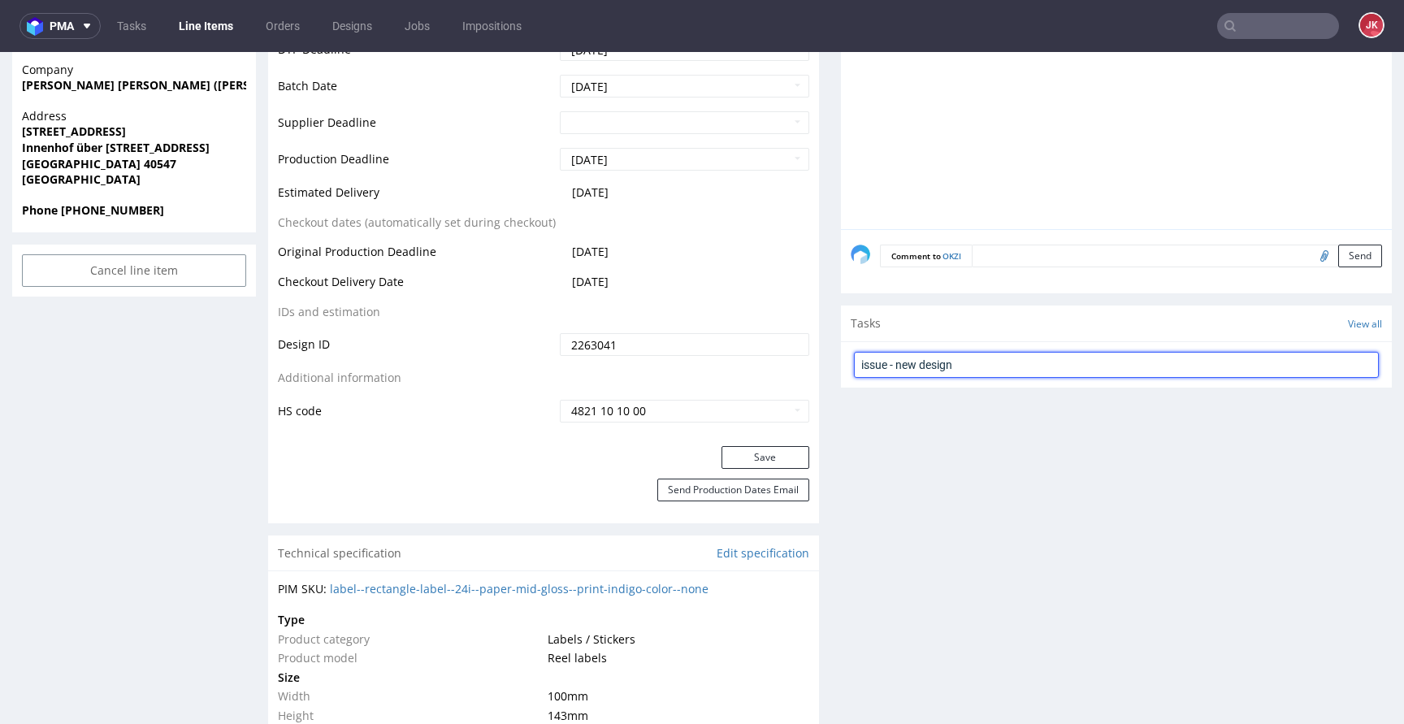
type input "issue - new design"
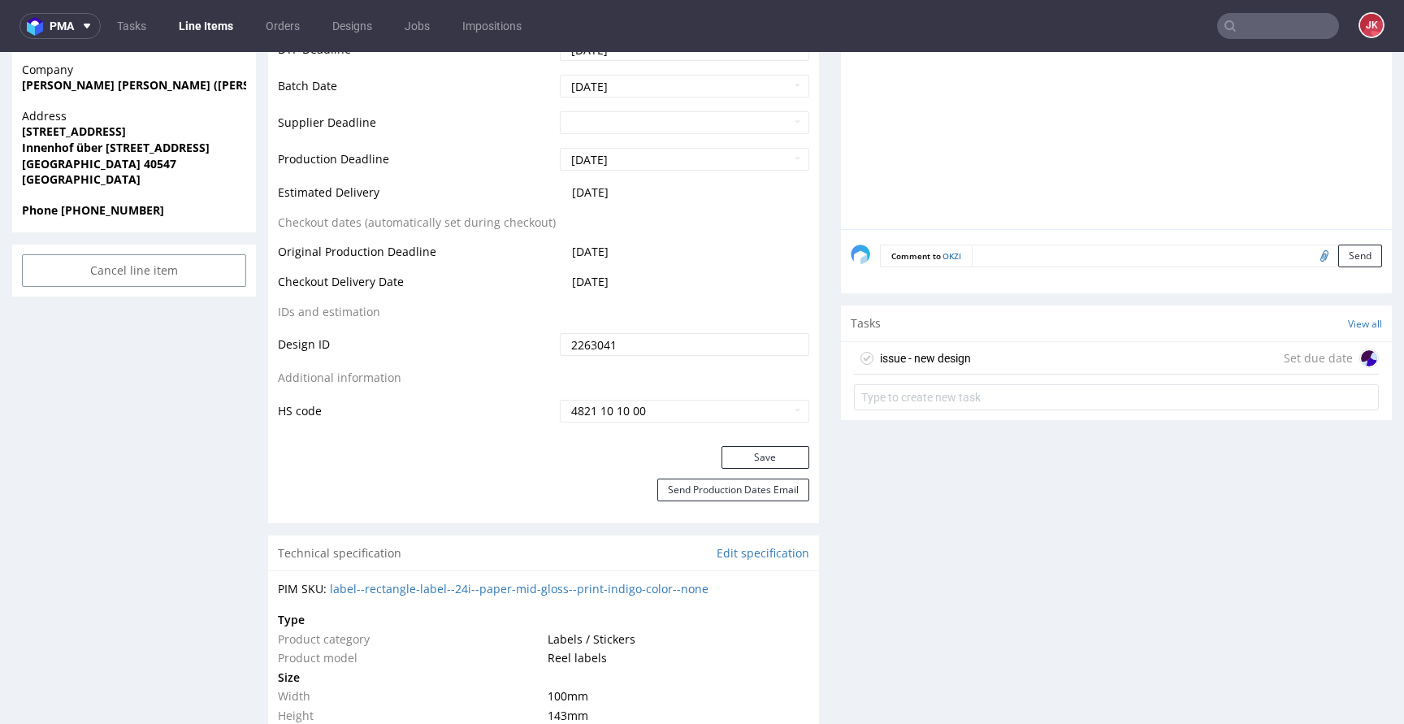
click at [901, 351] on div "issue - new design" at bounding box center [925, 357] width 91 height 19
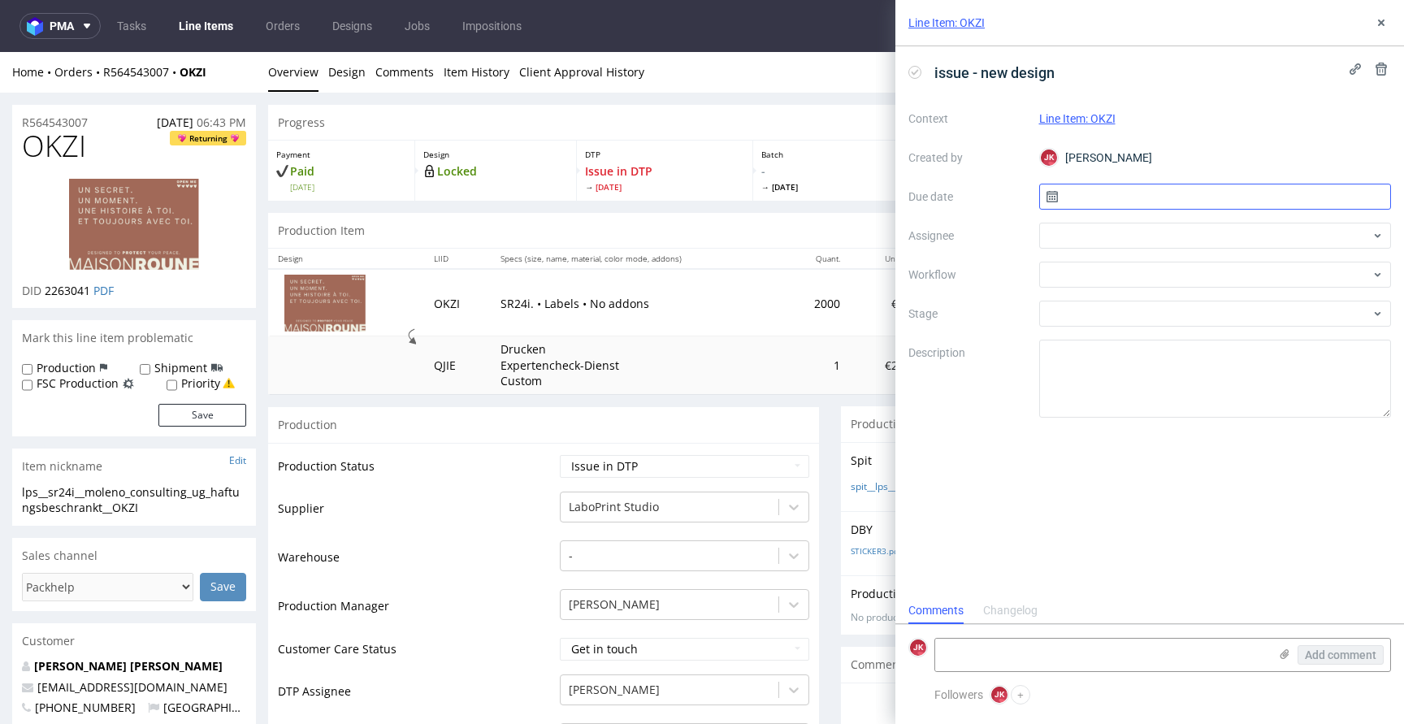
click at [1113, 203] on input "text" at bounding box center [1215, 197] width 352 height 26
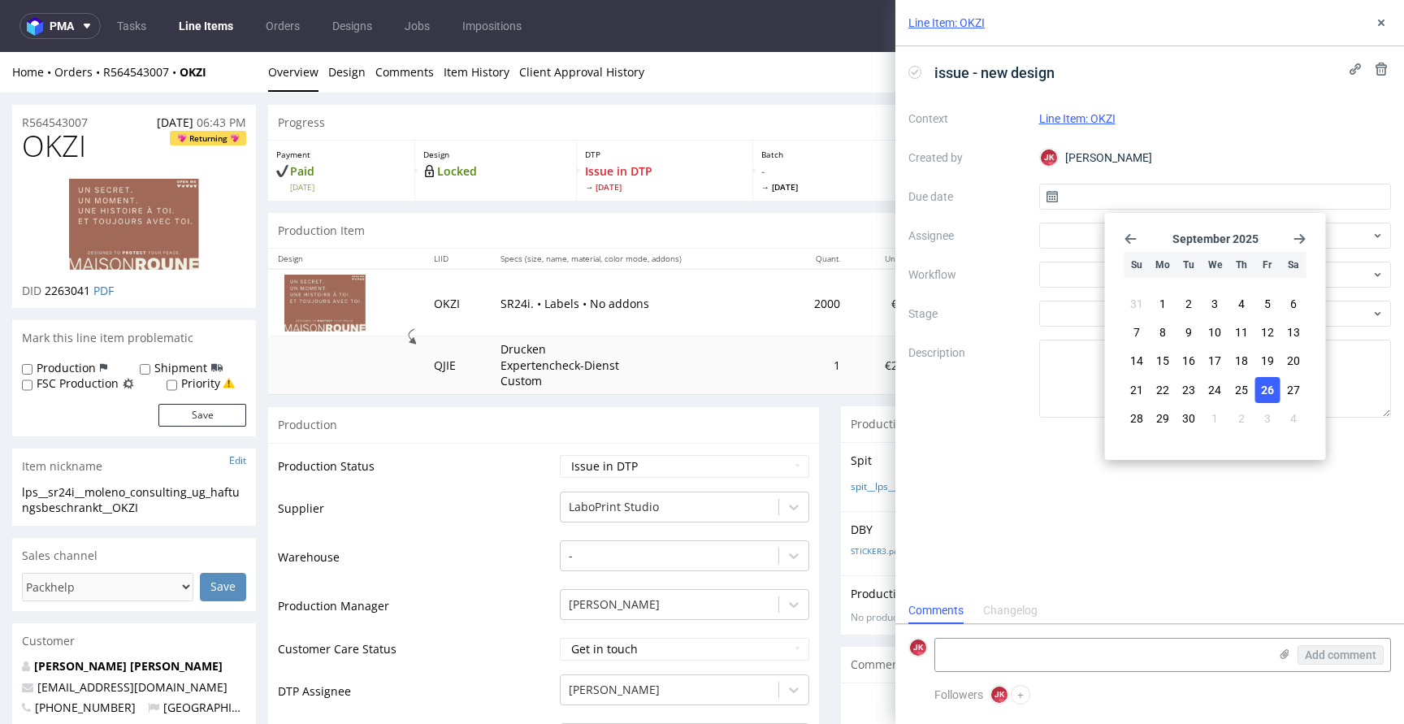
click at [1264, 382] on span "26" at bounding box center [1267, 390] width 13 height 16
type input "26/09/2025"
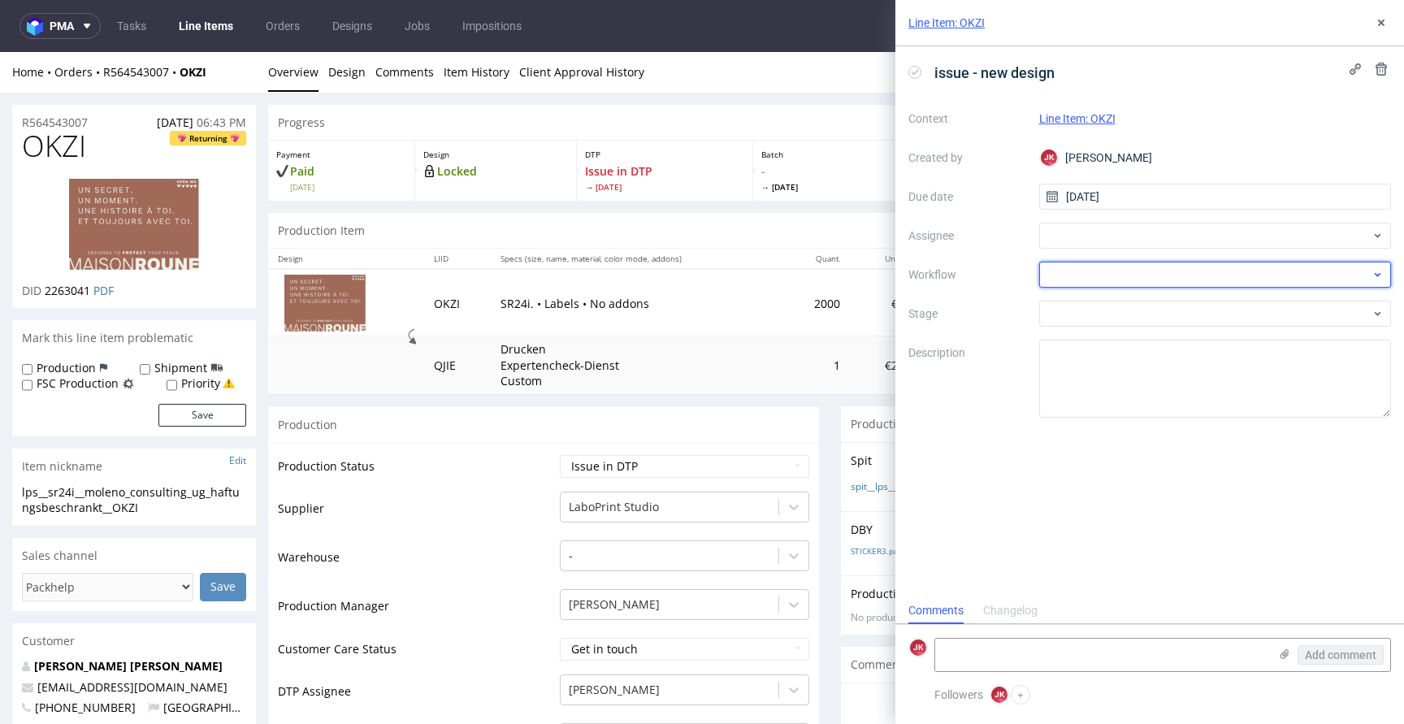
click at [1076, 272] on div at bounding box center [1215, 275] width 352 height 26
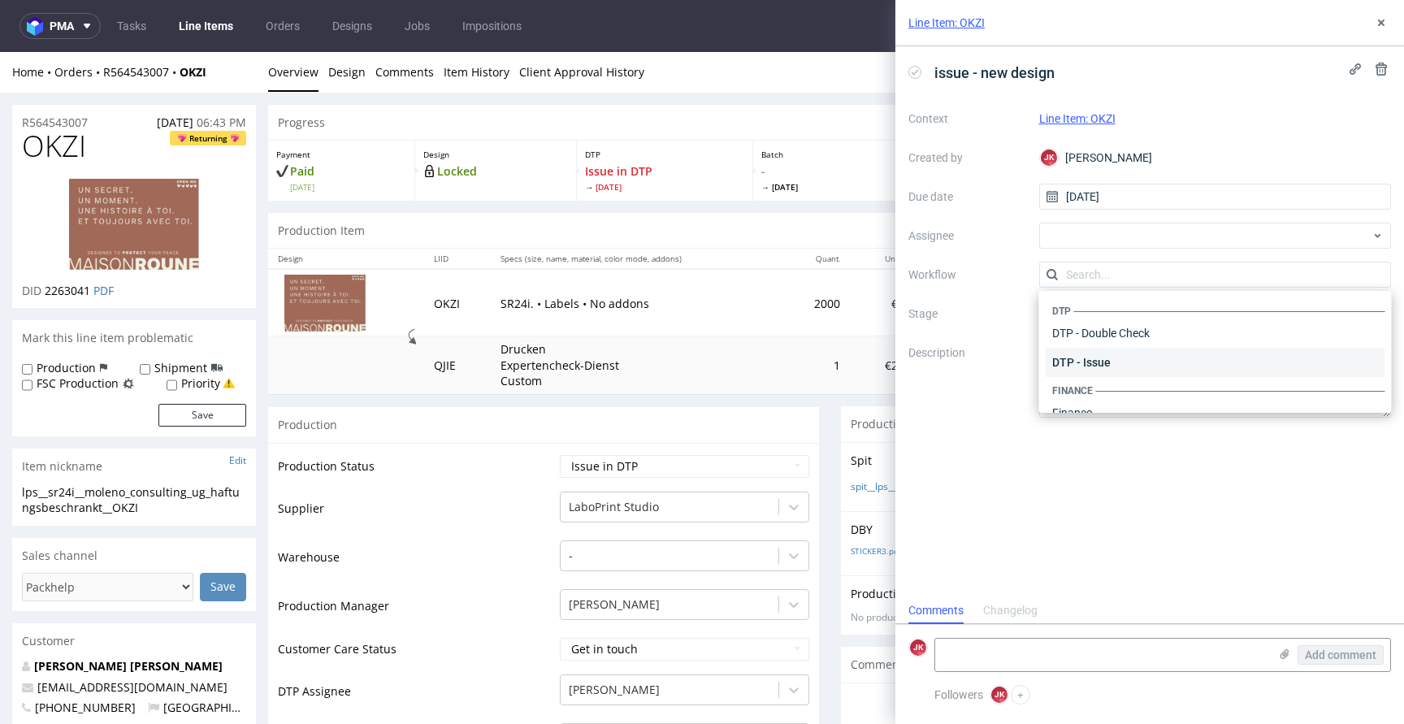
click at [1105, 355] on div "DTP - Issue" at bounding box center [1215, 362] width 340 height 29
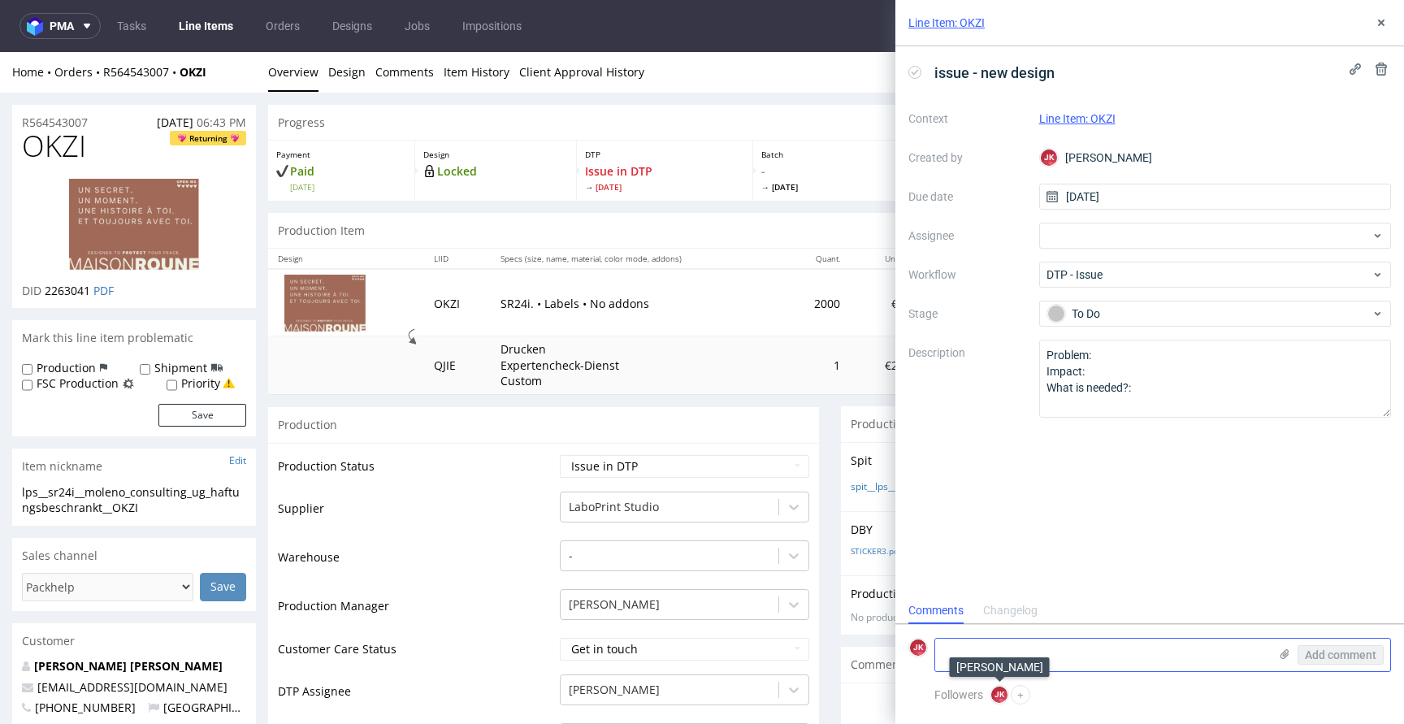
click at [1001, 662] on textarea at bounding box center [1101, 654] width 333 height 32
type textarea "client want to send new design with adjustments"
click at [1323, 656] on span "Add comment" at bounding box center [1339, 654] width 71 height 11
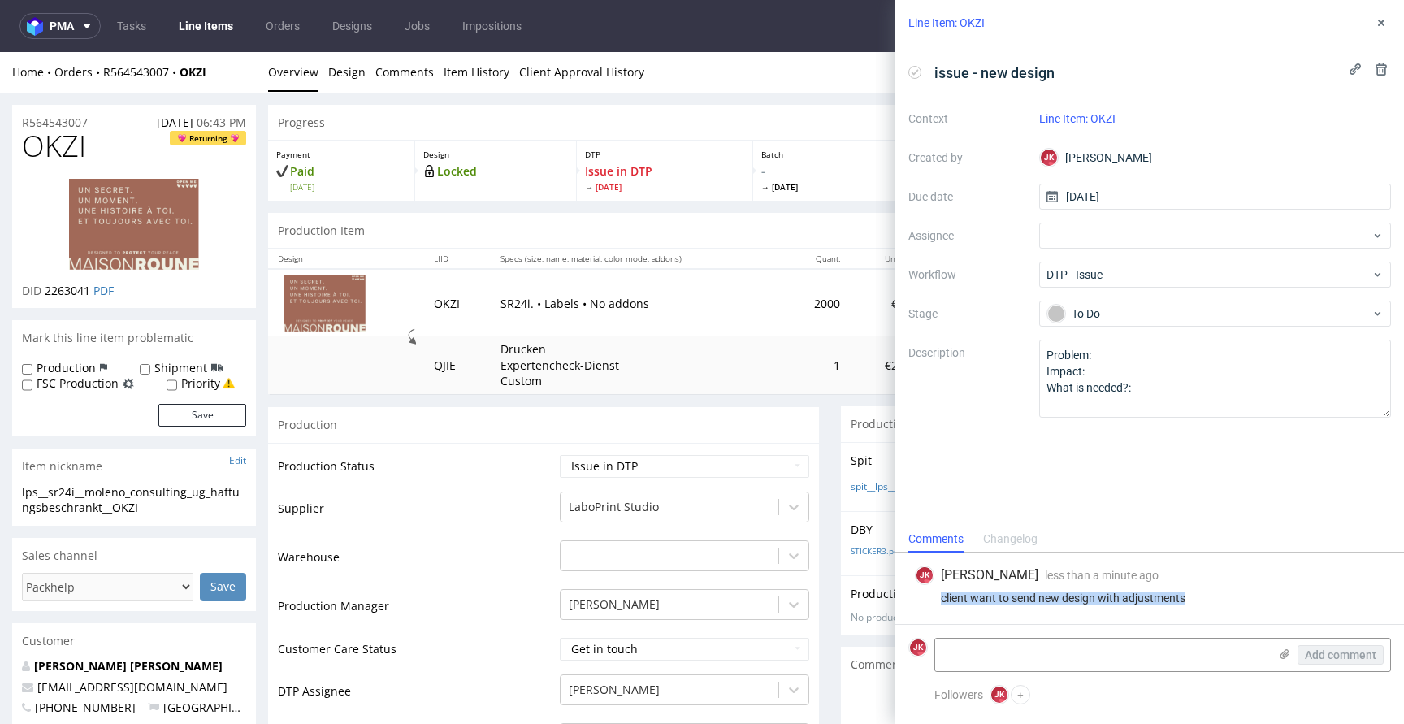
drag, startPoint x: 940, startPoint y: 599, endPoint x: 1195, endPoint y: 598, distance: 255.0
click at [1195, 598] on div "client want to send new design with adjustments" at bounding box center [1149, 597] width 469 height 13
copy div "client want to send new design with adjustments"
click at [60, 147] on span "OKZI" at bounding box center [54, 146] width 64 height 32
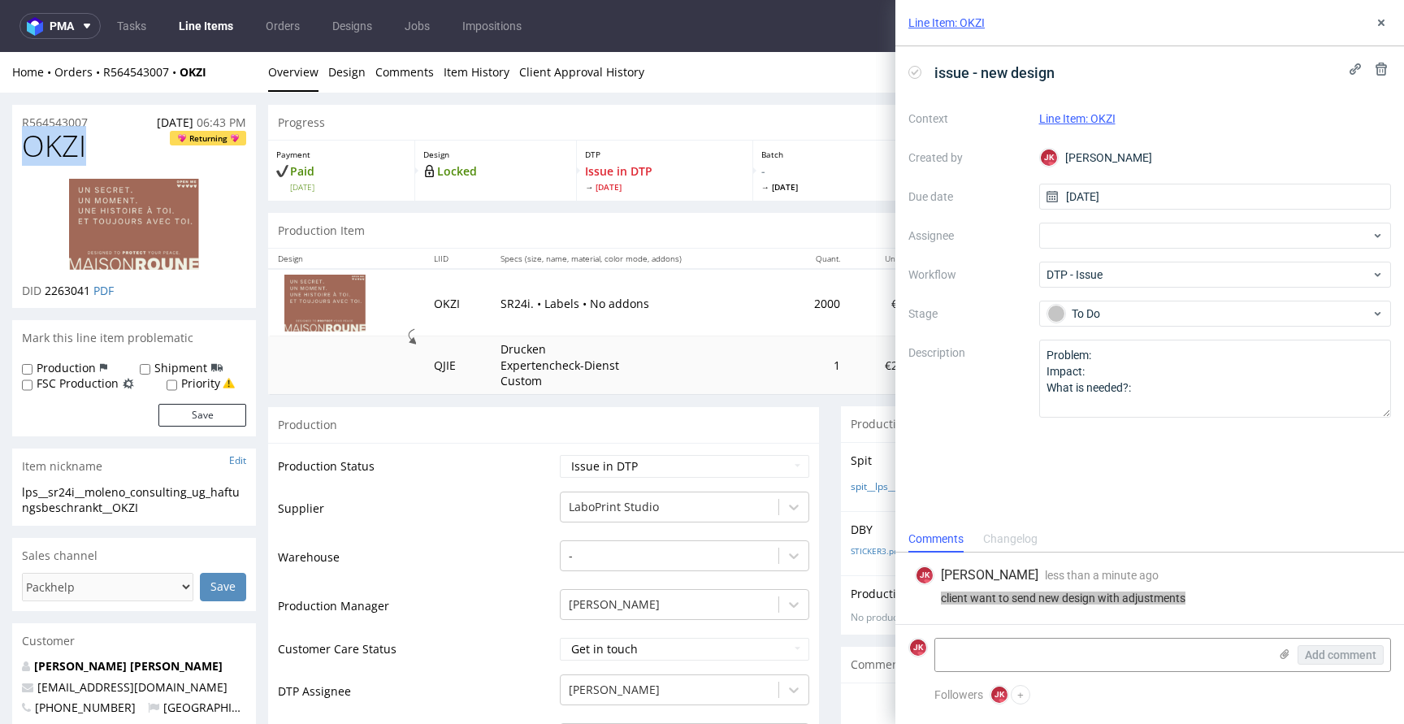
copy span "OKZI"
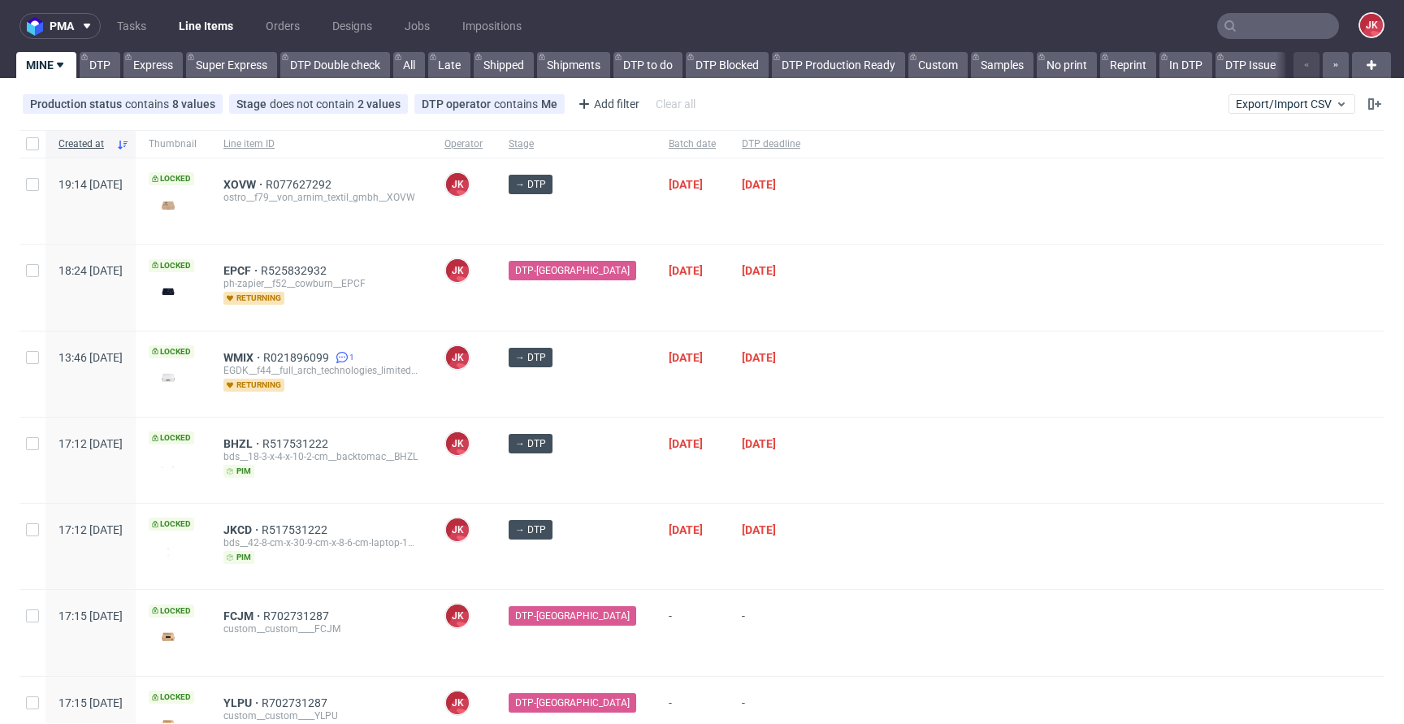
click at [813, 393] on div at bounding box center [1098, 373] width 571 height 85
click at [266, 184] on span "XOVW" at bounding box center [244, 184] width 42 height 13
click at [815, 404] on div at bounding box center [1098, 373] width 571 height 85
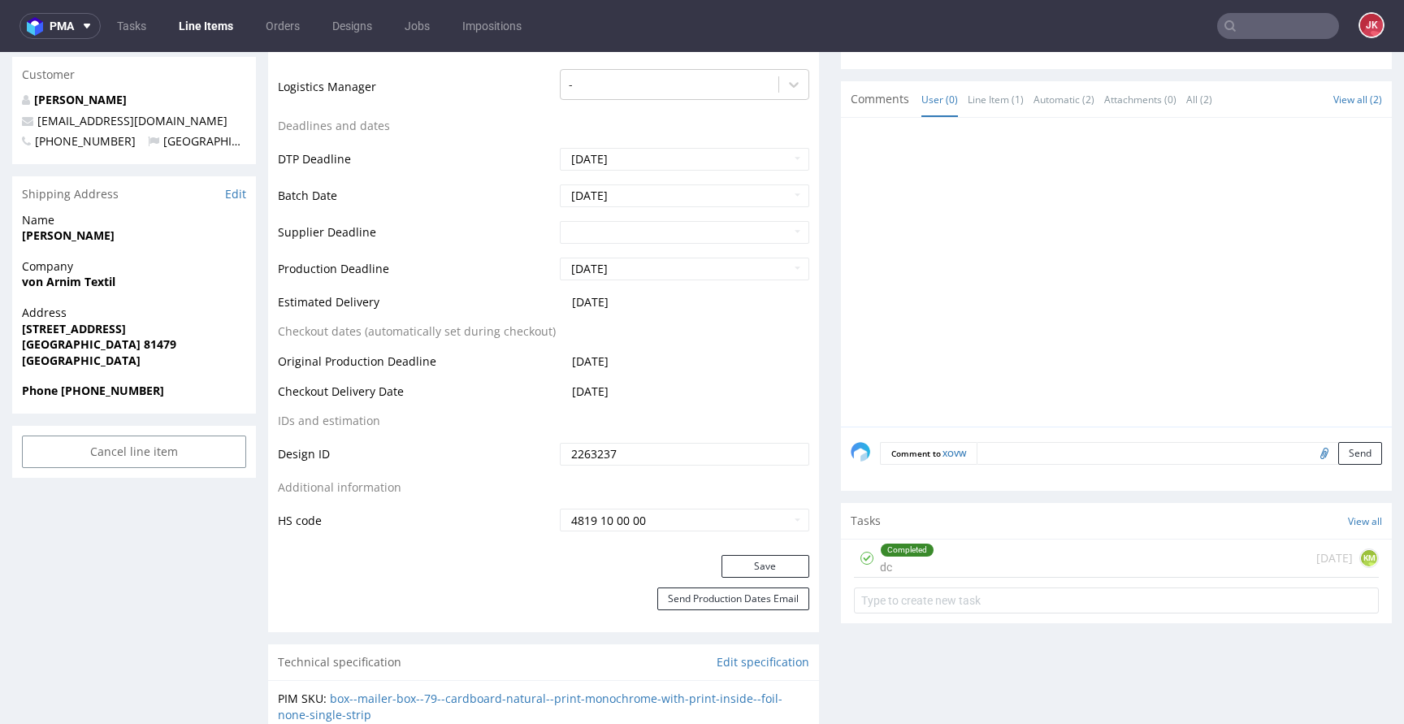
scroll to position [670, 0]
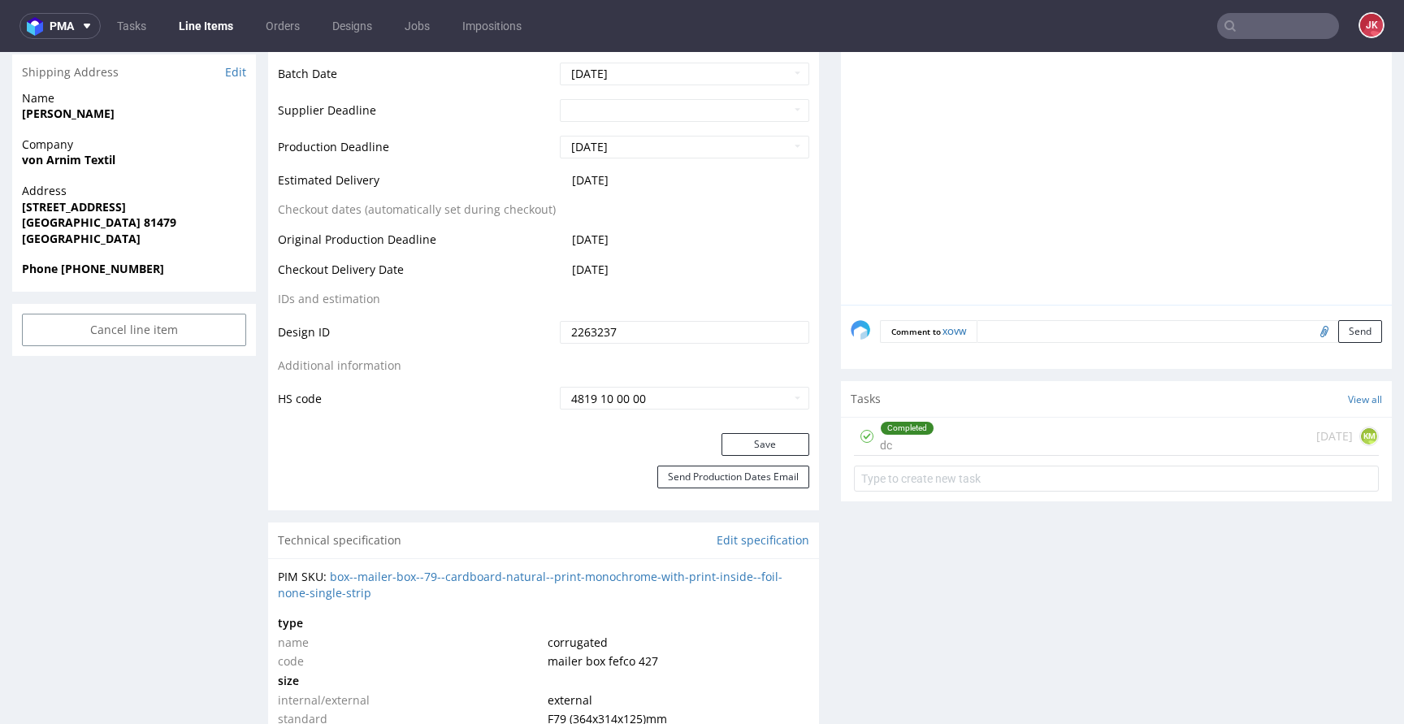
click at [897, 450] on div "Completed dc" at bounding box center [907, 435] width 54 height 37
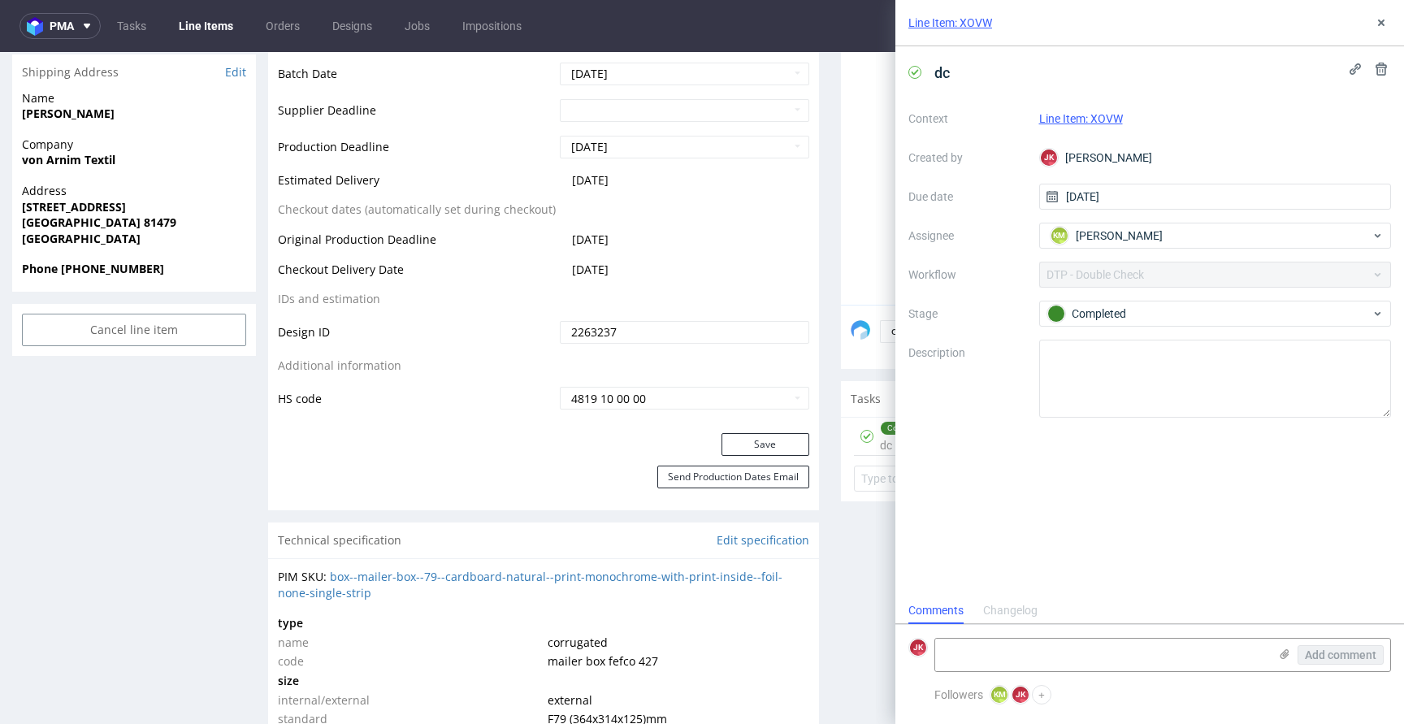
scroll to position [13, 0]
click at [1388, 23] on button at bounding box center [1380, 22] width 19 height 19
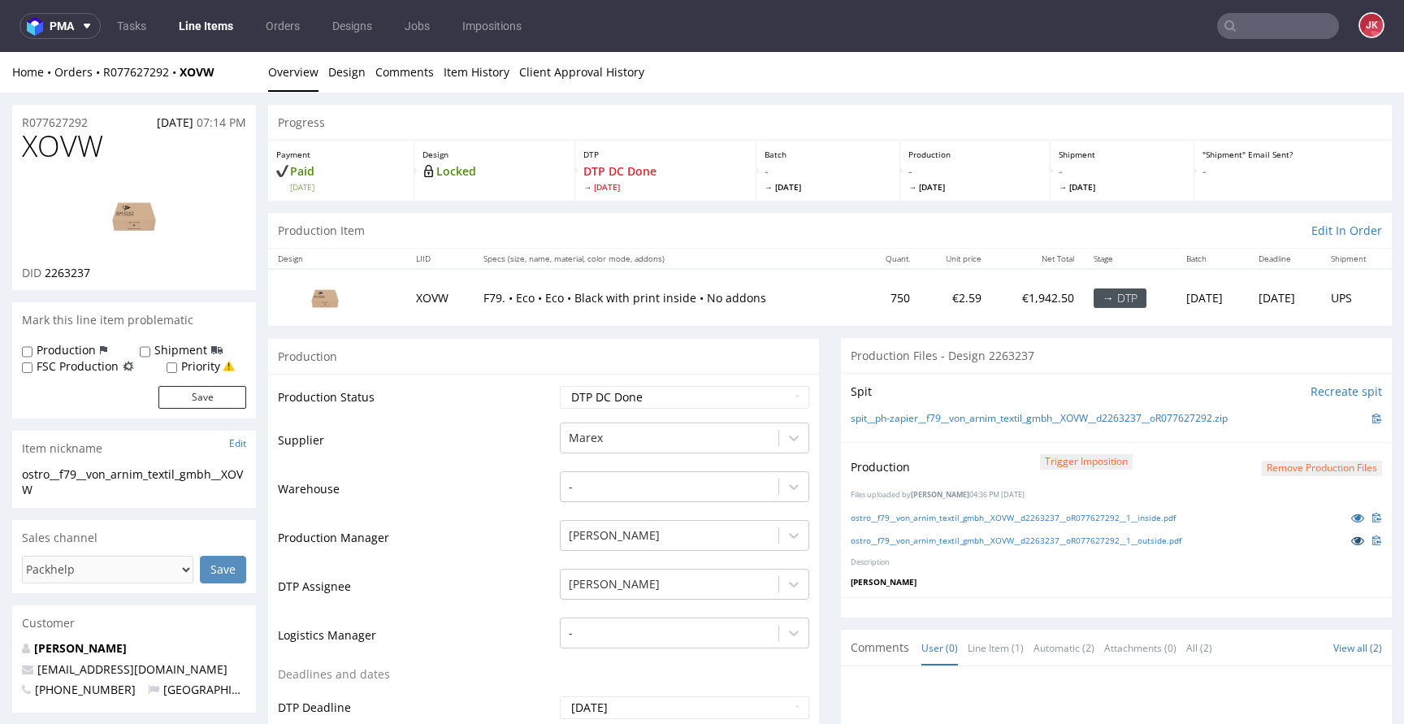
click at [1351, 540] on icon at bounding box center [1357, 539] width 13 height 11
click at [1351, 512] on icon at bounding box center [1357, 517] width 13 height 11
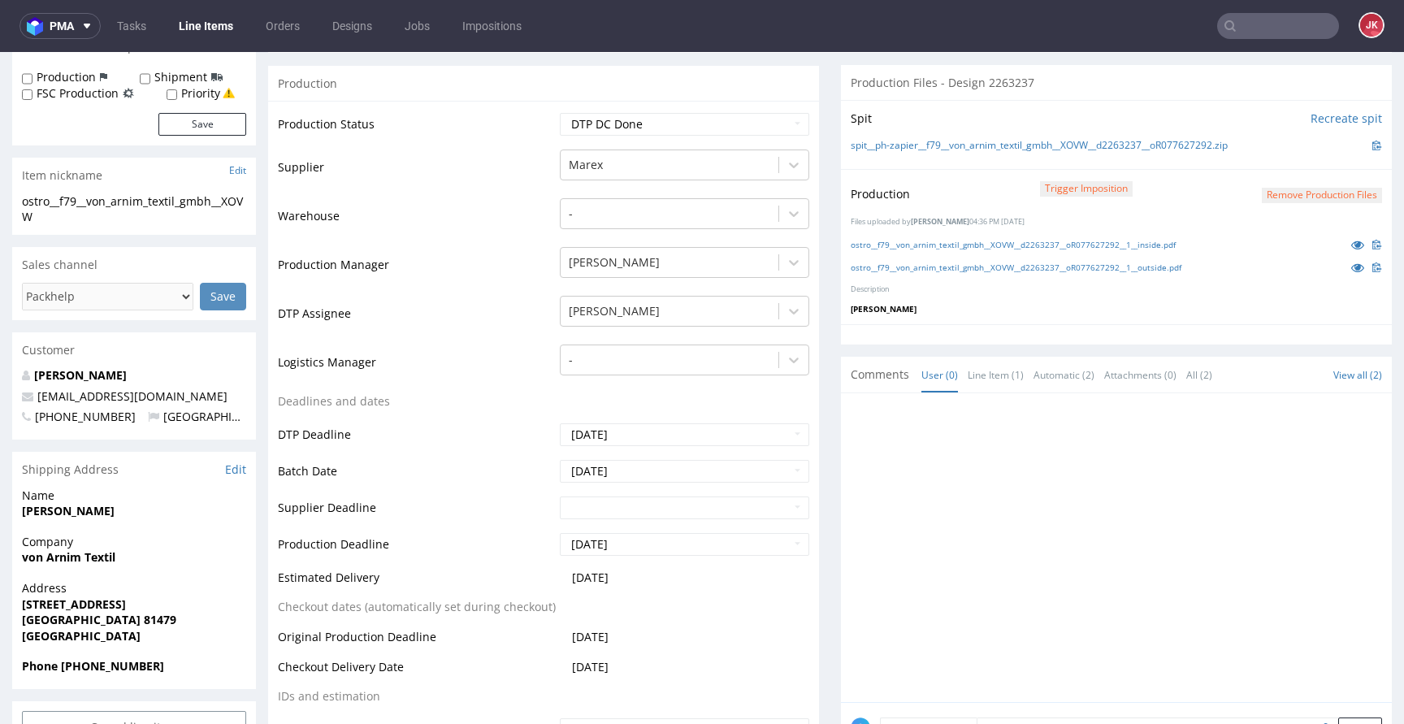
scroll to position [211, 0]
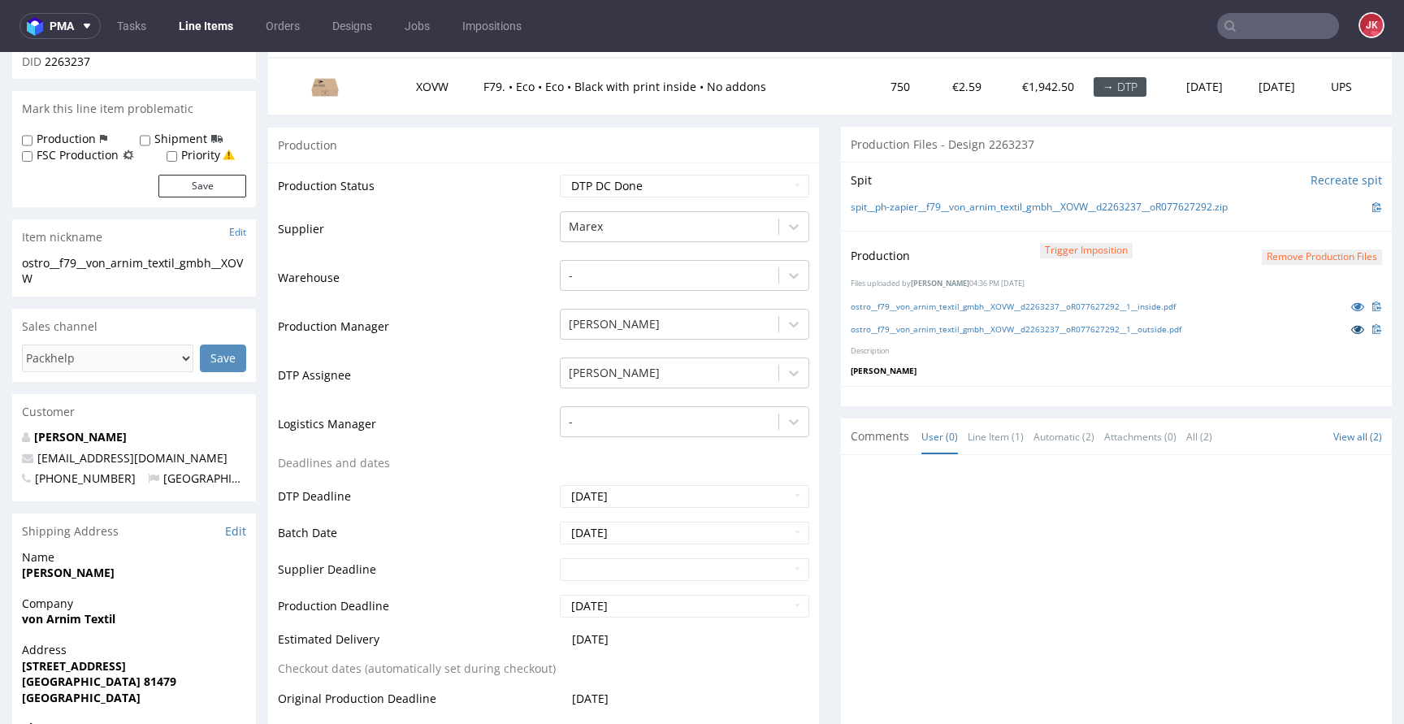
click at [1351, 331] on icon at bounding box center [1357, 328] width 13 height 11
click at [1351, 305] on icon at bounding box center [1357, 306] width 13 height 11
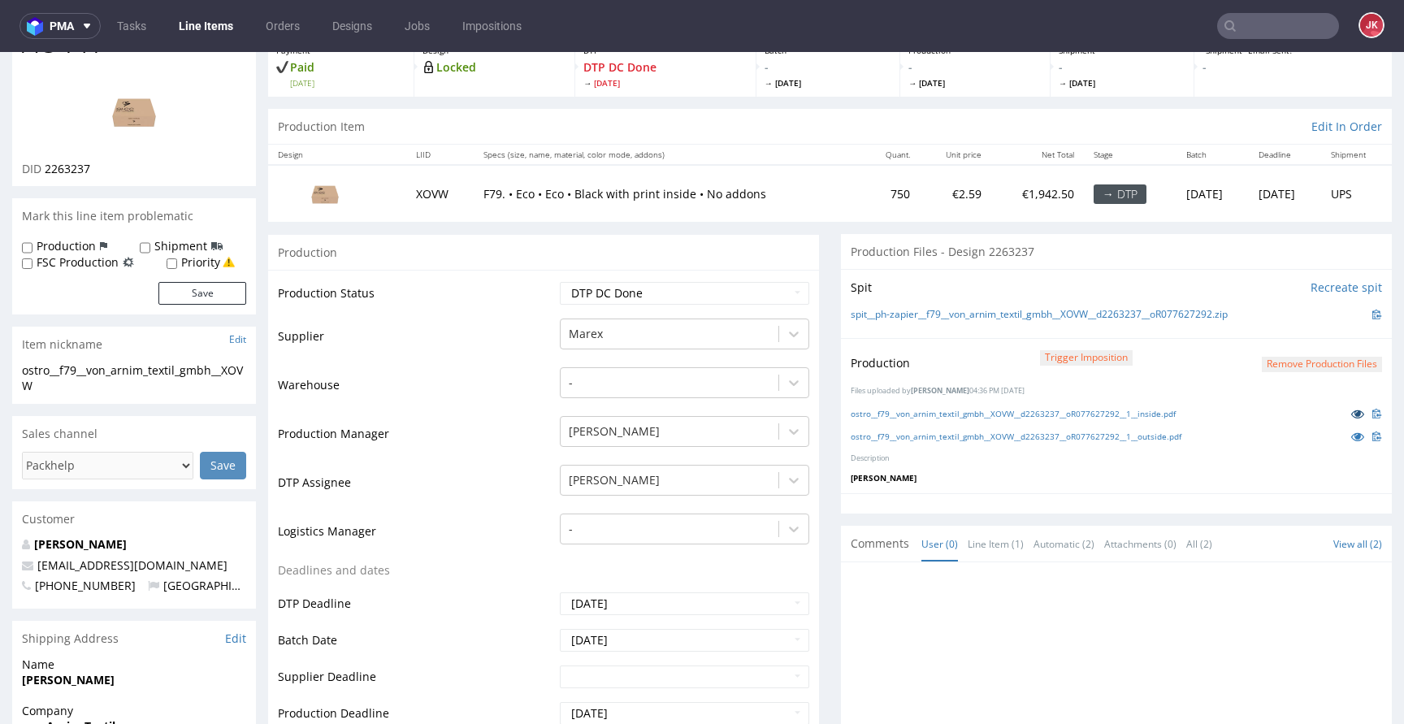
scroll to position [0, 0]
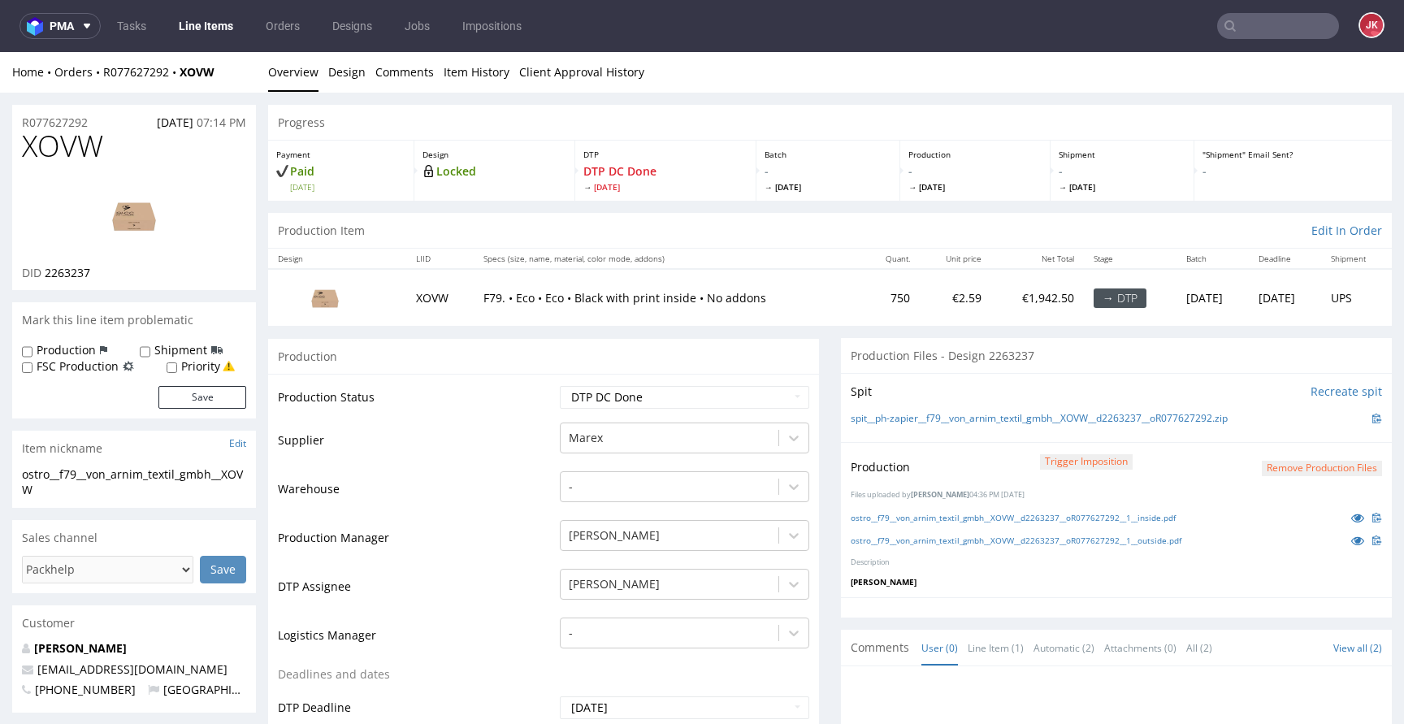
click at [665, 390] on select "Waiting for Artwork Waiting for Diecut Waiting for Mockup Waiting for DTP Waiti…" at bounding box center [684, 397] width 249 height 23
select select "dtp_production_ready"
click at [560, 386] on select "Waiting for Artwork Waiting for Diecut Waiting for Mockup Waiting for DTP Waiti…" at bounding box center [684, 397] width 249 height 23
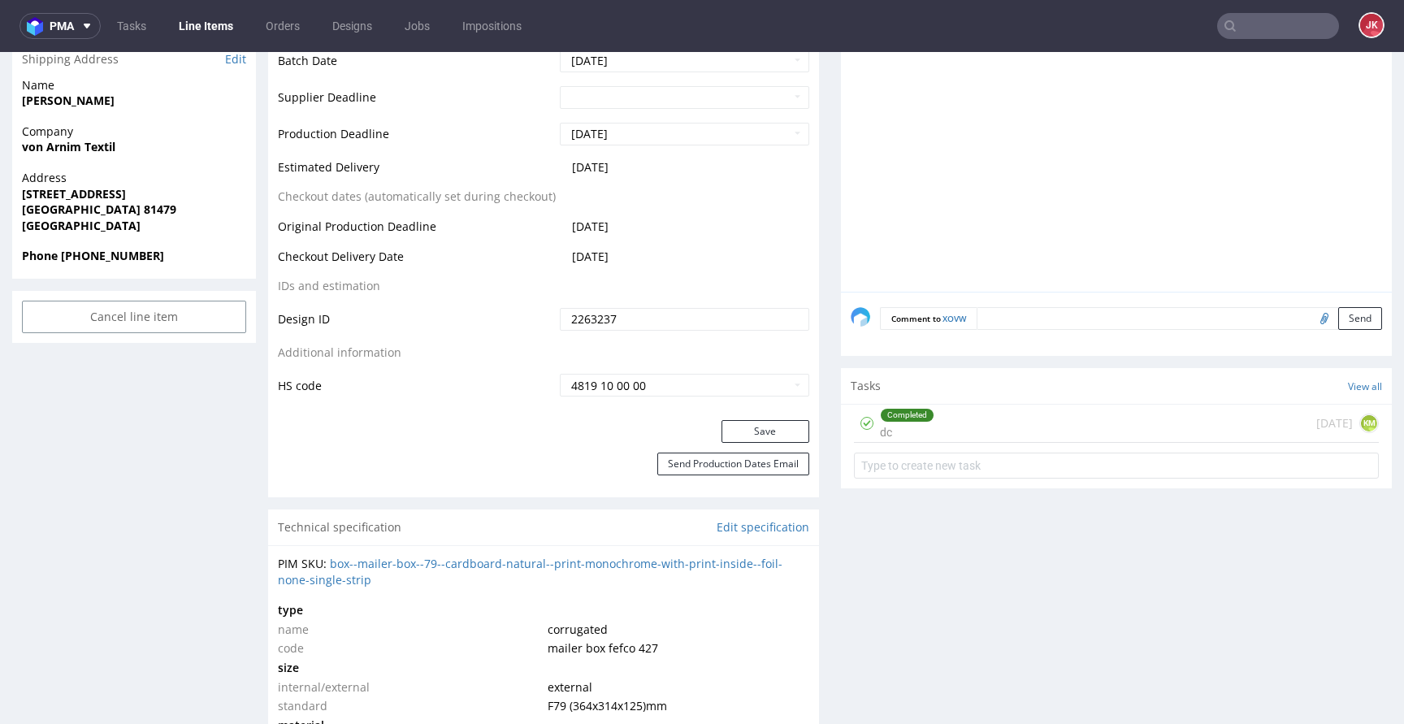
scroll to position [763, 0]
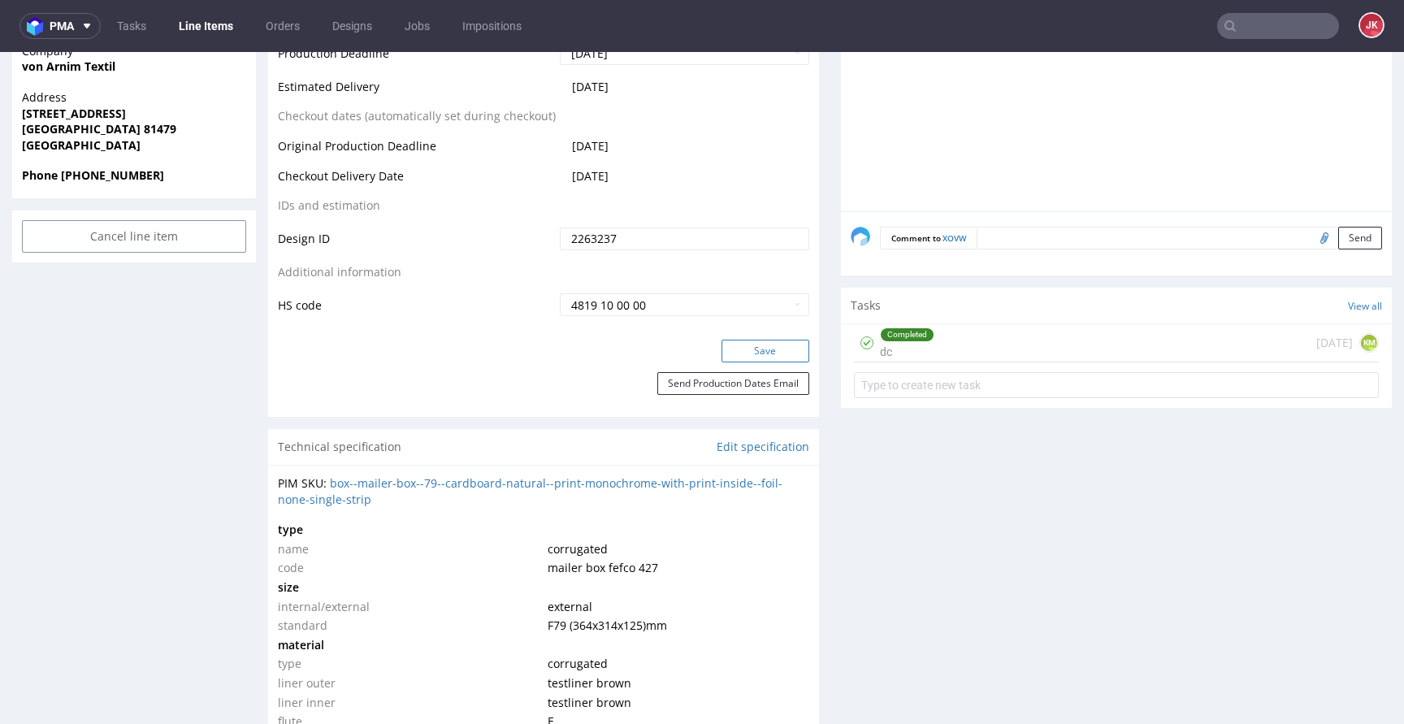
click at [757, 357] on button "Save" at bounding box center [765, 351] width 88 height 23
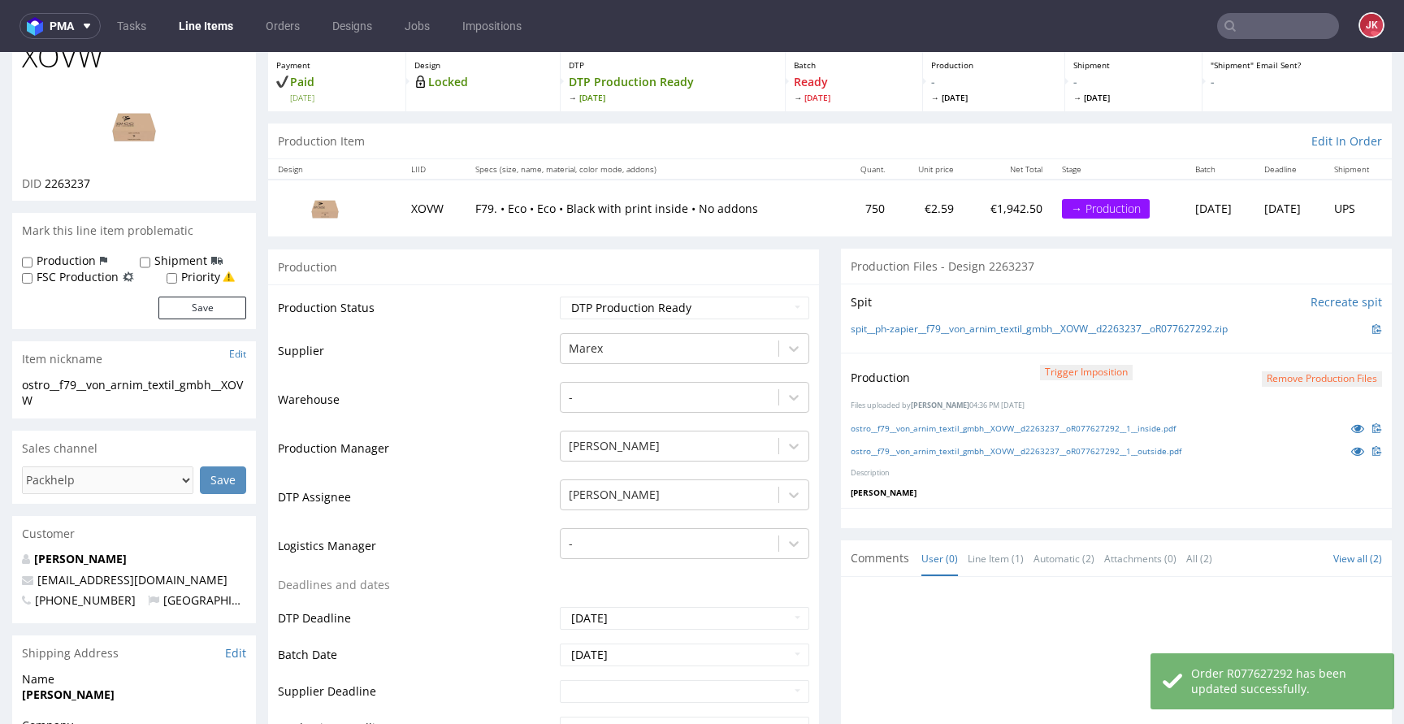
scroll to position [0, 0]
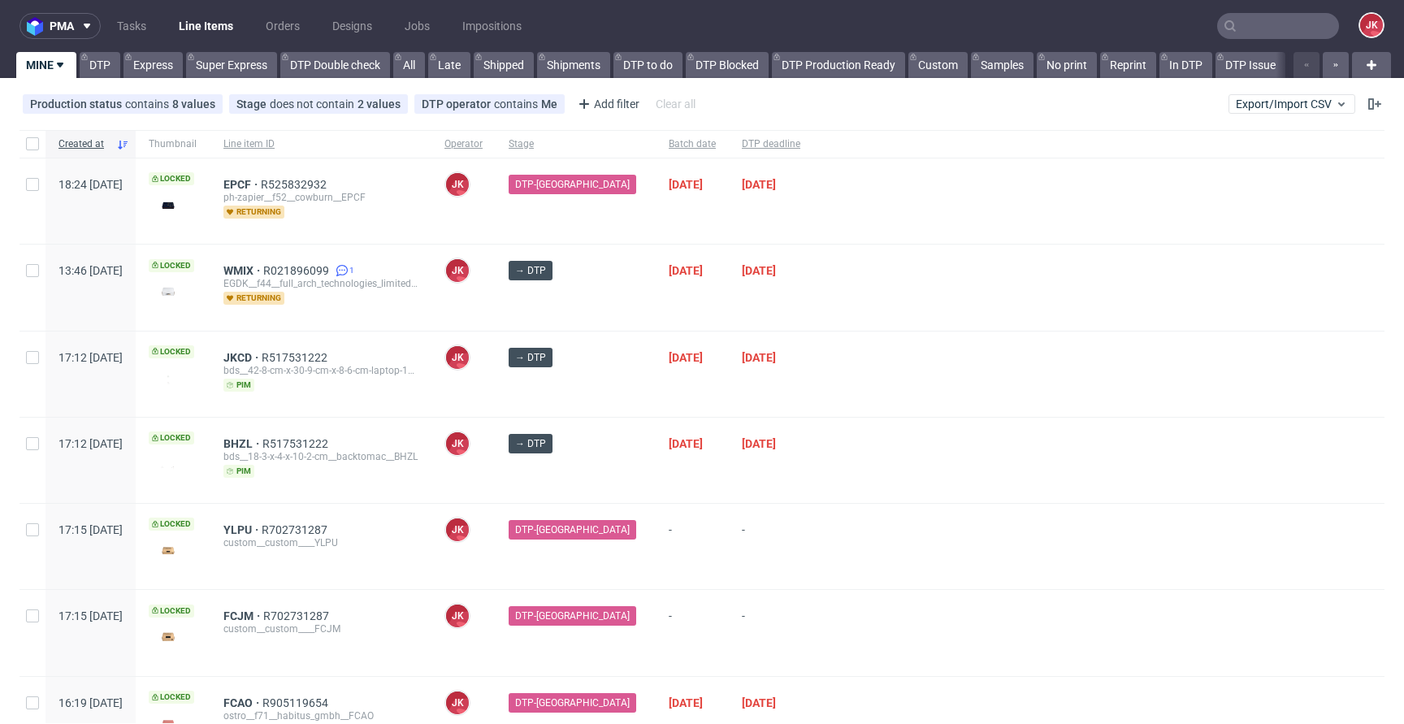
scroll to position [89, 0]
click at [616, 395] on div "→ DTP" at bounding box center [575, 373] width 160 height 85
click at [495, 309] on div "[PERSON_NAME] [PERSON_NAME]" at bounding box center [463, 286] width 64 height 85
click at [786, 400] on div "[DATE]" at bounding box center [771, 373] width 84 height 85
